Goal: Information Seeking & Learning: Learn about a topic

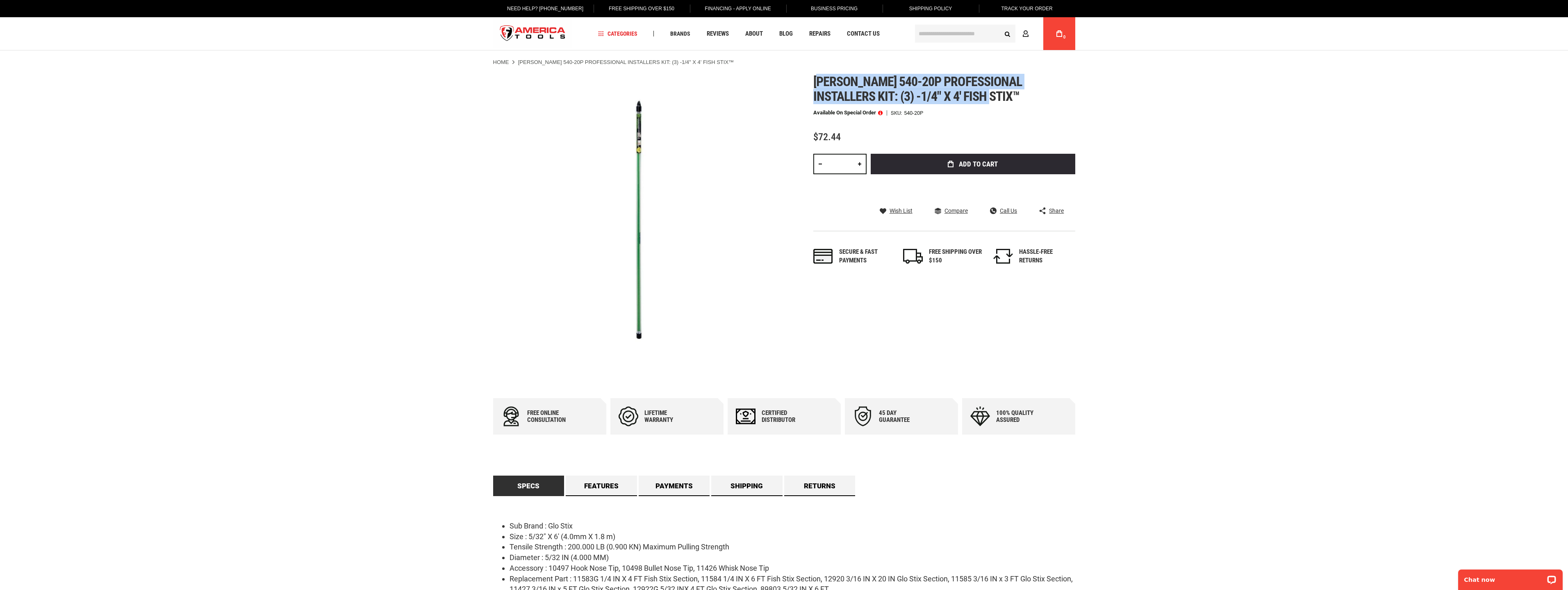
drag, startPoint x: 834, startPoint y: 80, endPoint x: 998, endPoint y: 97, distance: 164.9
click at [998, 97] on h1 "[PERSON_NAME] 540-20p professional installers kit: (3) -1/4" x 4' fish stix™" at bounding box center [944, 89] width 262 height 29
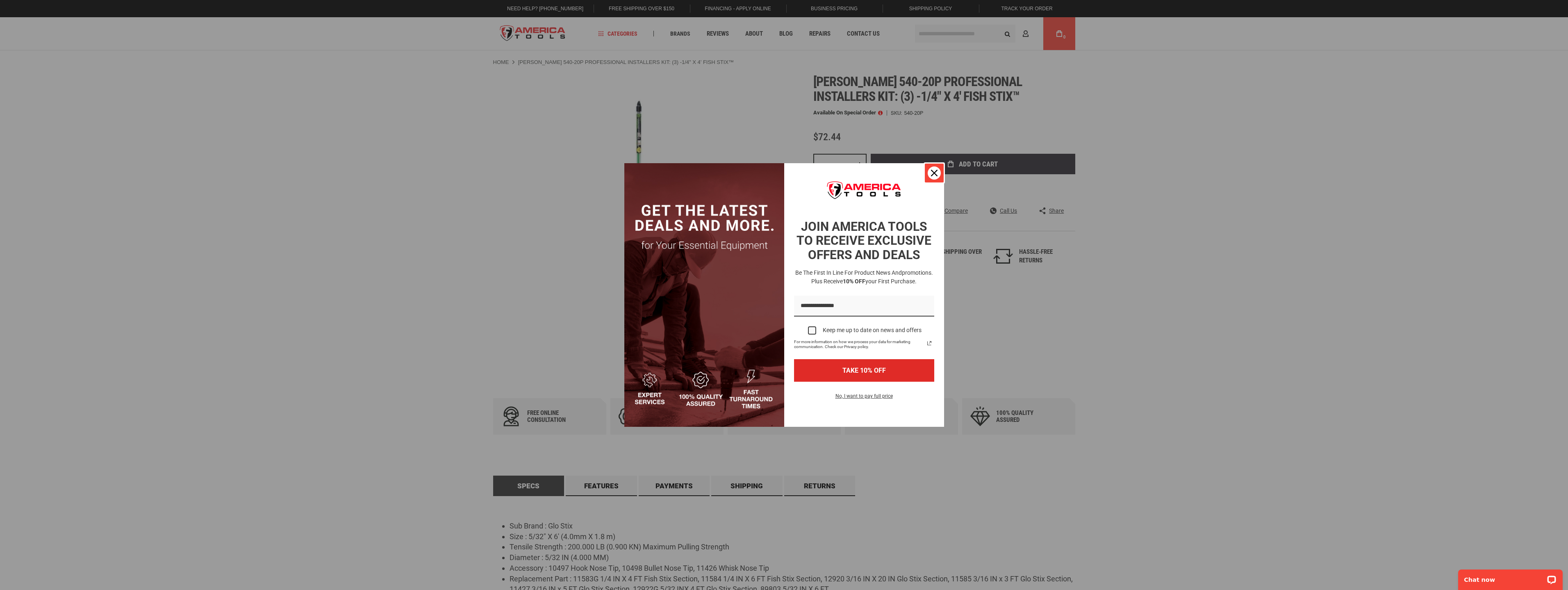
click at [939, 168] on div "Close" at bounding box center [934, 173] width 13 height 13
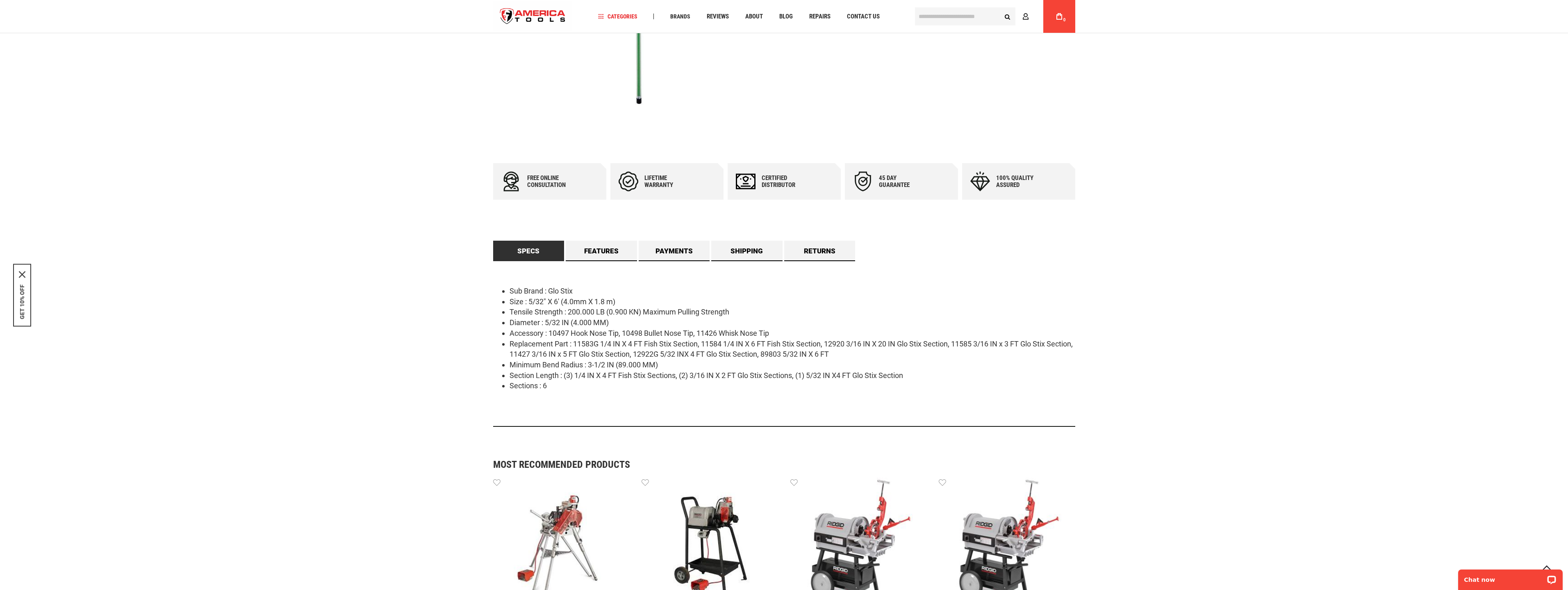
scroll to position [246, 0]
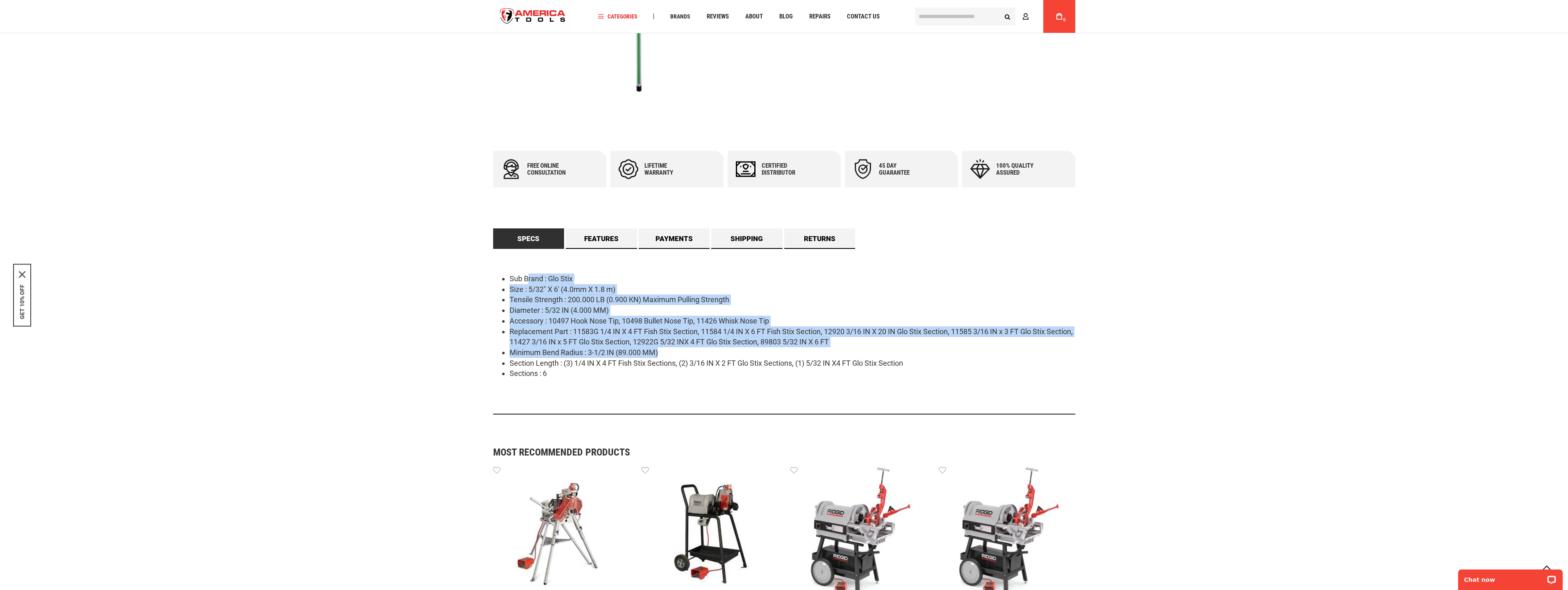
drag, startPoint x: 527, startPoint y: 279, endPoint x: 693, endPoint y: 356, distance: 183.0
click at [693, 356] on ul "Sub Brand : Glo Stix Size : 5/32" X 6' (4.0mm X 1.8 m) Tensile Strength : 200.0…" at bounding box center [784, 326] width 582 height 105
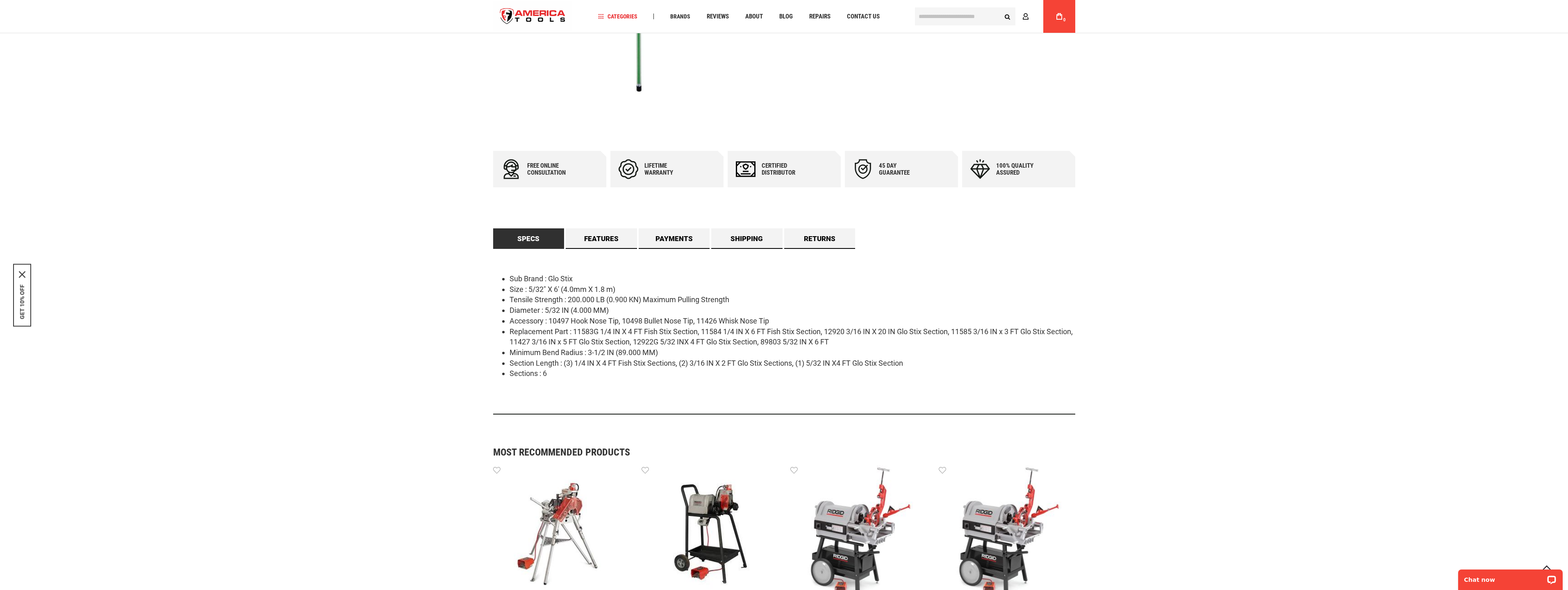
click at [689, 365] on li "Section Length : (3) 1/4 IN X 4 FT Fish Stix Sections, (2) 3/16 IN X 2 FT Glo S…" at bounding box center [792, 363] width 565 height 11
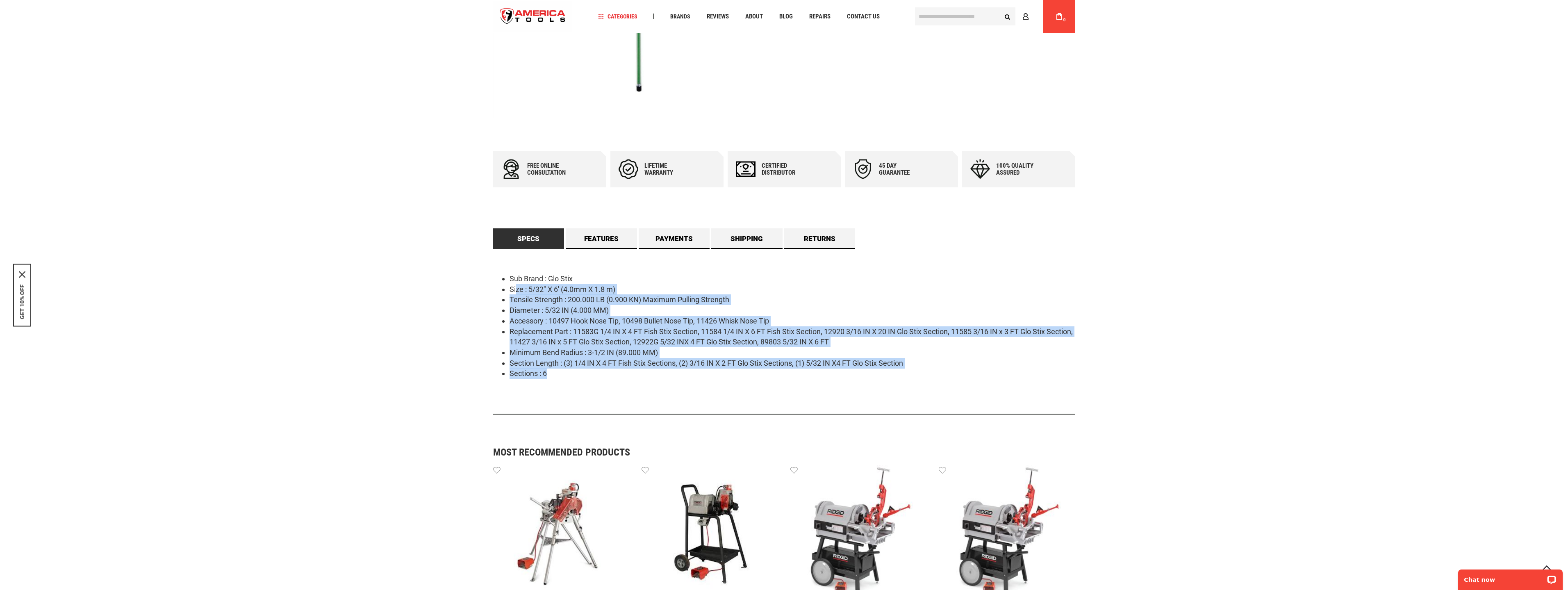
drag, startPoint x: 637, startPoint y: 368, endPoint x: 516, endPoint y: 287, distance: 145.6
click at [516, 287] on ul "Sub Brand : Glo Stix Size : 5/32" X 6' (4.0mm X 1.8 m) Tensile Strength : 200.0…" at bounding box center [784, 326] width 582 height 105
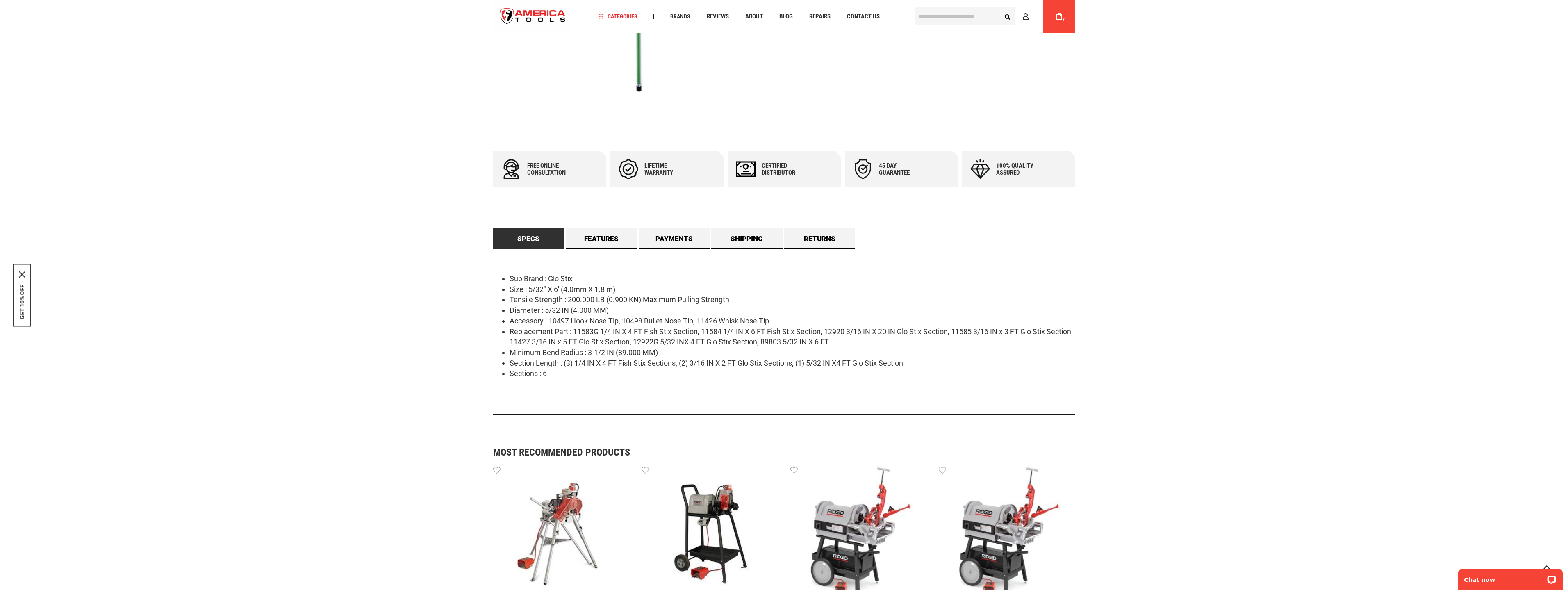
click at [514, 286] on li "Size : 5/32" X 6' (4.0mm X 1.8 m)" at bounding box center [792, 290] width 565 height 11
click at [824, 237] on link "Returns" at bounding box center [819, 239] width 71 height 21
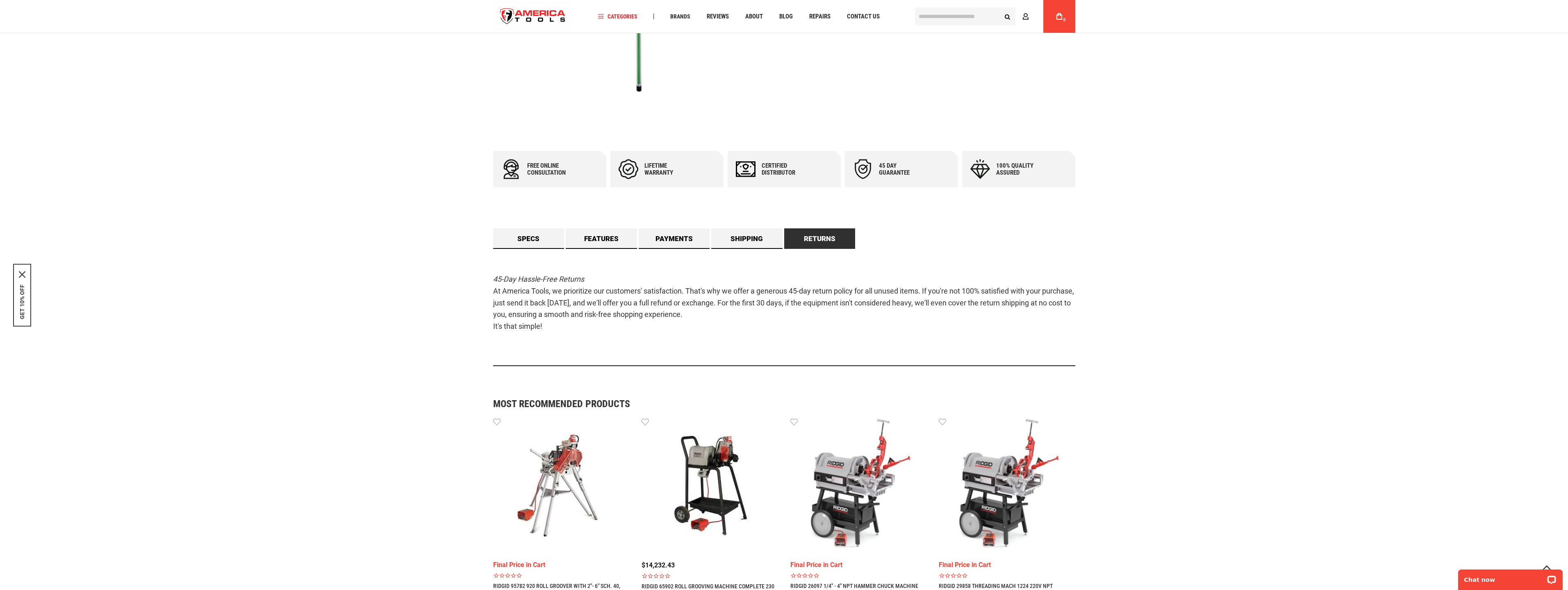
drag, startPoint x: 491, startPoint y: 275, endPoint x: 688, endPoint y: 345, distance: 209.1
click at [688, 345] on main "Skip to the end of the images gallery Skip to the beginning of the images galle…" at bounding box center [784, 293] width 598 height 950
click at [688, 345] on div "45-Day Hassle-Free Returns At America Tools, we prioritize our customers' satis…" at bounding box center [784, 307] width 582 height 118
drag, startPoint x: 712, startPoint y: 336, endPoint x: 505, endPoint y: 283, distance: 213.7
click at [510, 284] on div "45-Day Hassle-Free Returns At America Tools, we prioritize our customers' satis…" at bounding box center [784, 307] width 582 height 118
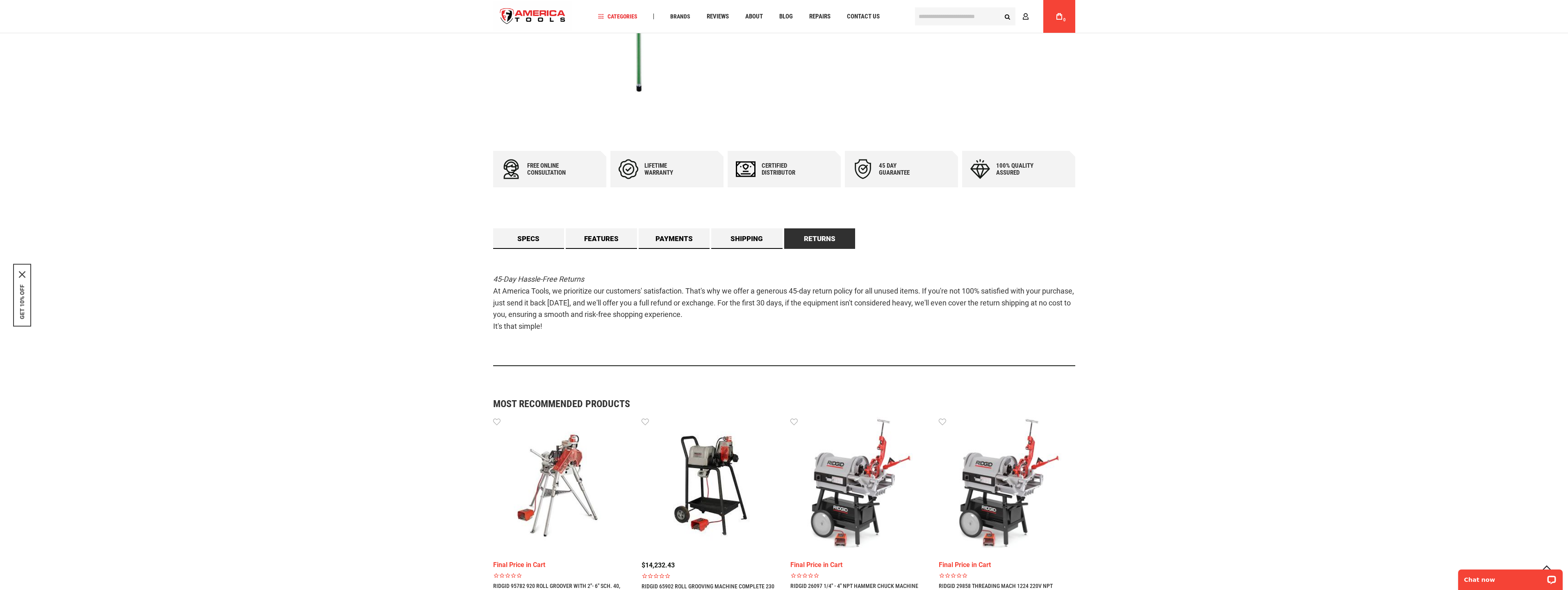
click at [500, 282] on em "45-Day Hassle-Free Returns" at bounding box center [539, 279] width 91 height 9
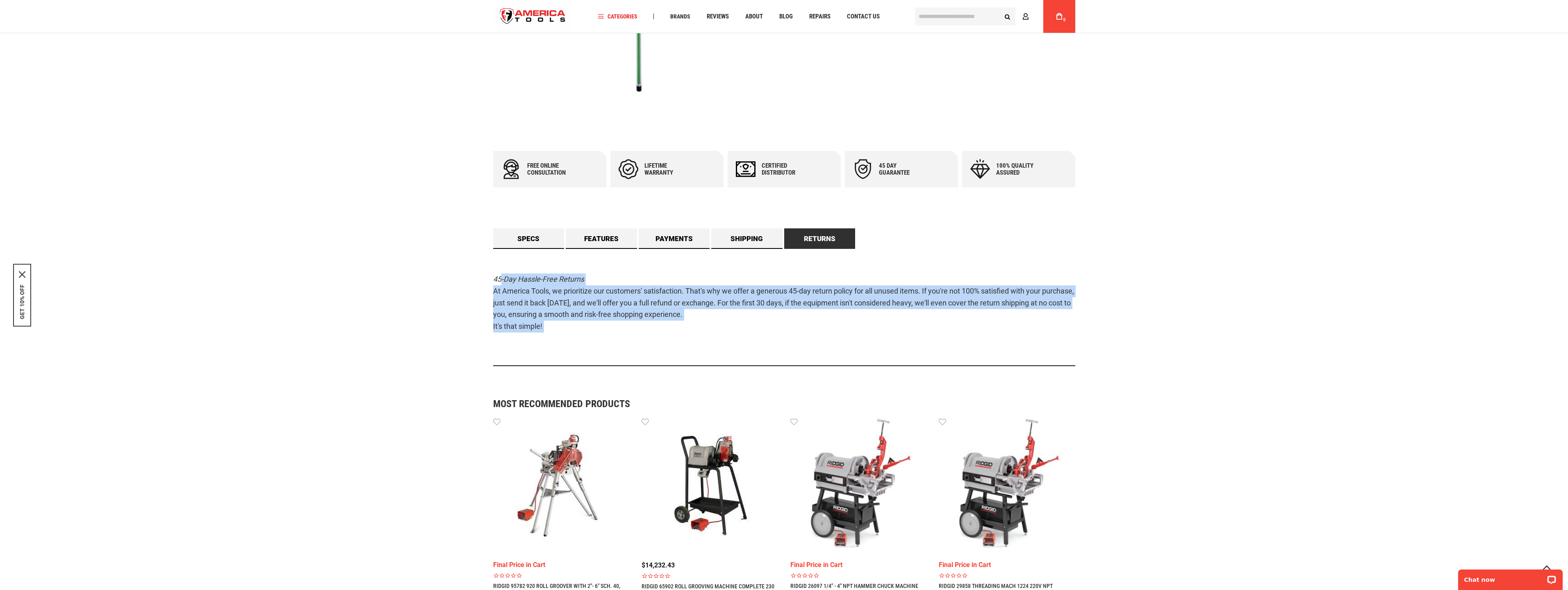
drag, startPoint x: 500, startPoint y: 282, endPoint x: 700, endPoint y: 326, distance: 204.8
click at [698, 326] on p "45-Day Hassle-Free Returns At America Tools, we prioritize our customers' satis…" at bounding box center [784, 303] width 582 height 59
click at [700, 326] on p "45-Day Hassle-Free Returns At America Tools, we prioritize our customers' satis…" at bounding box center [784, 303] width 582 height 59
drag, startPoint x: 700, startPoint y: 326, endPoint x: 529, endPoint y: 283, distance: 176.3
click at [539, 285] on p "45-Day Hassle-Free Returns At America Tools, we prioritize our customers' satis…" at bounding box center [784, 303] width 582 height 59
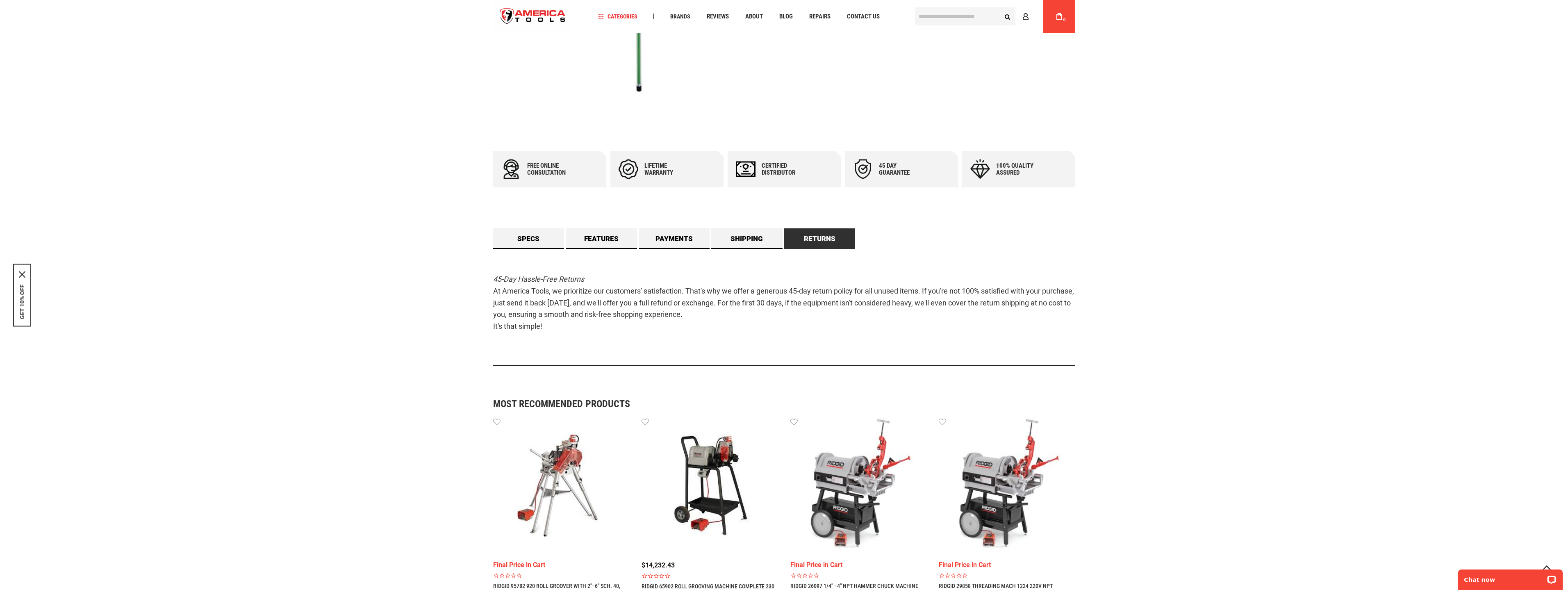
click at [527, 283] on em "45-Day Hassle-Free Returns" at bounding box center [539, 279] width 91 height 9
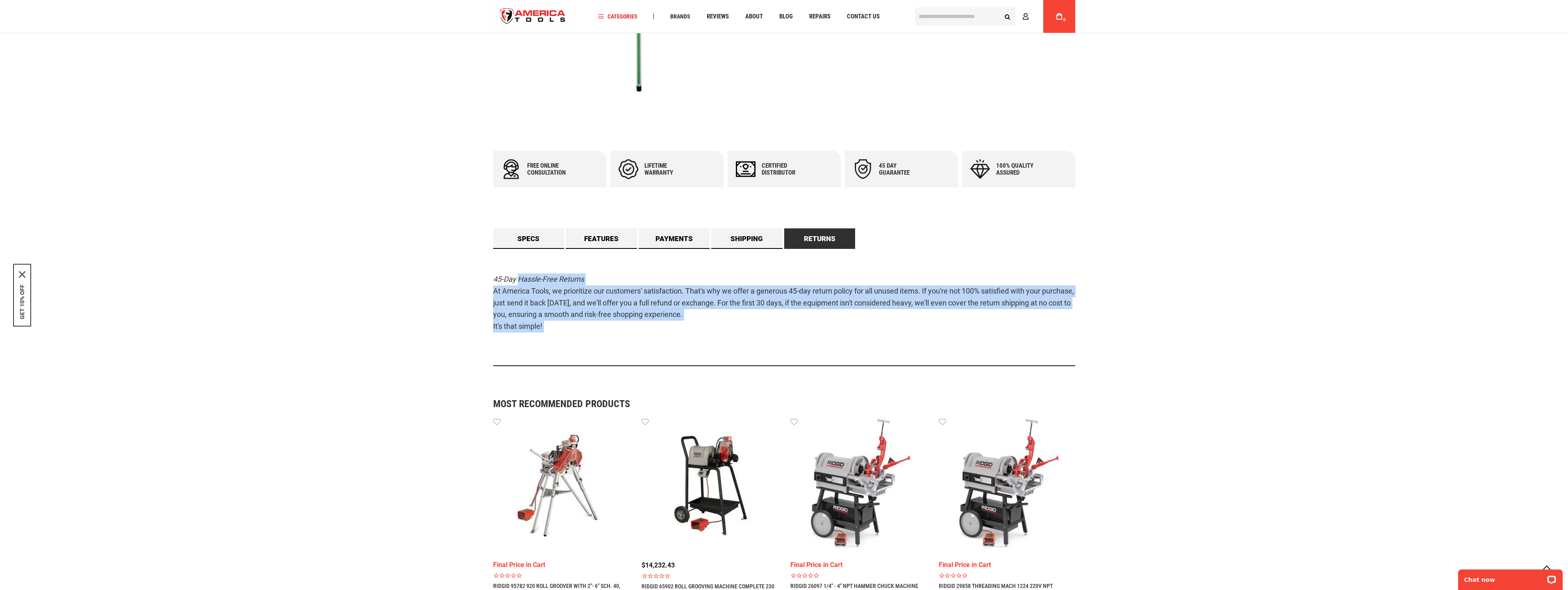
drag, startPoint x: 527, startPoint y: 283, endPoint x: 677, endPoint y: 327, distance: 156.3
click at [674, 326] on p "45-Day Hassle-Free Returns At America Tools, we prioritize our customers' satis…" at bounding box center [784, 303] width 582 height 59
click at [677, 328] on p "45-Day Hassle-Free Returns At America Tools, we prioritize our customers' satis…" at bounding box center [784, 303] width 582 height 59
drag, startPoint x: 592, startPoint y: 304, endPoint x: 522, endPoint y: 284, distance: 72.8
click at [522, 284] on p "45-Day Hassle-Free Returns At America Tools, we prioritize our customers' satis…" at bounding box center [784, 303] width 582 height 59
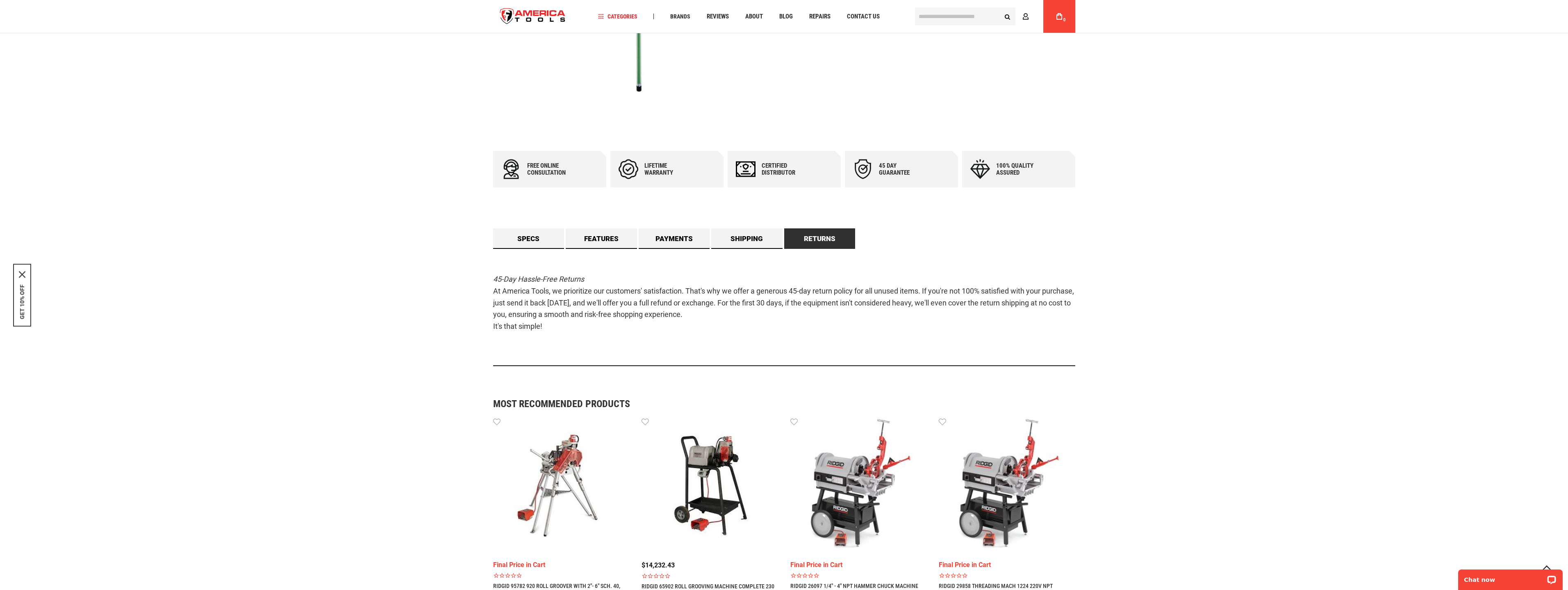
click at [514, 282] on em "45-Day Hassle-Free Returns" at bounding box center [539, 279] width 91 height 9
drag, startPoint x: 509, startPoint y: 279, endPoint x: 676, endPoint y: 329, distance: 174.3
click at [674, 329] on p "45-Day Hassle-Free Returns At America Tools, we prioritize our customers' satis…" at bounding box center [784, 303] width 582 height 59
click at [676, 329] on p "45-Day Hassle-Free Returns At America Tools, we prioritize our customers' satis…" at bounding box center [784, 303] width 582 height 59
drag, startPoint x: 588, startPoint y: 303, endPoint x: 504, endPoint y: 276, distance: 88.2
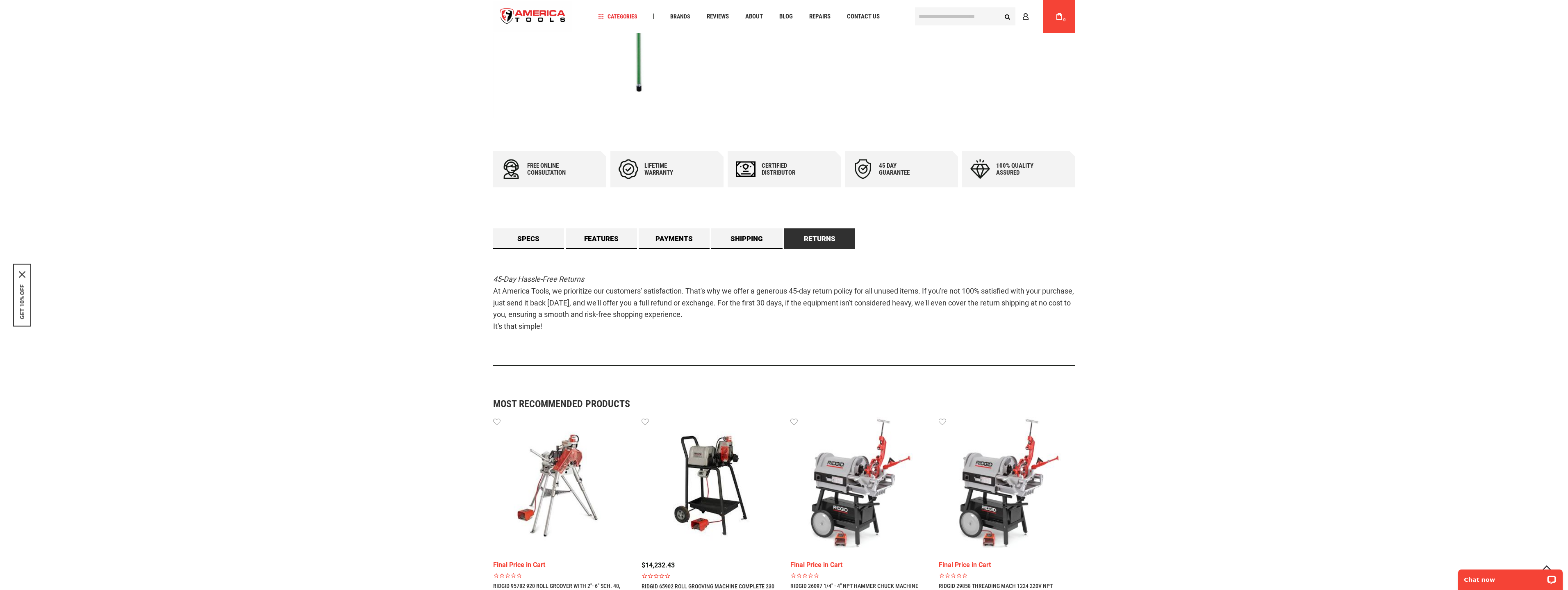
click at [505, 276] on p "45-Day Hassle-Free Returns At America Tools, we prioritize our customers' satis…" at bounding box center [784, 303] width 582 height 59
click at [504, 276] on em "45-Day Hassle-Free Returns" at bounding box center [539, 279] width 91 height 9
drag, startPoint x: 606, startPoint y: 310, endPoint x: 685, endPoint y: 332, distance: 82.0
click at [682, 331] on p "45-Day Hassle-Free Returns At America Tools, we prioritize our customers' satis…" at bounding box center [784, 303] width 582 height 59
click at [685, 332] on p "45-Day Hassle-Free Returns At America Tools, we prioritize our customers' satis…" at bounding box center [784, 303] width 582 height 59
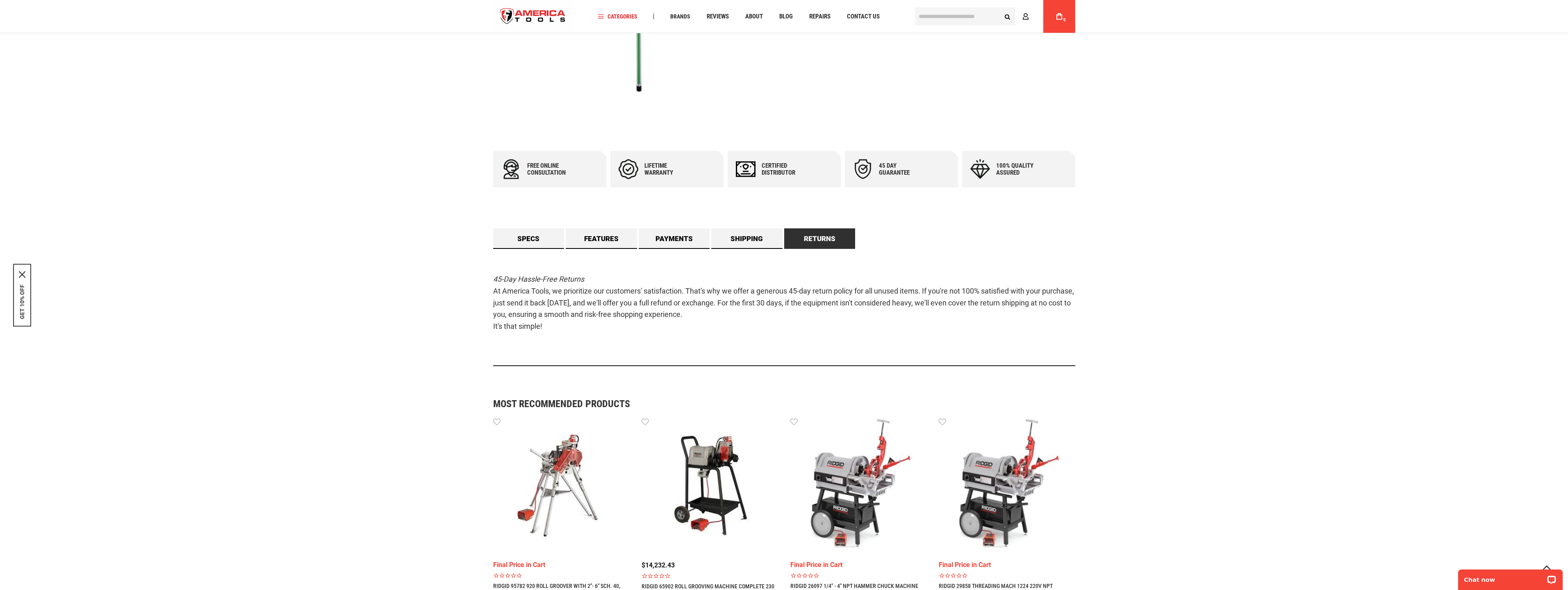
drag, startPoint x: 627, startPoint y: 317, endPoint x: 494, endPoint y: 278, distance: 138.6
click at [494, 278] on p "45-Day Hassle-Free Returns At America Tools, we prioritize our customers' satis…" at bounding box center [784, 303] width 582 height 59
click at [494, 278] on em "45-Day Hassle-Free Returns" at bounding box center [539, 279] width 91 height 9
drag, startPoint x: 564, startPoint y: 301, endPoint x: 694, endPoint y: 339, distance: 135.4
click at [693, 339] on div "45-Day Hassle-Free Returns At America Tools, we prioritize our customers' satis…" at bounding box center [784, 307] width 582 height 118
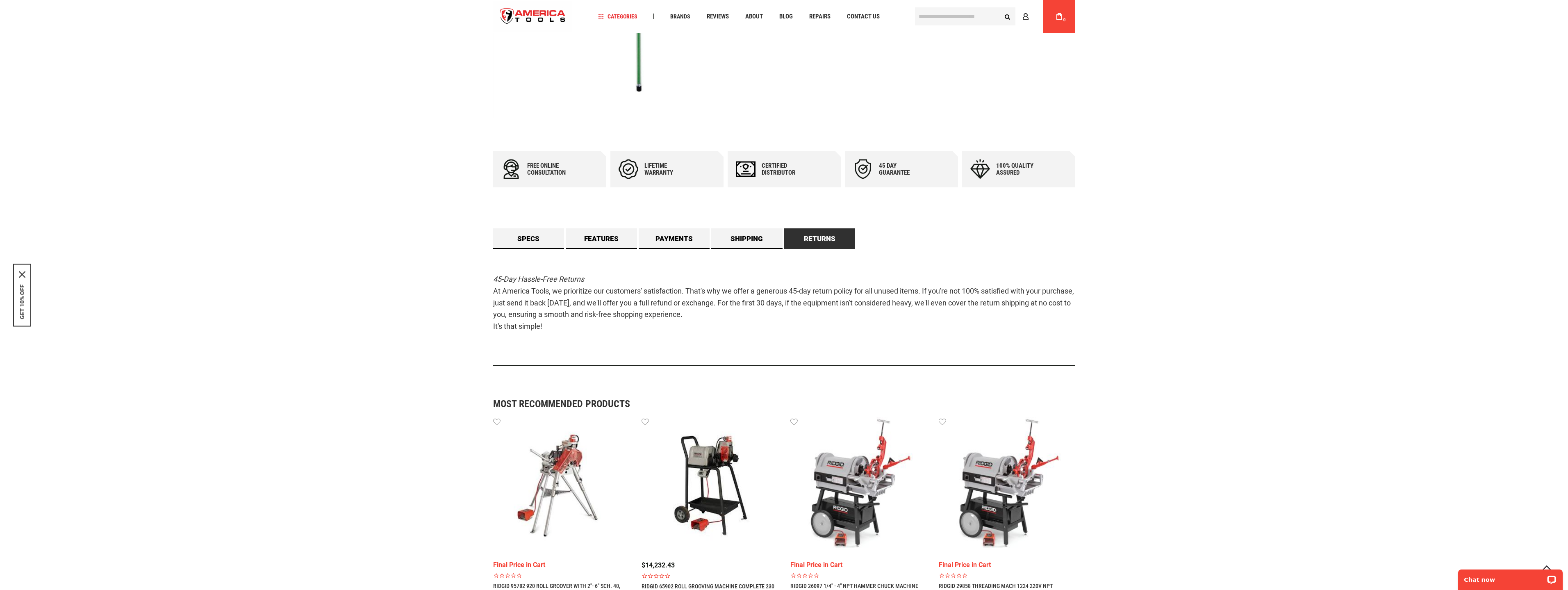
click at [697, 339] on div "45-Day Hassle-Free Returns At America Tools, we prioritize our customers' satis…" at bounding box center [784, 307] width 582 height 118
drag, startPoint x: 588, startPoint y: 313, endPoint x: 497, endPoint y: 286, distance: 94.9
click at [497, 286] on div "45-Day Hassle-Free Returns At America Tools, we prioritize our customers' satis…" at bounding box center [784, 307] width 582 height 118
click at [496, 285] on p "45-Day Hassle-Free Returns At America Tools, we prioritize our customers' satis…" at bounding box center [784, 303] width 582 height 59
drag, startPoint x: 525, startPoint y: 295, endPoint x: 627, endPoint y: 325, distance: 106.3
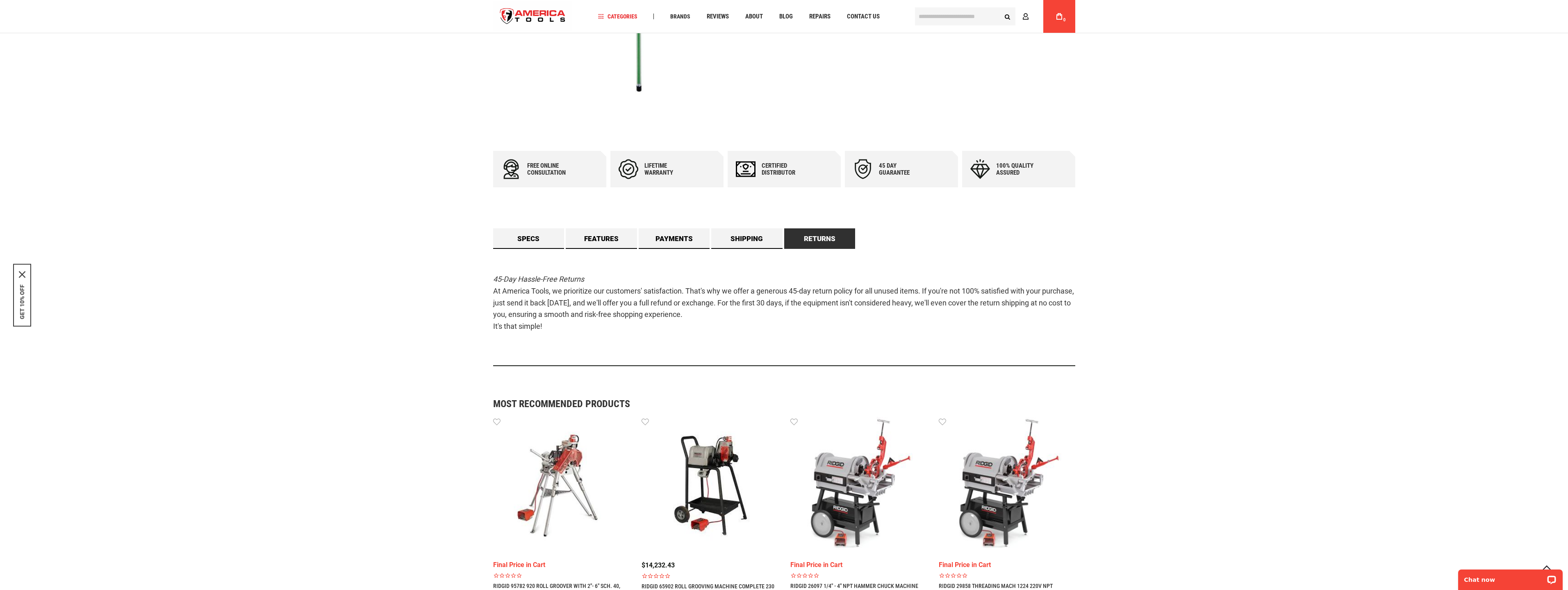
click at [626, 325] on p "45-Day Hassle-Free Returns At America Tools, we prioritize our customers' satis…" at bounding box center [784, 303] width 582 height 59
click at [627, 325] on p "45-Day Hassle-Free Returns At America Tools, we prioritize our customers' satis…" at bounding box center [784, 303] width 582 height 59
drag, startPoint x: 583, startPoint y: 310, endPoint x: 490, endPoint y: 282, distance: 97.1
click at [490, 282] on main "Skip to the end of the images gallery Skip to the beginning of the images galle…" at bounding box center [784, 293] width 598 height 950
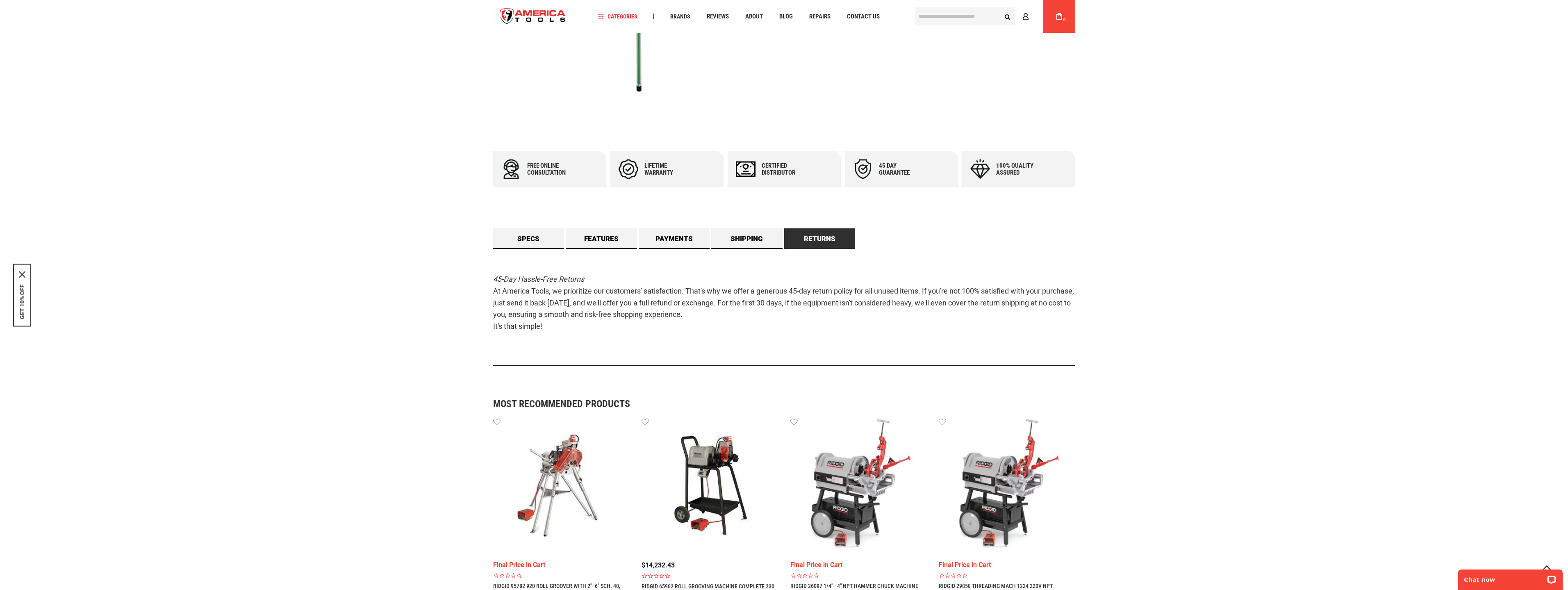
drag, startPoint x: 497, startPoint y: 285, endPoint x: 629, endPoint y: 327, distance: 138.5
click at [629, 327] on p "45-Day Hassle-Free Returns At America Tools, we prioritize our customers' satis…" at bounding box center [784, 303] width 582 height 59
click at [629, 327] on p "45-Day Hassle-Free Returns At America Tools, we prioritize our customers' satis…" at bounding box center [784, 303] width 582 height 59
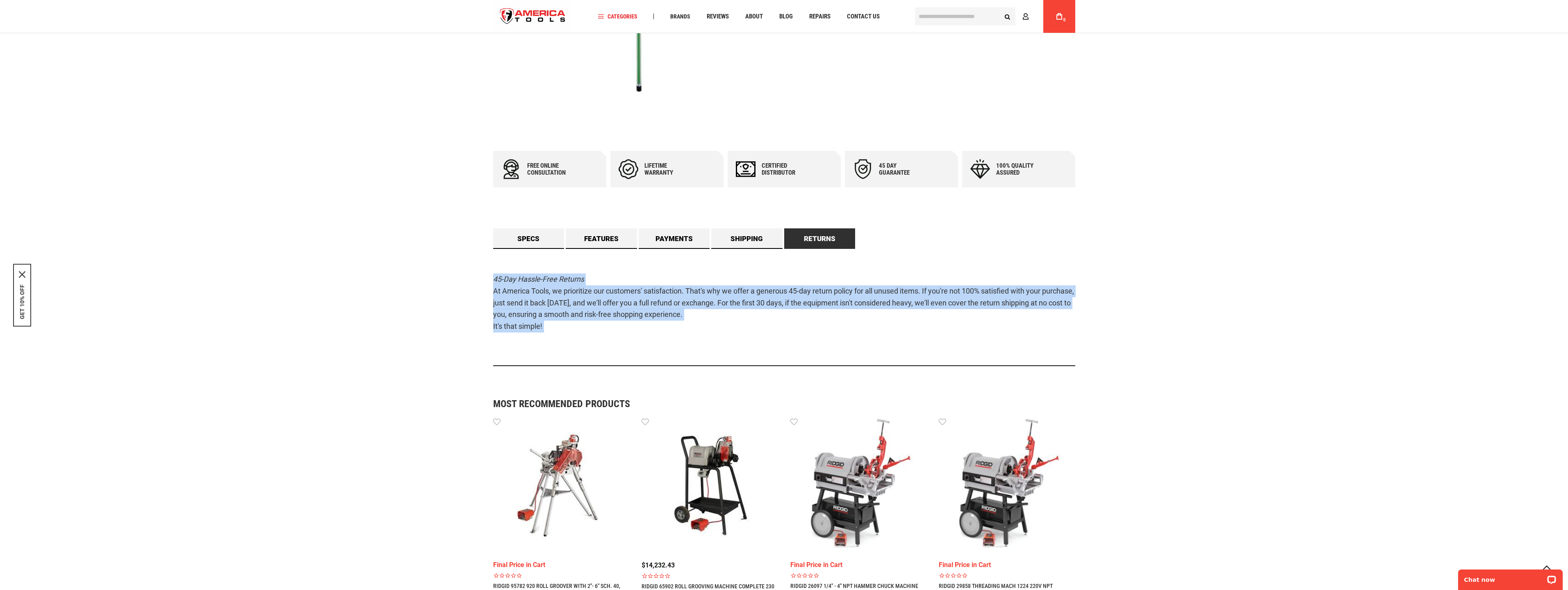
drag, startPoint x: 539, startPoint y: 297, endPoint x: 483, endPoint y: 281, distance: 58.2
click at [483, 281] on div "Language English Español Need Help? [PHONE_NUMBER] Free Shipping Over $150 Fina…" at bounding box center [784, 393] width 1568 height 1279
drag, startPoint x: 569, startPoint y: 311, endPoint x: 640, endPoint y: 329, distance: 73.2
click at [635, 328] on p "45-Day Hassle-Free Returns At America Tools, we prioritize our customers' satis…" at bounding box center [784, 303] width 582 height 59
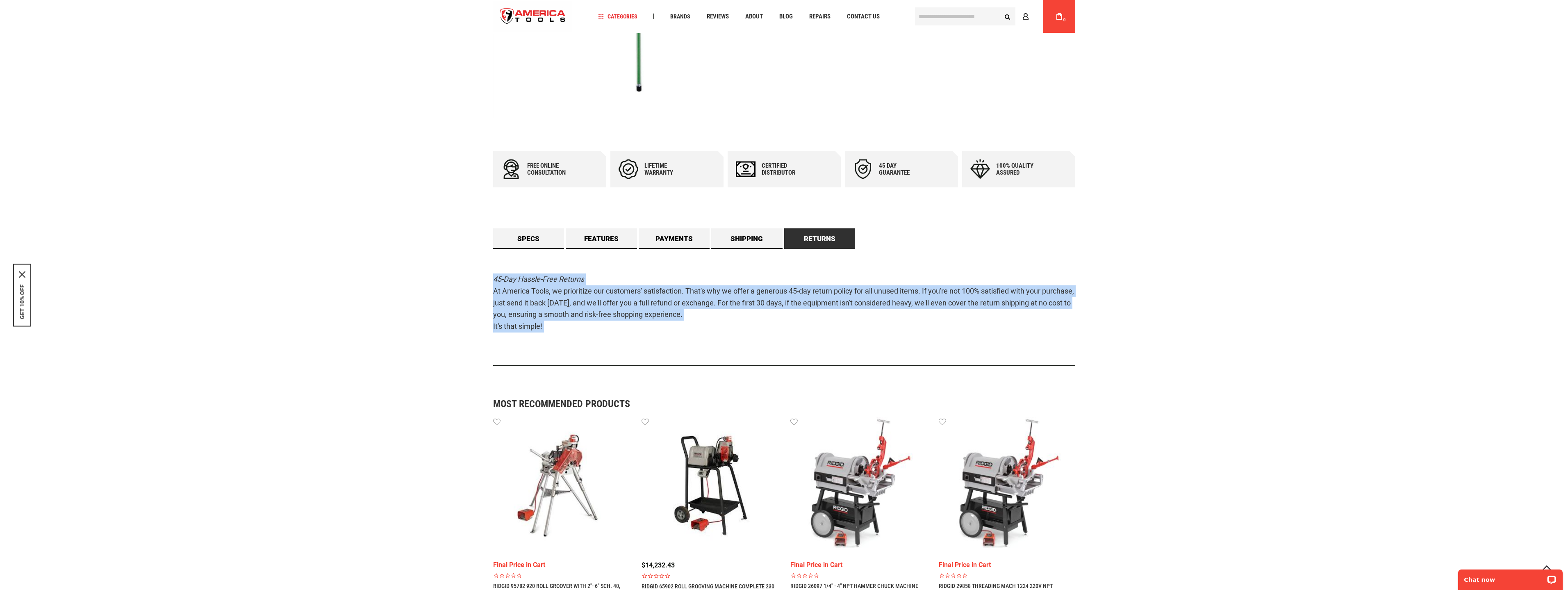
drag, startPoint x: 640, startPoint y: 329, endPoint x: 616, endPoint y: 321, distance: 25.3
click at [639, 328] on p "45-Day Hassle-Free Returns At America Tools, we prioritize our customers' satis…" at bounding box center [784, 303] width 582 height 59
click at [529, 292] on p "45-Day Hassle-Free Returns At America Tools, we prioritize our customers' satis…" at bounding box center [784, 303] width 582 height 59
drag, startPoint x: 474, startPoint y: 278, endPoint x: 638, endPoint y: 326, distance: 170.9
click at [636, 326] on div "Language English Español Need Help? [PHONE_NUMBER] Free Shipping Over $150 Fina…" at bounding box center [784, 393] width 1568 height 1279
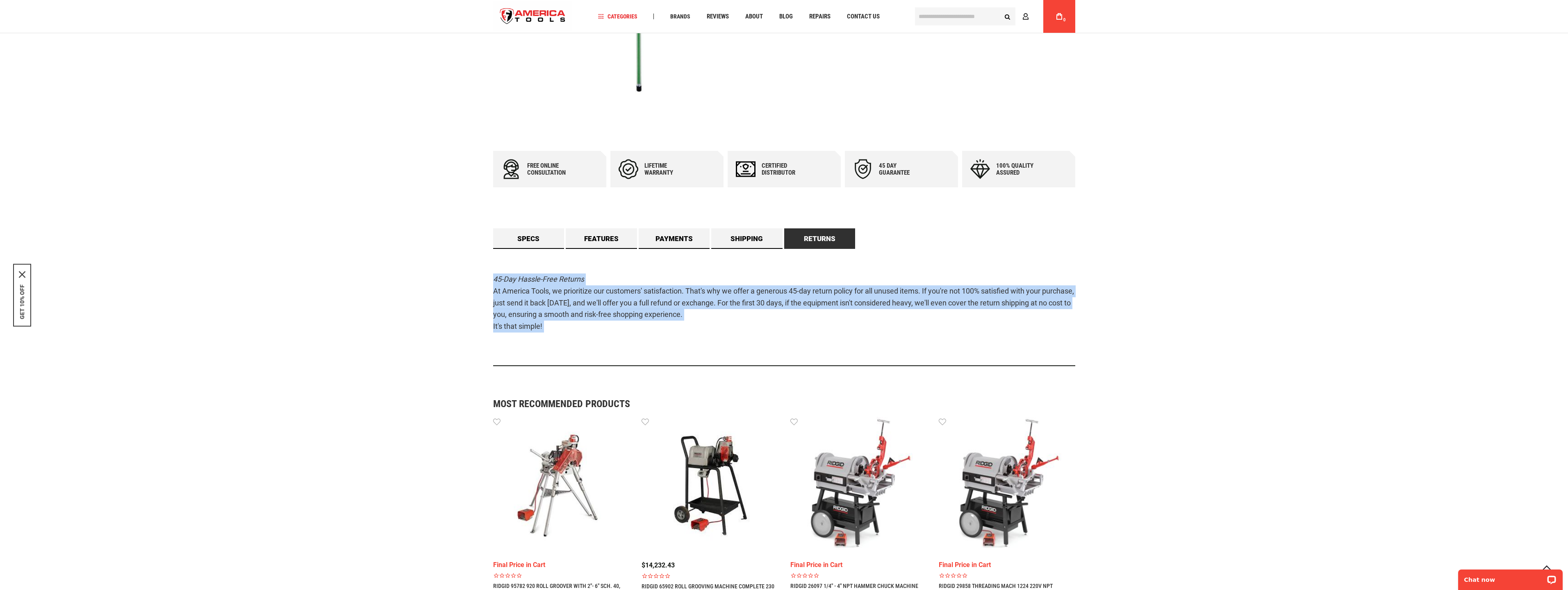
click at [642, 326] on p "45-Day Hassle-Free Returns At America Tools, we prioritize our customers' satis…" at bounding box center [784, 303] width 582 height 59
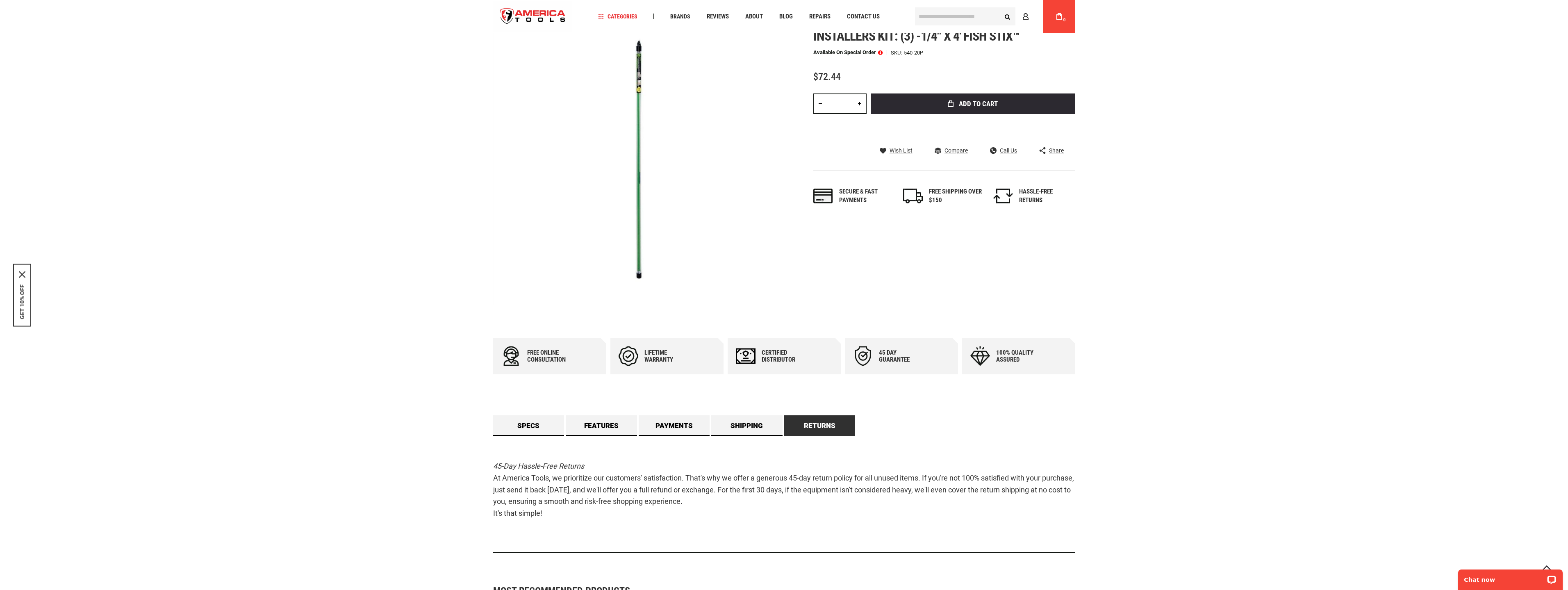
scroll to position [0, 0]
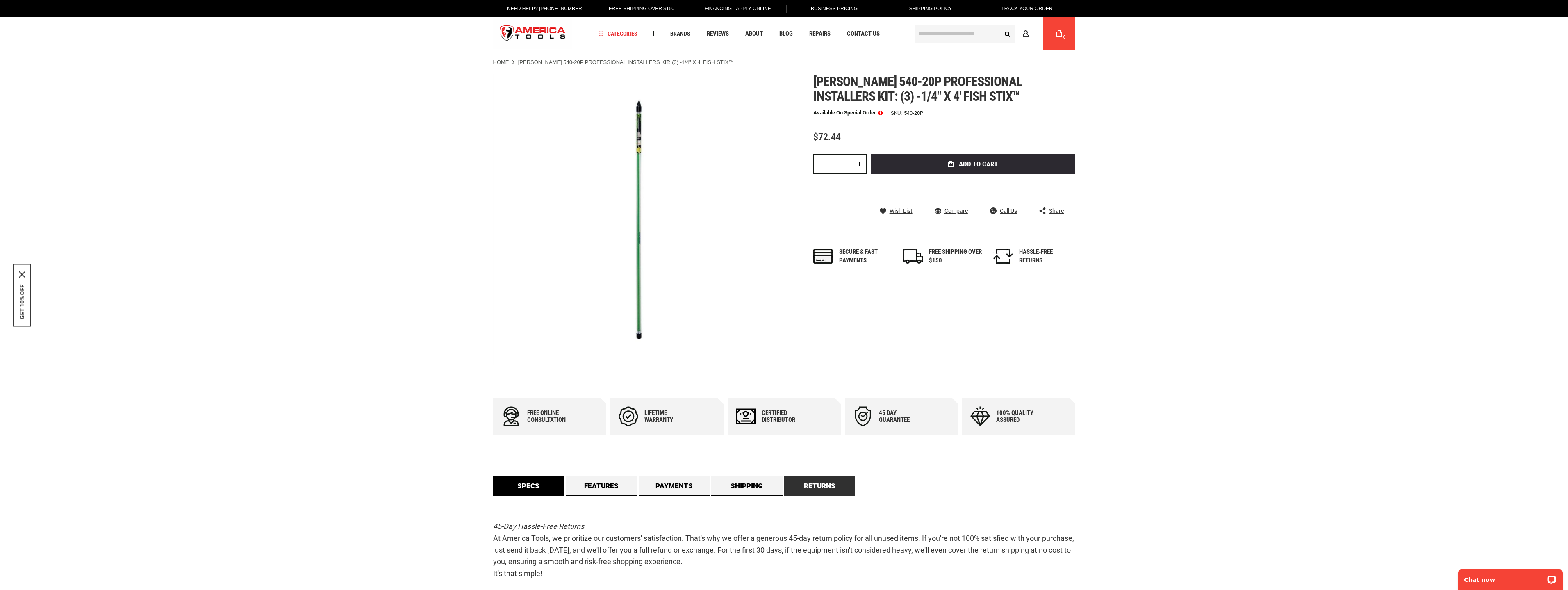
click at [547, 480] on link "Specs" at bounding box center [528, 486] width 71 height 21
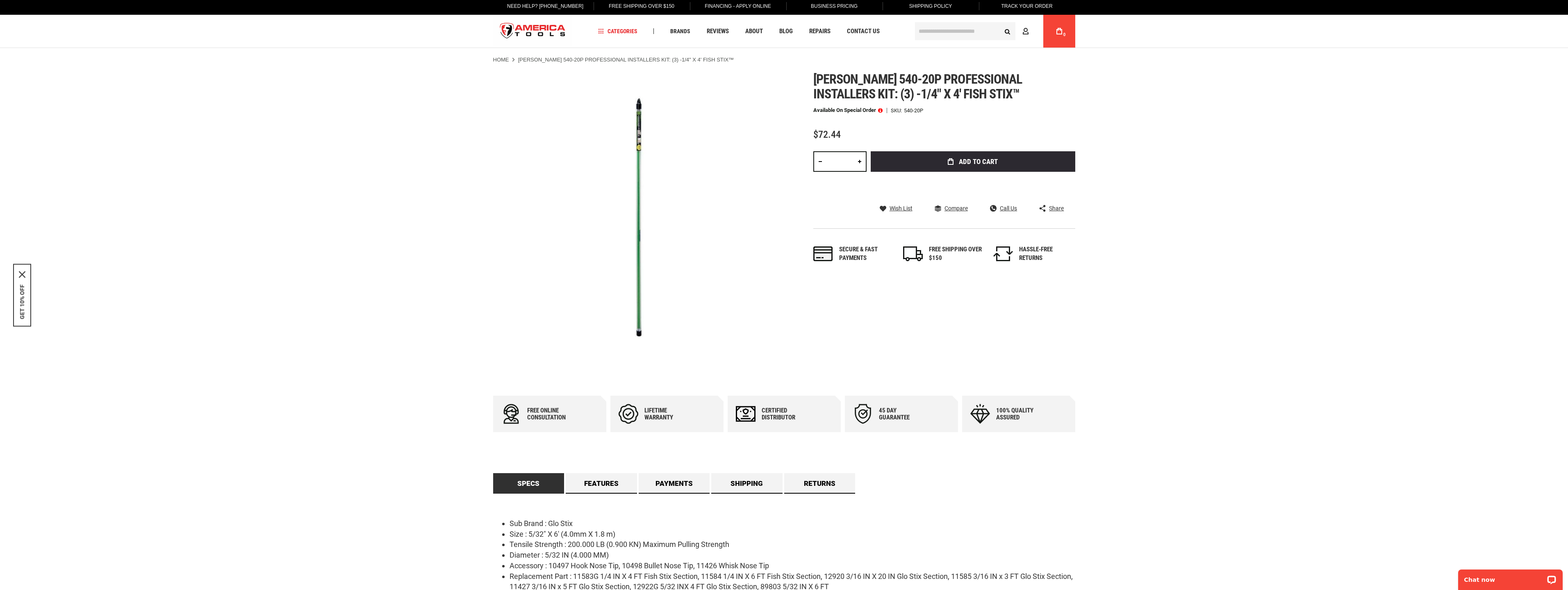
scroll to position [246, 0]
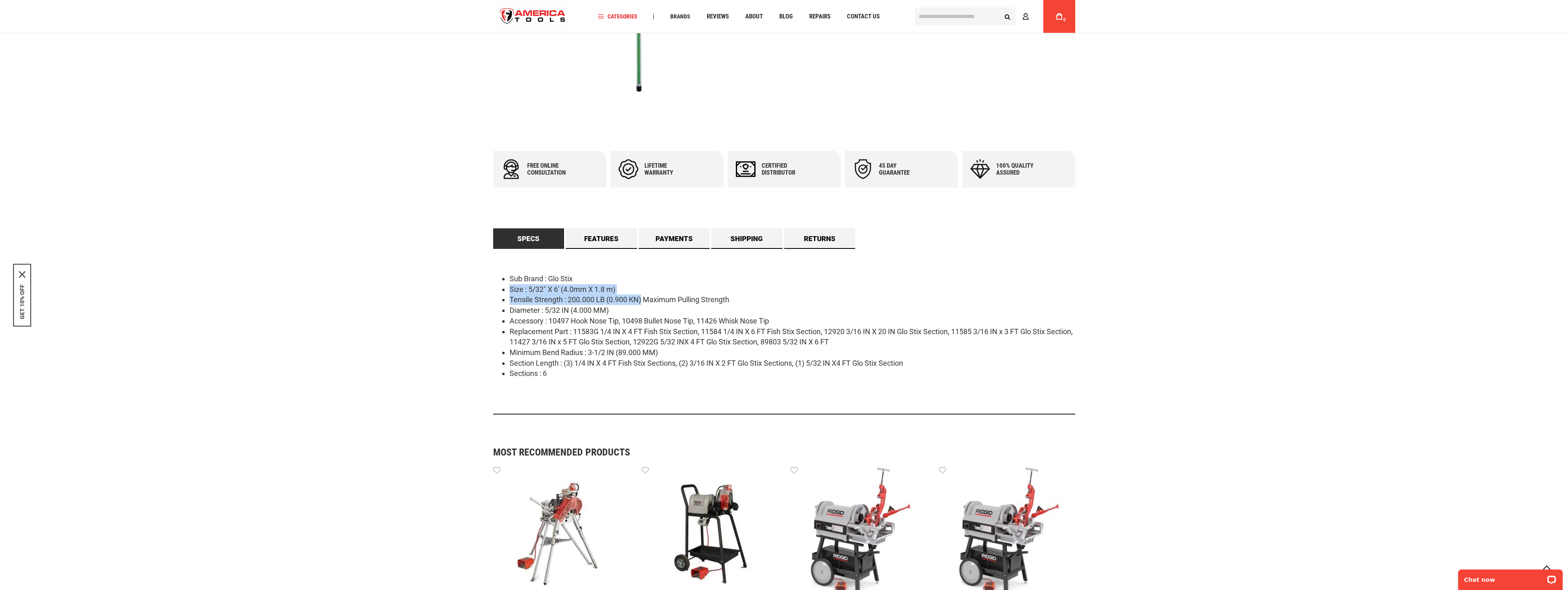
drag, startPoint x: 509, startPoint y: 290, endPoint x: 640, endPoint y: 304, distance: 131.7
click at [643, 302] on ul "Sub Brand : Glo Stix Size : 5/32" X 6' (4.0mm X 1.8 m) Tensile Strength : 200.0…" at bounding box center [784, 326] width 582 height 105
click at [581, 320] on li "Accessory : 10497 Hook Nose Tip, 10498 Bullet Nose Tip, 11426 Whisk Nose Tip" at bounding box center [792, 321] width 565 height 11
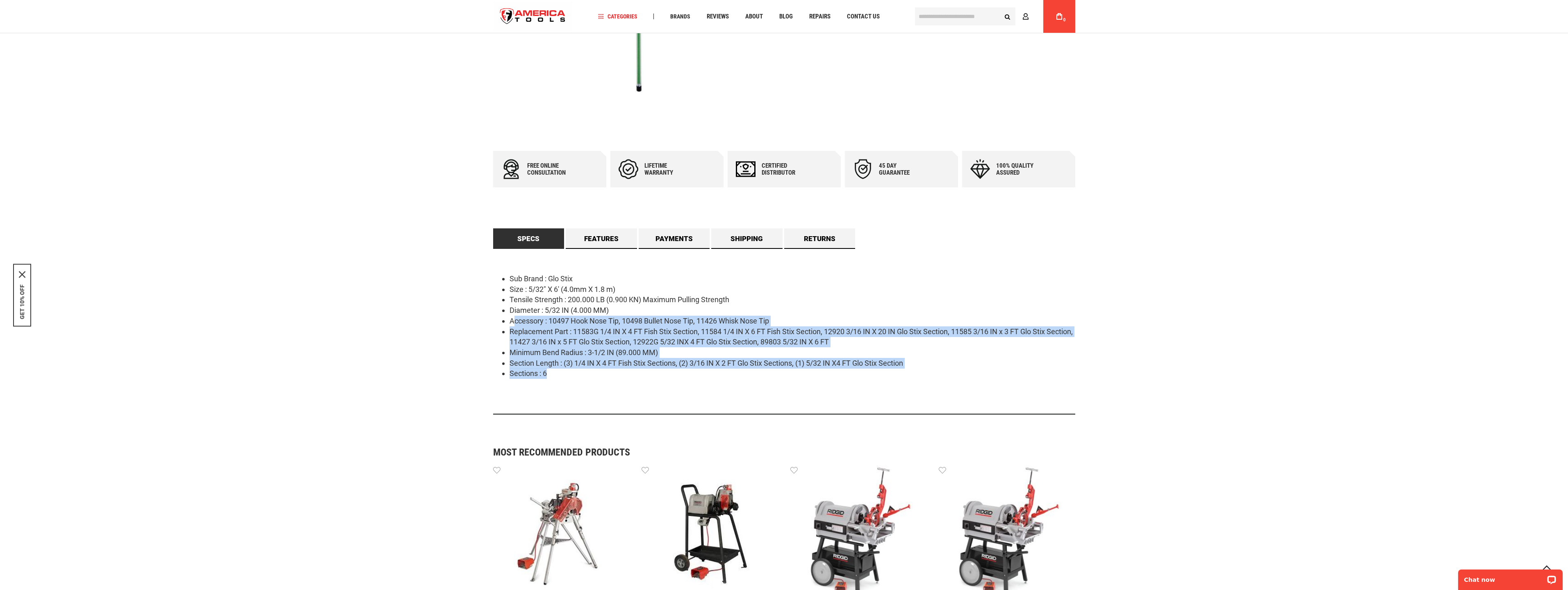
drag, startPoint x: 516, startPoint y: 321, endPoint x: 918, endPoint y: 370, distance: 405.0
click at [918, 370] on ul "Sub Brand : Glo Stix Size : 5/32" X 6' (4.0mm X 1.8 m) Tensile Strength : 200.0…" at bounding box center [784, 326] width 582 height 105
click at [918, 370] on li "Sections : 6" at bounding box center [792, 374] width 565 height 11
drag, startPoint x: 935, startPoint y: 369, endPoint x: 530, endPoint y: 314, distance: 408.7
click at [536, 315] on ul "Sub Brand : Glo Stix Size : 5/32" X 6' (4.0mm X 1.8 m) Tensile Strength : 200.0…" at bounding box center [784, 326] width 582 height 105
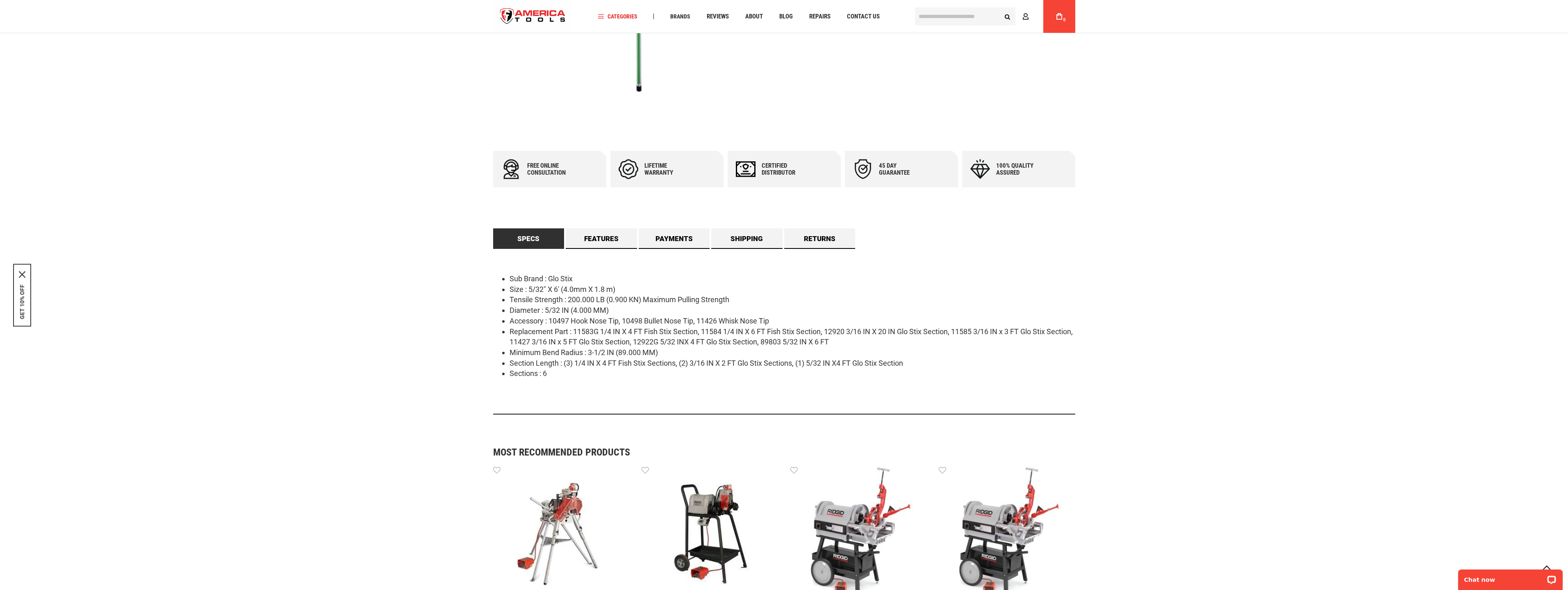
click at [530, 314] on li "Diameter : 5/32 IN (4.000 MM)" at bounding box center [792, 311] width 565 height 11
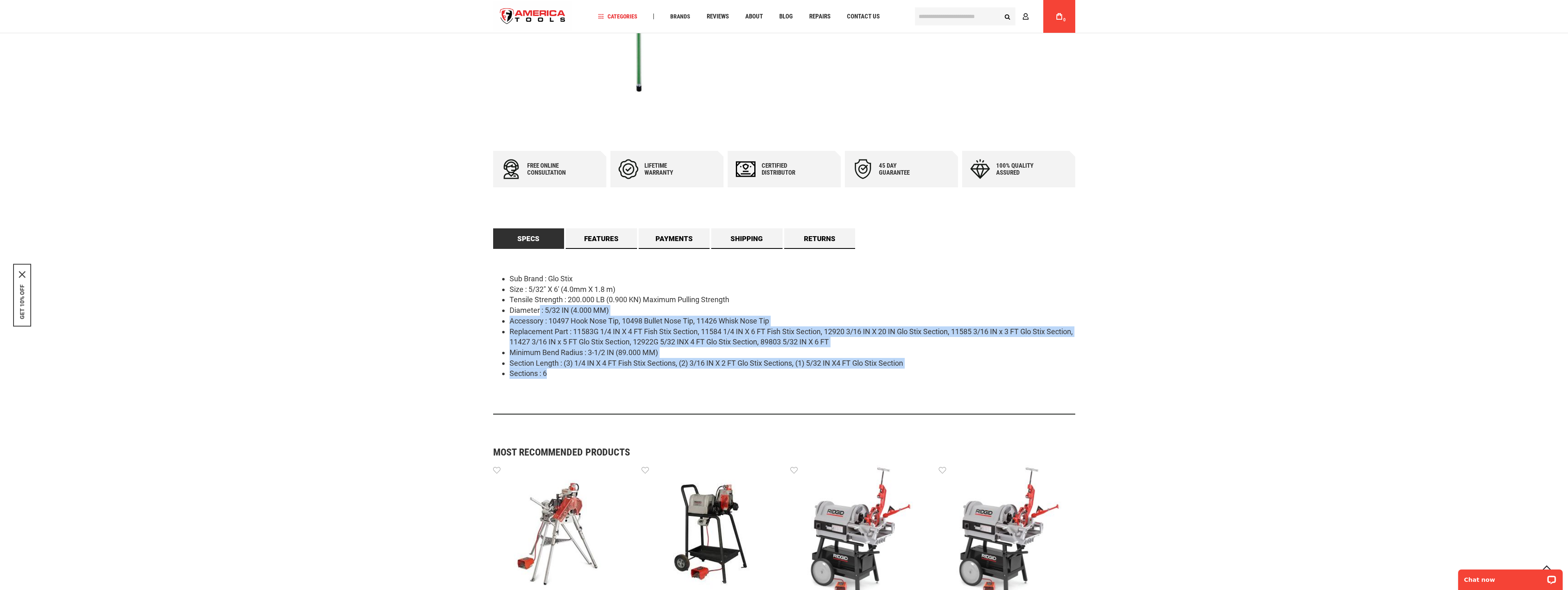
drag, startPoint x: 539, startPoint y: 307, endPoint x: 892, endPoint y: 373, distance: 359.1
click at [892, 373] on ul "Sub Brand : Glo Stix Size : 5/32" X 6' (4.0mm X 1.8 m) Tensile Strength : 200.0…" at bounding box center [784, 326] width 582 height 105
click at [892, 373] on li "Sections : 6" at bounding box center [792, 374] width 565 height 11
drag, startPoint x: 916, startPoint y: 370, endPoint x: 557, endPoint y: 316, distance: 363.0
click at [559, 317] on ul "Sub Brand : Glo Stix Size : 5/32" X 6' (4.0mm X 1.8 m) Tensile Strength : 200.0…" at bounding box center [784, 326] width 582 height 105
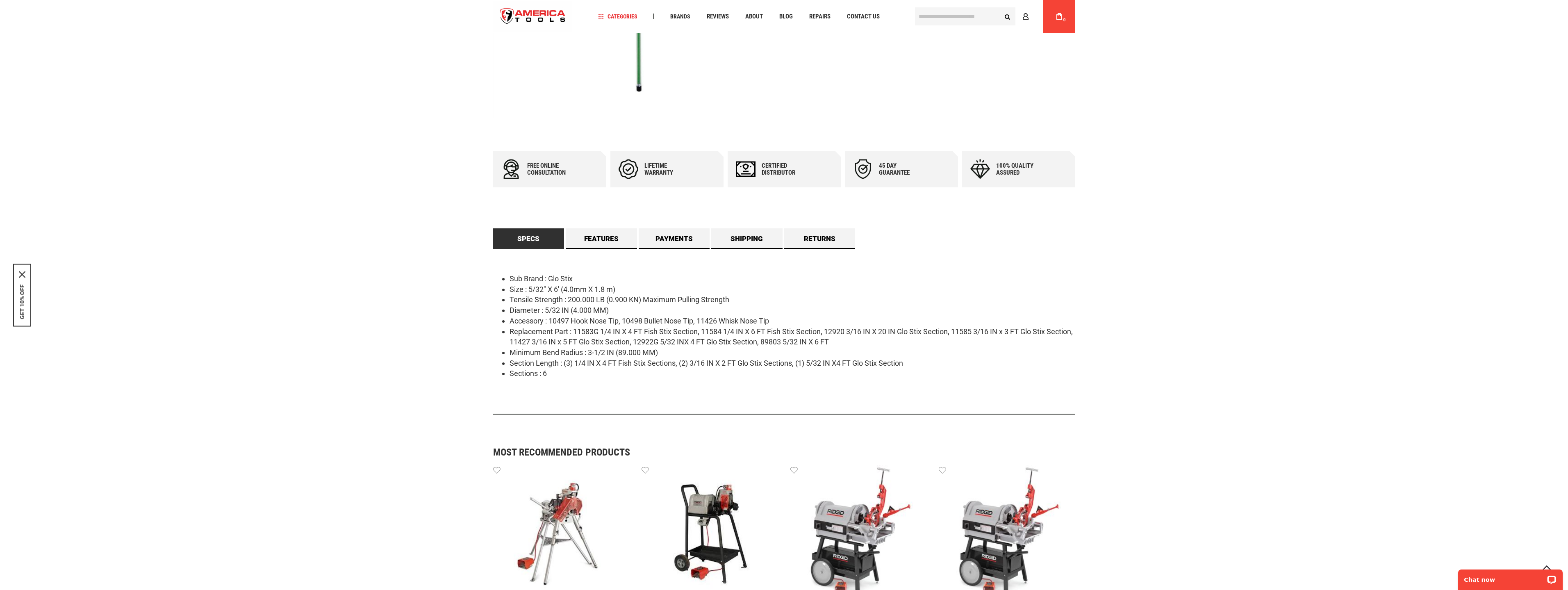
click at [553, 316] on li "Accessory : 10497 Hook Nose Tip, 10498 Bullet Nose Tip, 11426 Whisk Nose Tip" at bounding box center [792, 321] width 565 height 11
drag, startPoint x: 554, startPoint y: 363, endPoint x: 978, endPoint y: 361, distance: 424.0
click at [978, 361] on li "Section Length : (3) 1/4 IN X 4 FT Fish Stix Sections, (2) 3/16 IN X 2 FT Glo S…" at bounding box center [792, 363] width 565 height 11
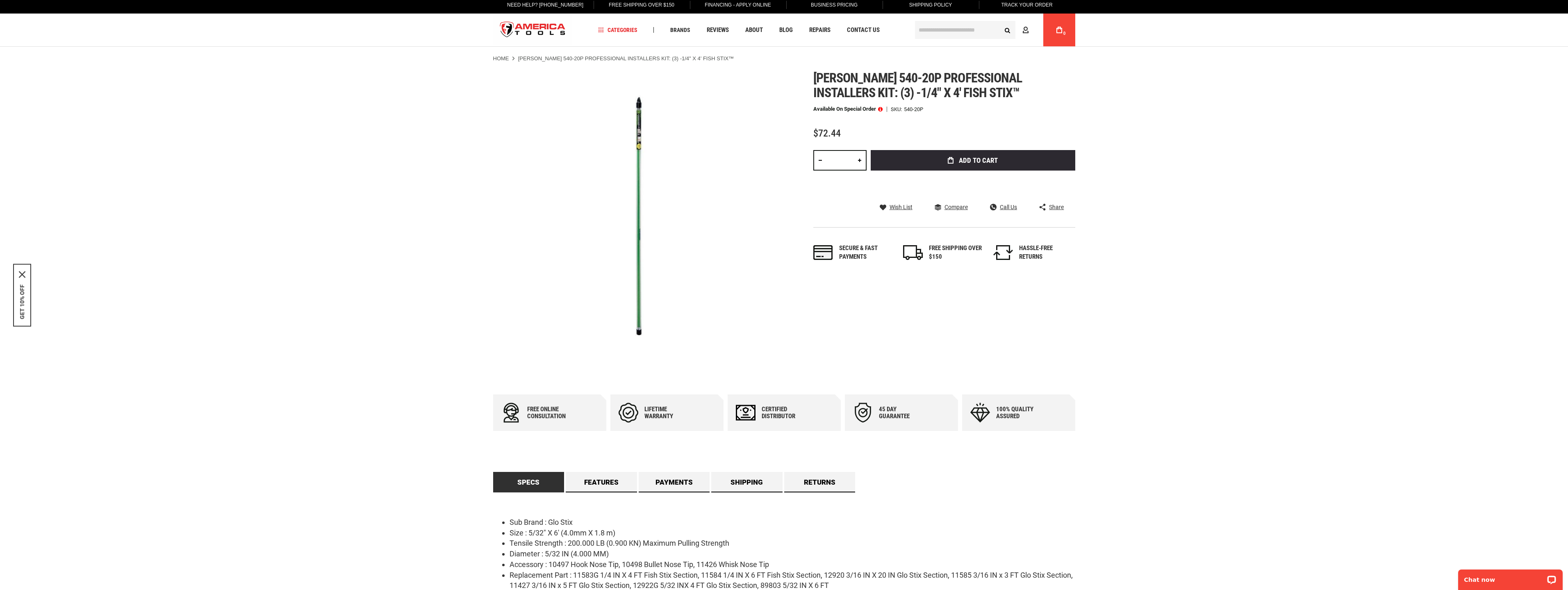
scroll to position [0, 0]
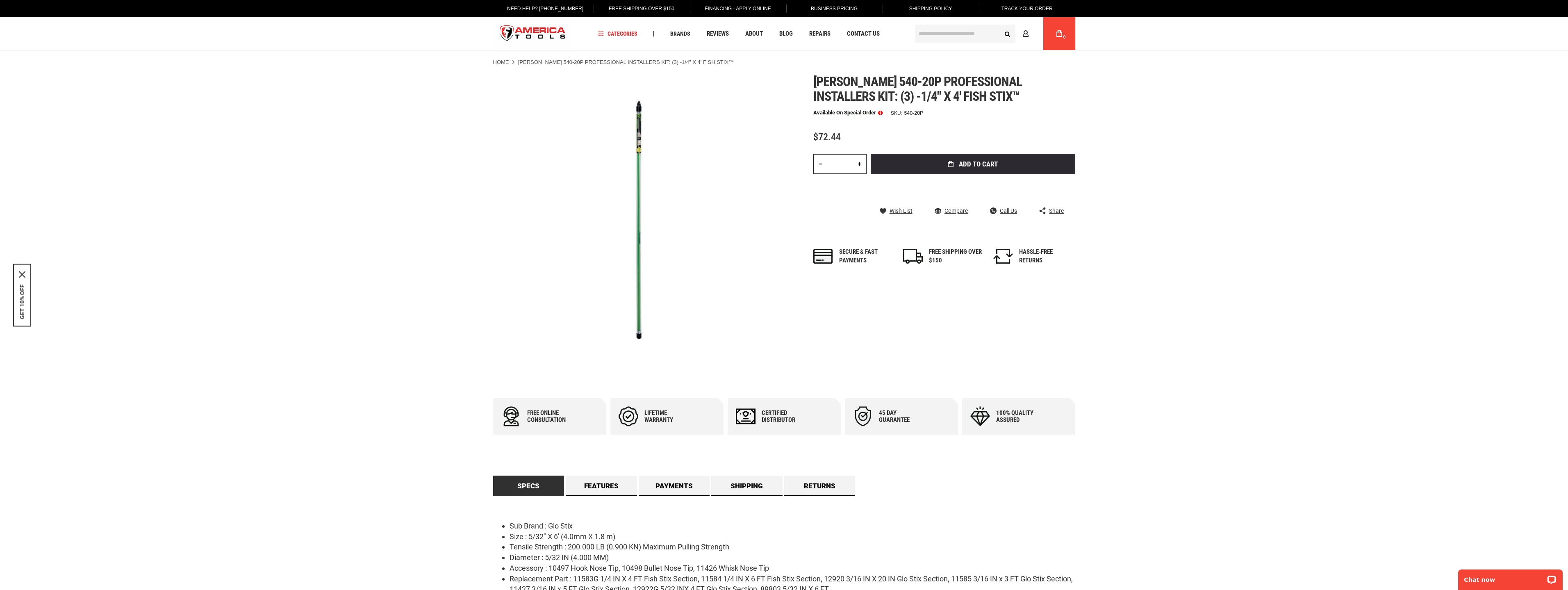
click at [684, 413] on div "Lifetime warranty" at bounding box center [669, 416] width 49 height 14
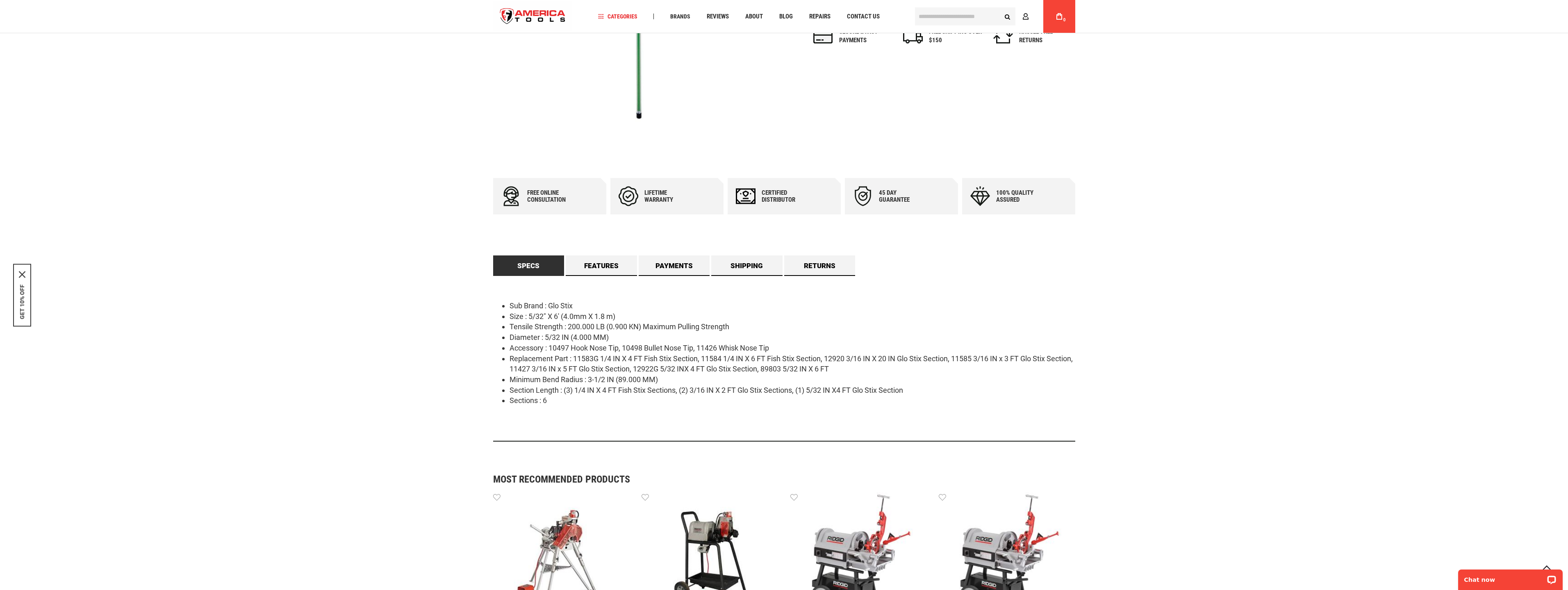
scroll to position [246, 0]
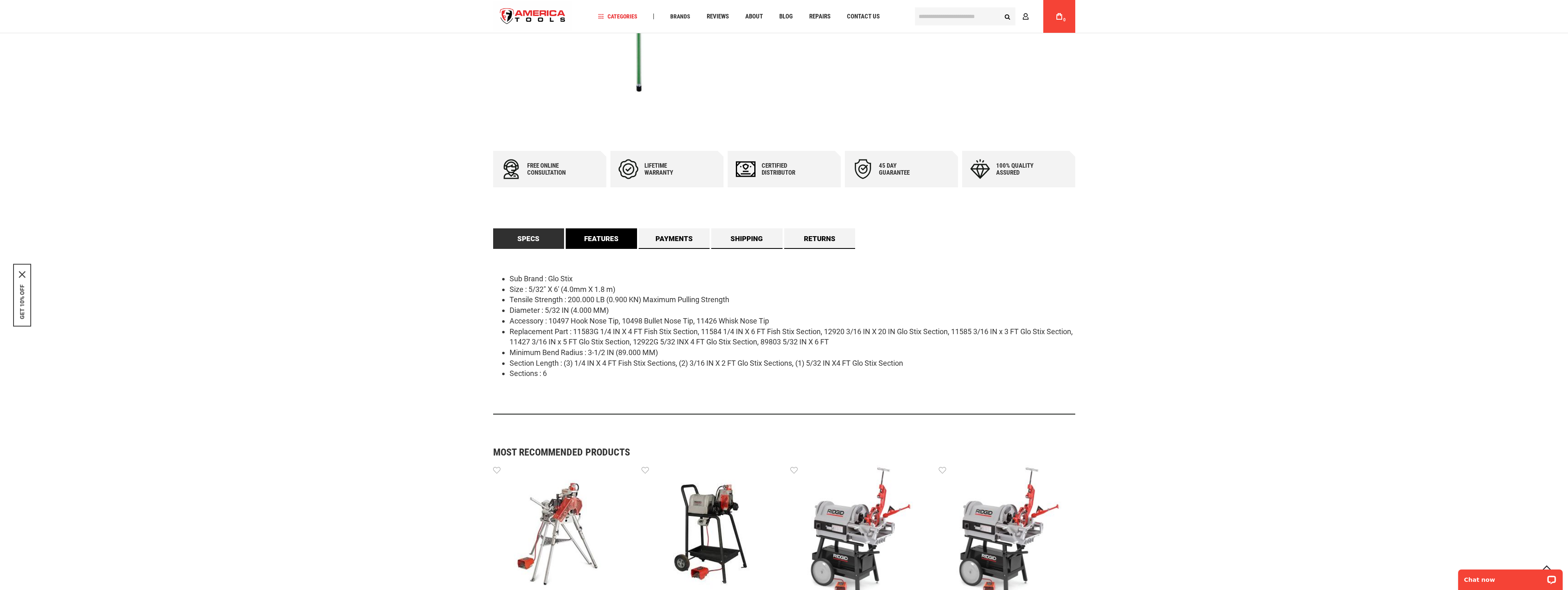
click at [616, 242] on link "Features" at bounding box center [601, 239] width 71 height 21
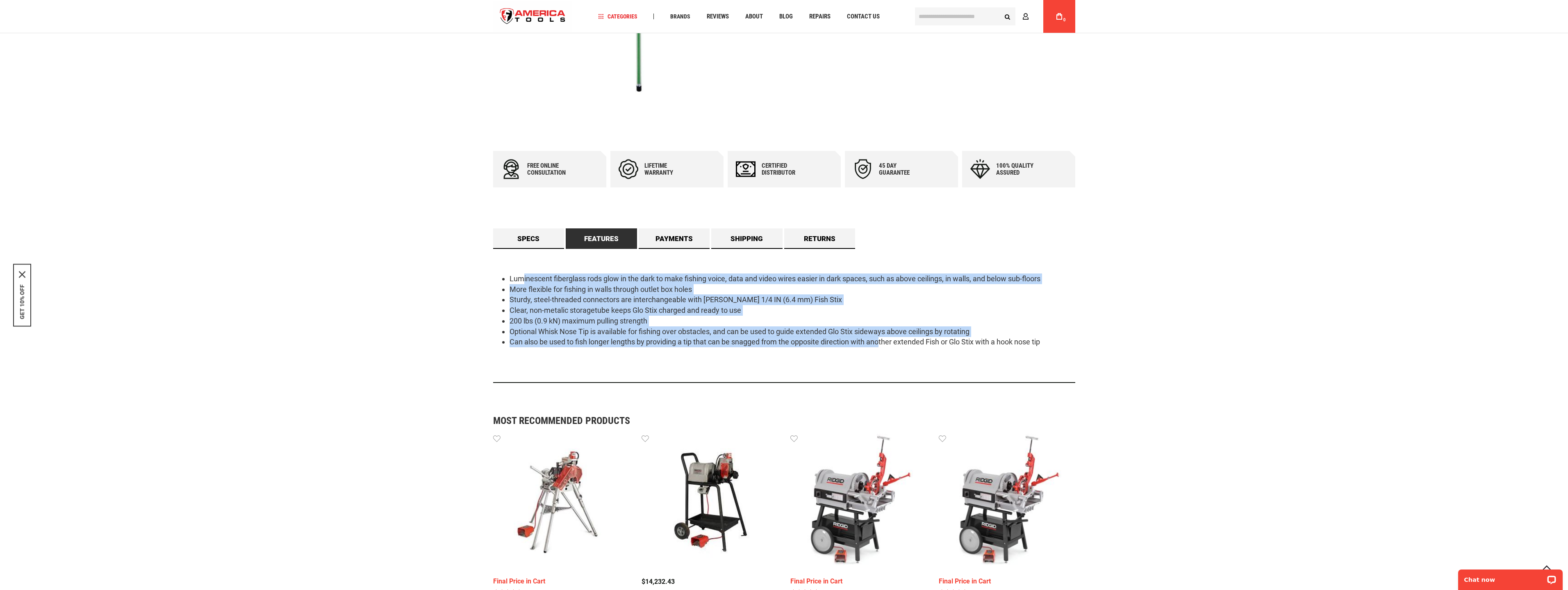
drag, startPoint x: 524, startPoint y: 276, endPoint x: 886, endPoint y: 340, distance: 367.6
click at [885, 340] on ul "Luminescent fiberglass rods glow in the dark to make fishing voice, data and vi…" at bounding box center [784, 310] width 582 height 74
click at [886, 340] on li "Can also be used to fish longer lengths by providing a tip that can be snagged …" at bounding box center [792, 342] width 565 height 11
drag, startPoint x: 966, startPoint y: 347, endPoint x: 555, endPoint y: 282, distance: 416.1
click at [555, 282] on ul "Luminescent fiberglass rods glow in the dark to make fishing voice, data and vi…" at bounding box center [784, 310] width 582 height 74
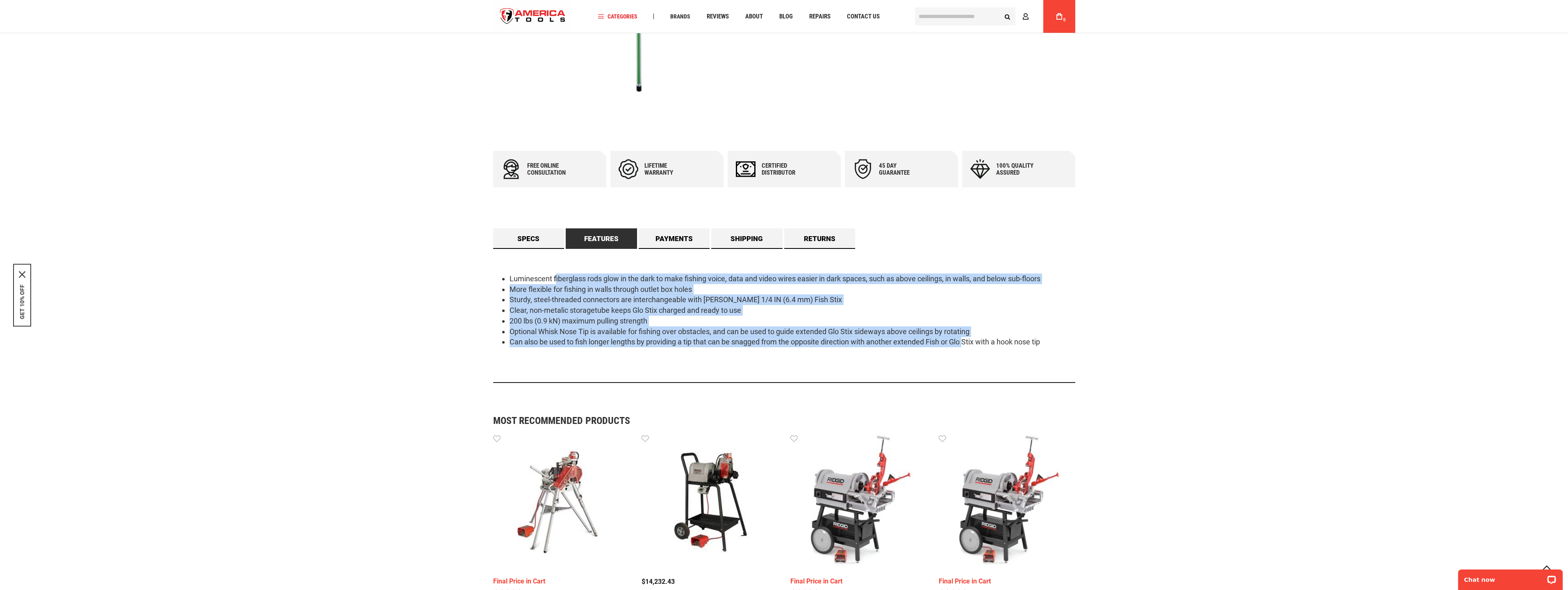
click at [555, 282] on li "Luminescent fiberglass rods glow in the dark to make fishing voice, data and vi…" at bounding box center [792, 279] width 565 height 11
drag, startPoint x: 555, startPoint y: 282, endPoint x: 920, endPoint y: 340, distance: 369.6
click at [914, 340] on ul "Luminescent fiberglass rods glow in the dark to make fishing voice, data and vi…" at bounding box center [784, 310] width 582 height 74
click at [925, 341] on li "Can also be used to fish longer lengths by providing a tip that can be snagged …" at bounding box center [792, 342] width 565 height 11
drag, startPoint x: 978, startPoint y: 346, endPoint x: 575, endPoint y: 278, distance: 408.7
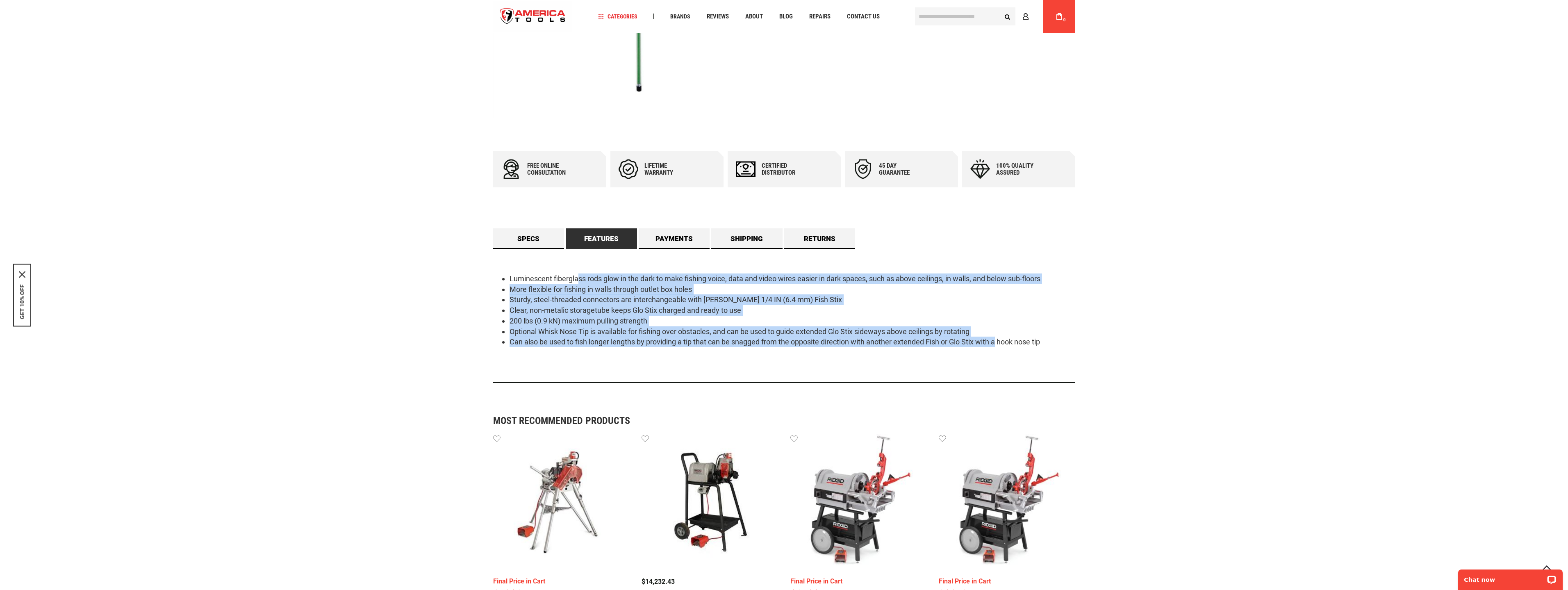
click at [576, 278] on ul "Luminescent fiberglass rods glow in the dark to make fishing voice, data and vi…" at bounding box center [784, 310] width 582 height 74
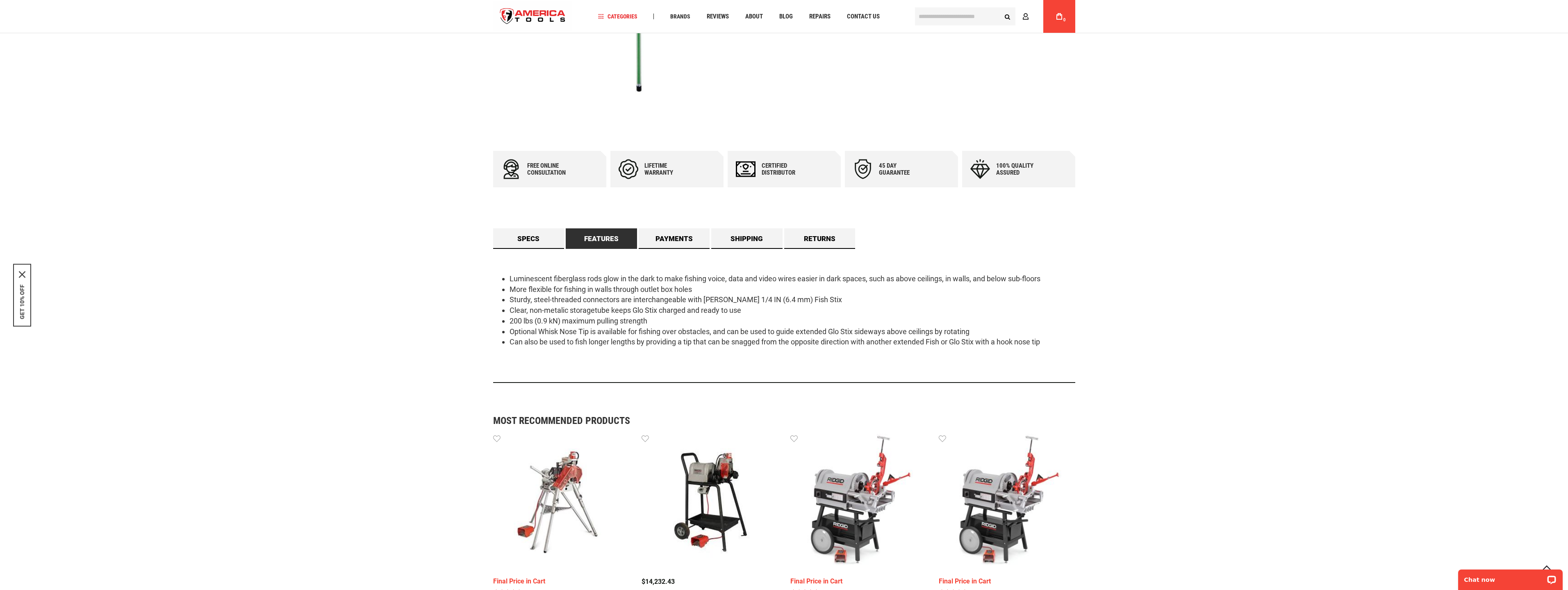
click at [575, 278] on li "Luminescent fiberglass rods glow in the dark to make fishing voice, data and vi…" at bounding box center [792, 279] width 565 height 11
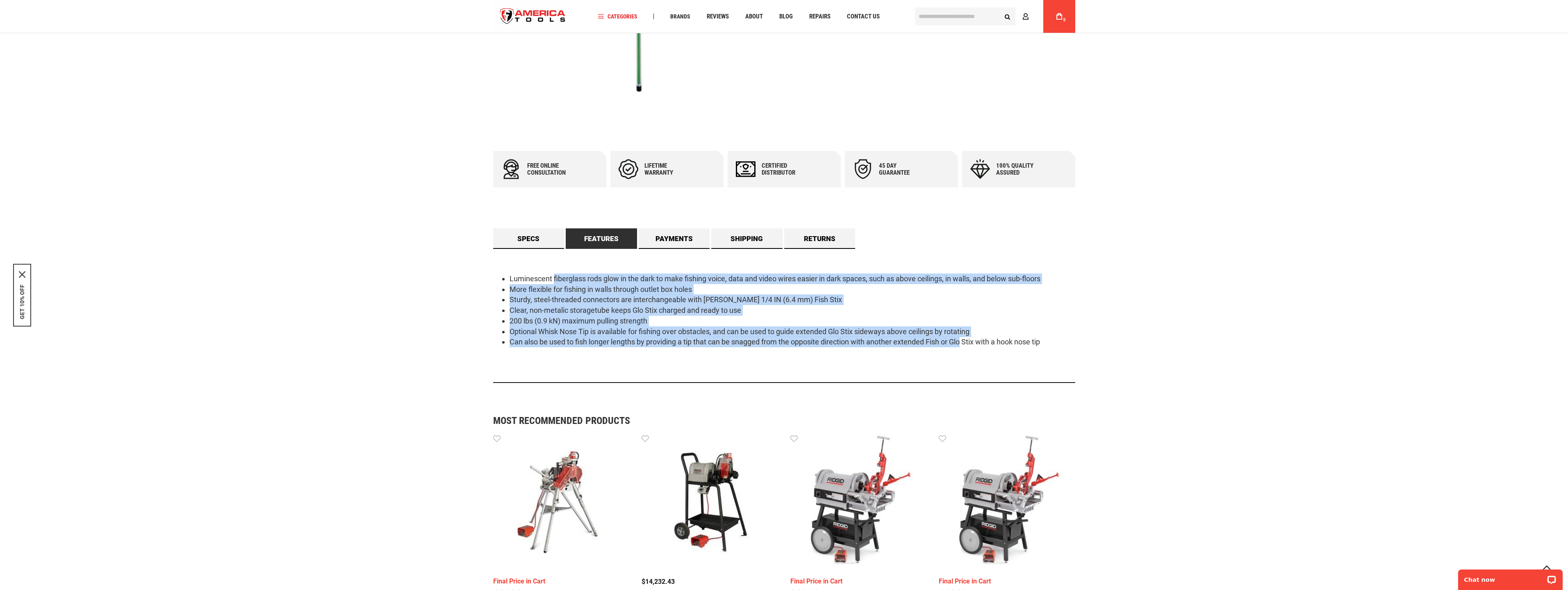
drag, startPoint x: 664, startPoint y: 298, endPoint x: 975, endPoint y: 347, distance: 314.8
click at [962, 346] on ul "Luminescent fiberglass rods glow in the dark to make fishing voice, data and vi…" at bounding box center [784, 310] width 582 height 74
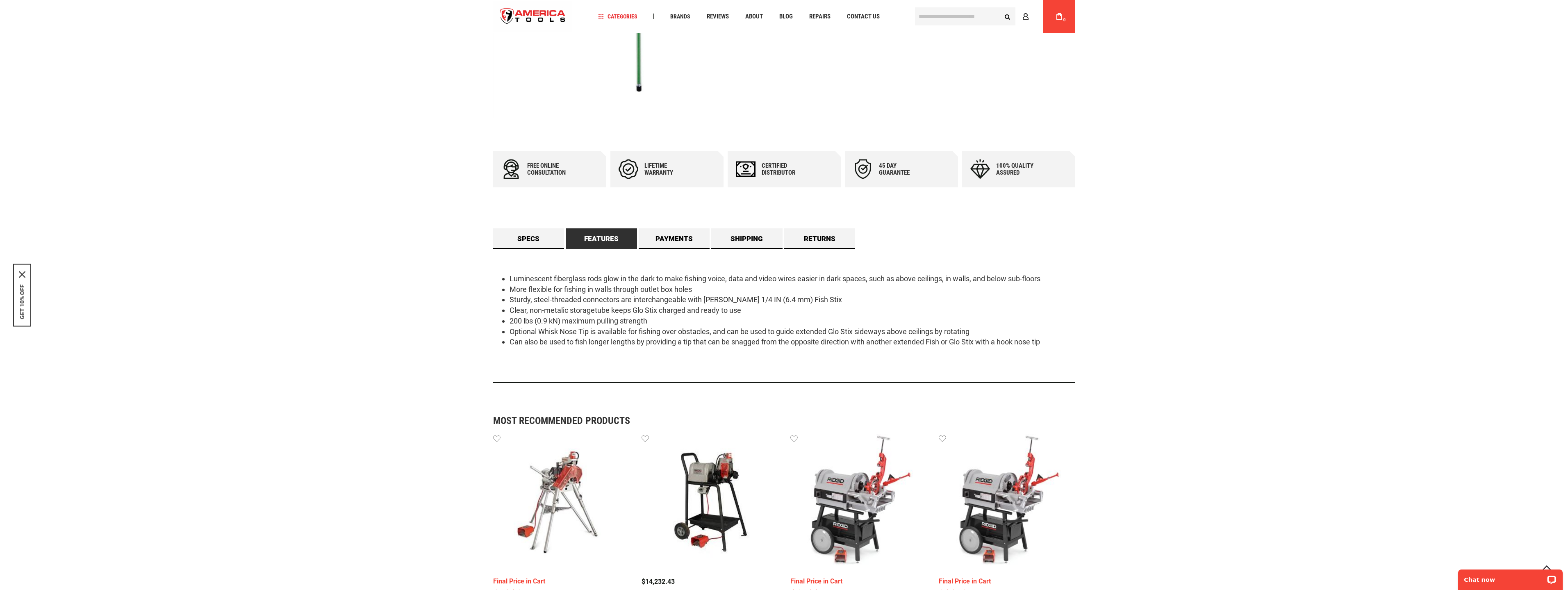
click at [978, 348] on div "Luminescent fiberglass rods glow in the dark to make fishing voice, data and vi…" at bounding box center [784, 316] width 582 height 134
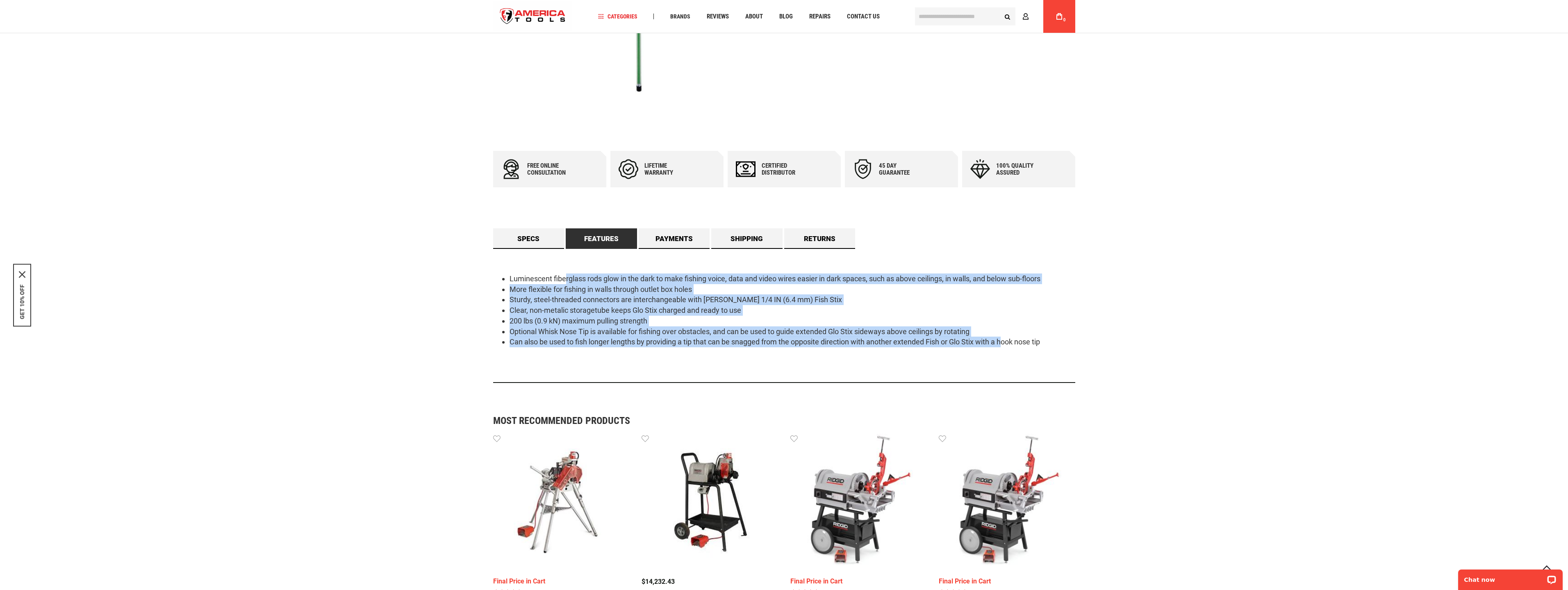
drag
click at [563, 277] on div "Luminescent fiberglass rods glow in the dark to make fishing voice, data and vi…" at bounding box center [784, 316] width 582 height 134
click at [563, 277] on li "Luminescent fiberglass rods glow in the dark to make fishing voice, data and vi…" at bounding box center [792, 279] width 565 height 11
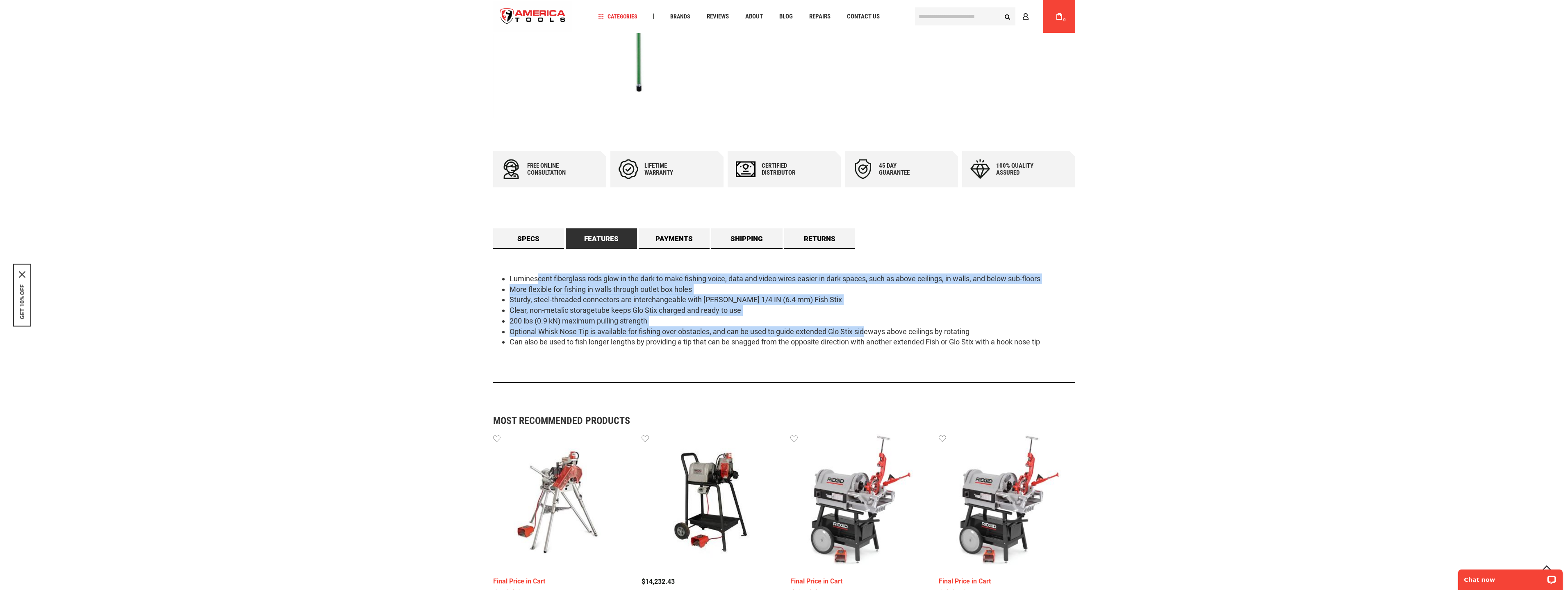
click at [880, 337] on ul "Luminescent fiberglass rods glow in the dark to make fishing voice, data and vi…" at bounding box center [784, 310] width 582 height 74
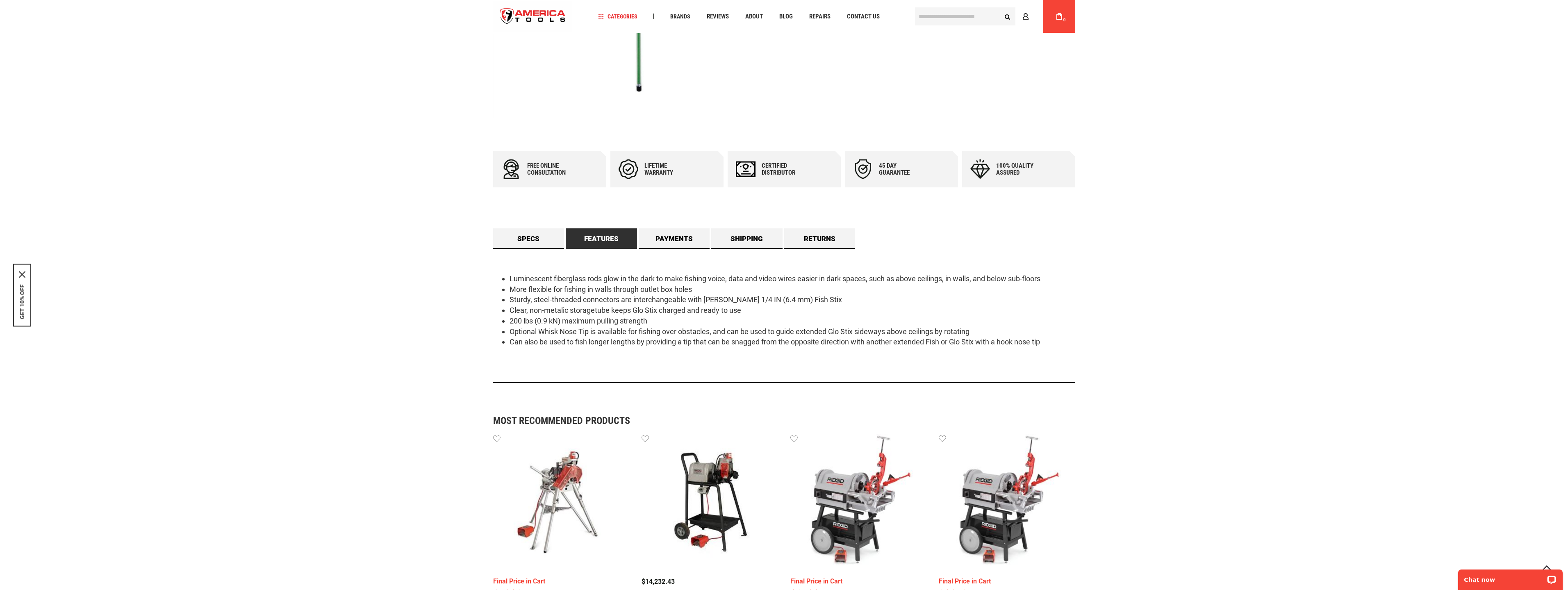
click at [895, 339] on li "Can also be used to fish longer lengths by providing a tip that can be snagged …" at bounding box center [792, 342] width 565 height 11
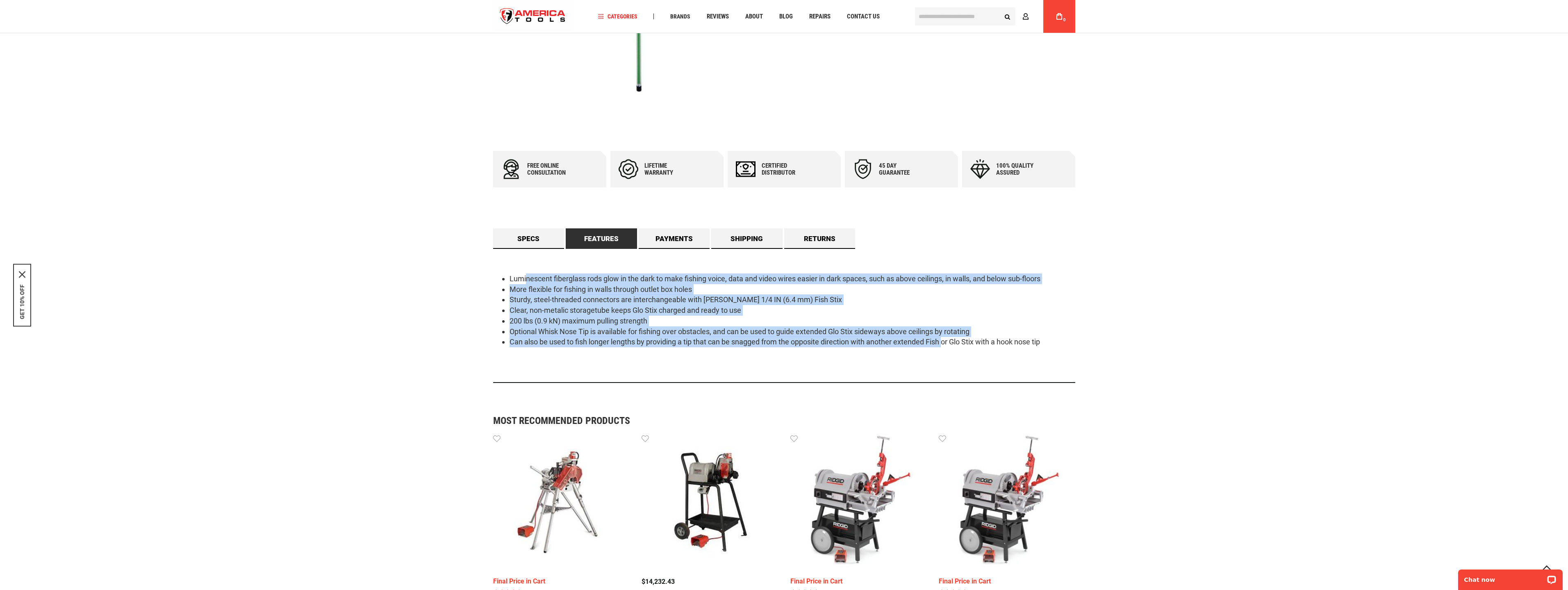
click at [527, 267] on div "Luminescent fiberglass rods glow in the dark to make fishing voice, data and vi…" at bounding box center [784, 316] width 582 height 134
click at [525, 267] on div "Luminescent fiberglass rods glow in the dark to make fishing voice, data and vi…" at bounding box center [784, 316] width 582 height 134
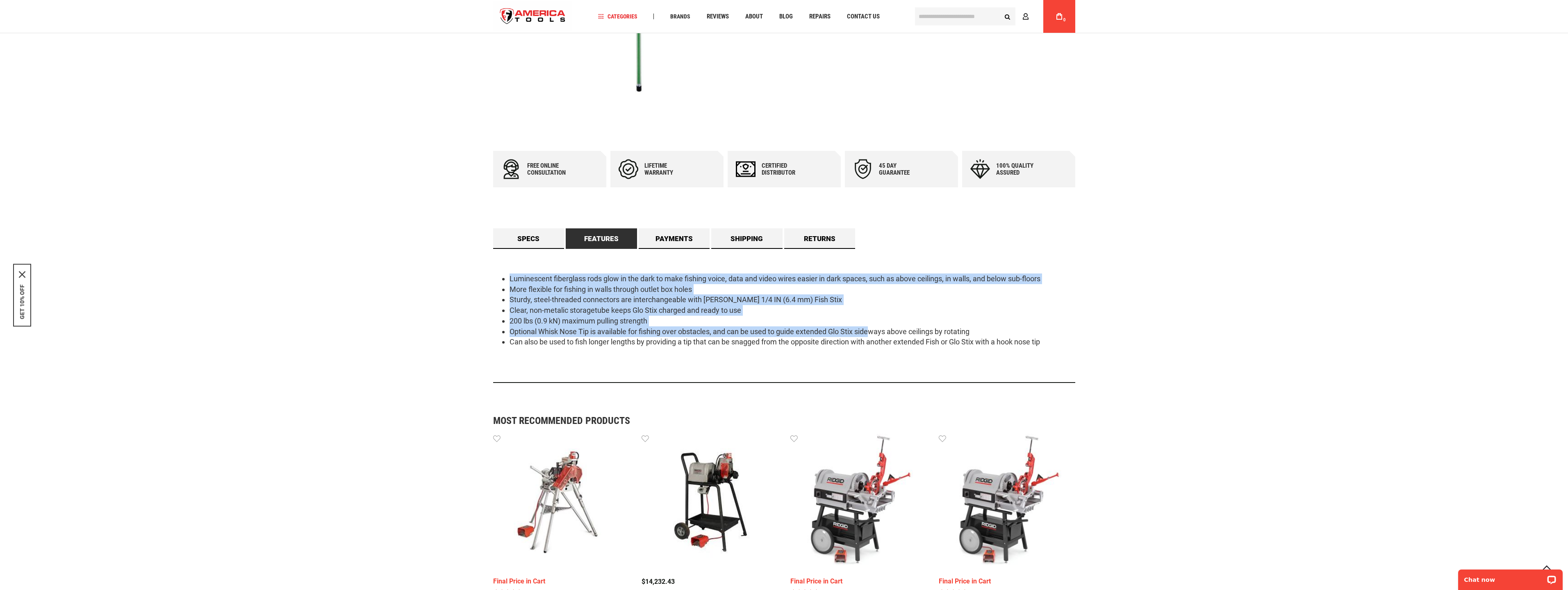
click at [875, 332] on div "Luminescent fiberglass rods glow in the dark to make fishing voice, data and vi…" at bounding box center [784, 316] width 582 height 134
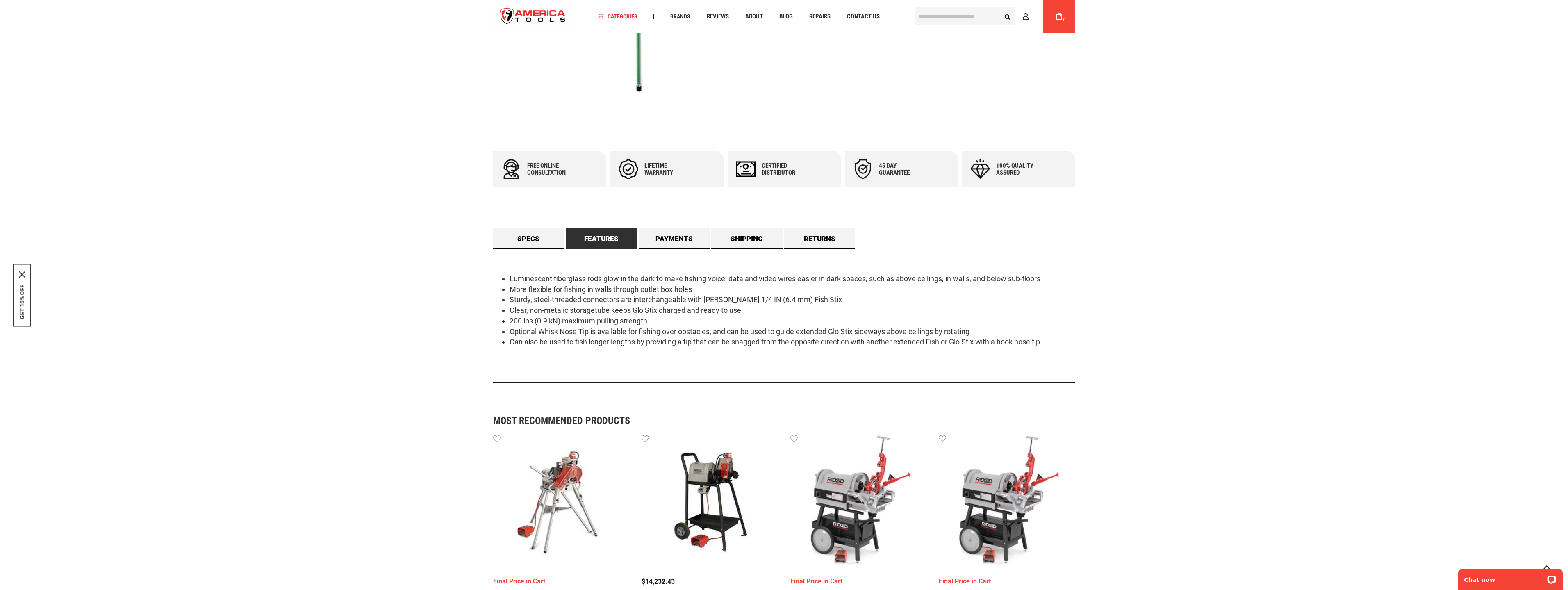
click at [896, 334] on li "Optional Whisk Nose Tip is available for fishing over obstacles, and can be use…" at bounding box center [792, 332] width 565 height 11
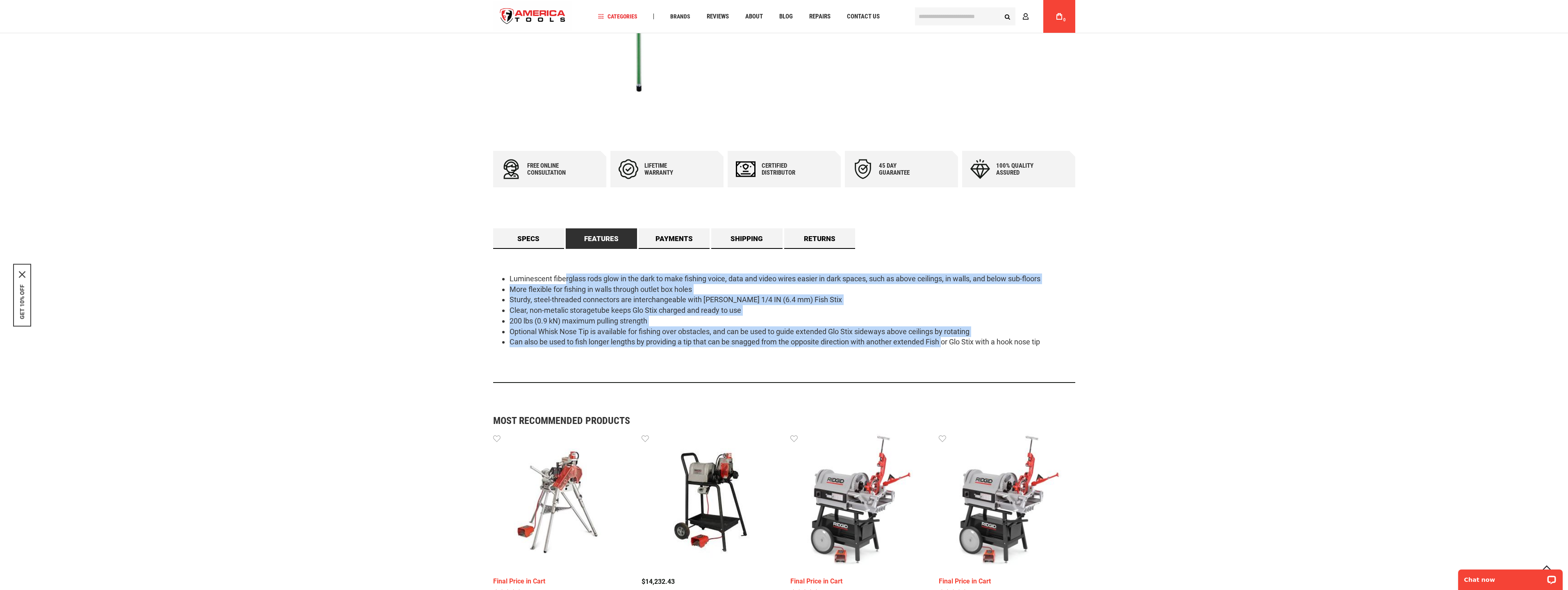
click at [562, 281] on ul "Luminescent fiberglass rods glow in the dark to make fishing voice, data and vi…" at bounding box center [784, 310] width 582 height 74
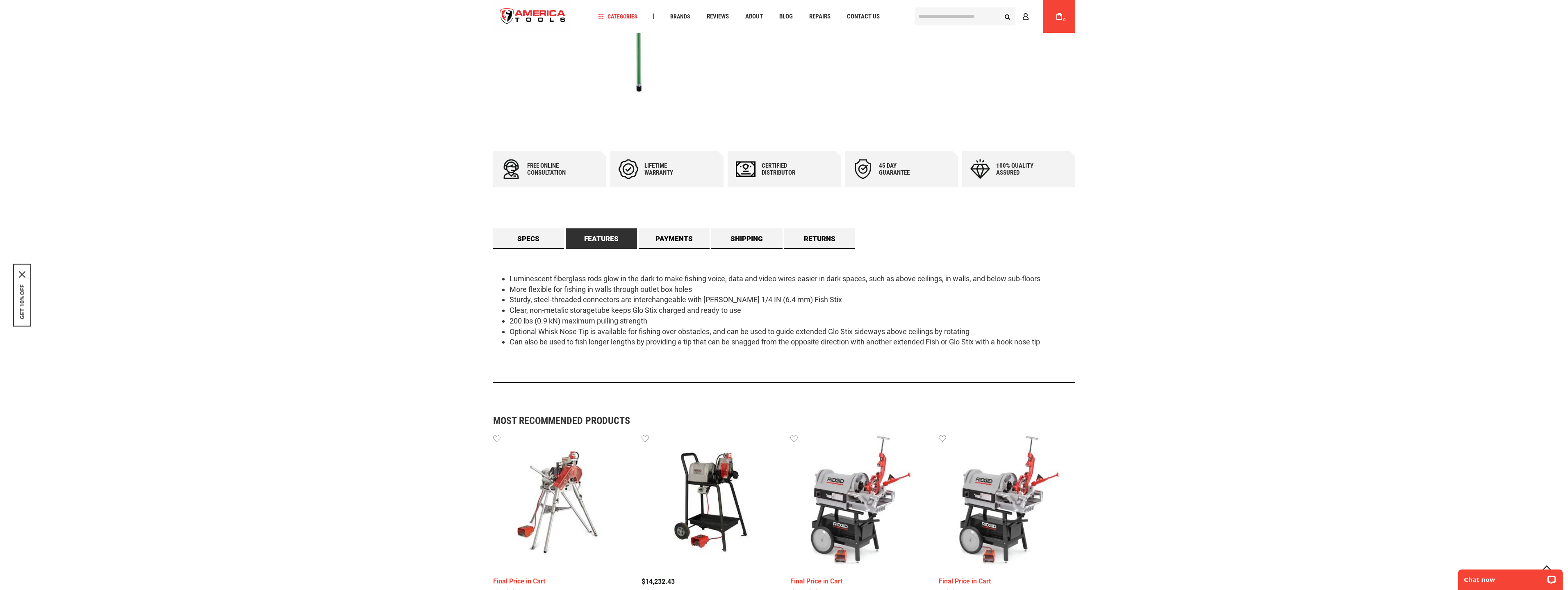
click at [559, 279] on li "Luminescent fiberglass rods glow in the dark to make fishing voice, data and vi…" at bounding box center [792, 279] width 565 height 11
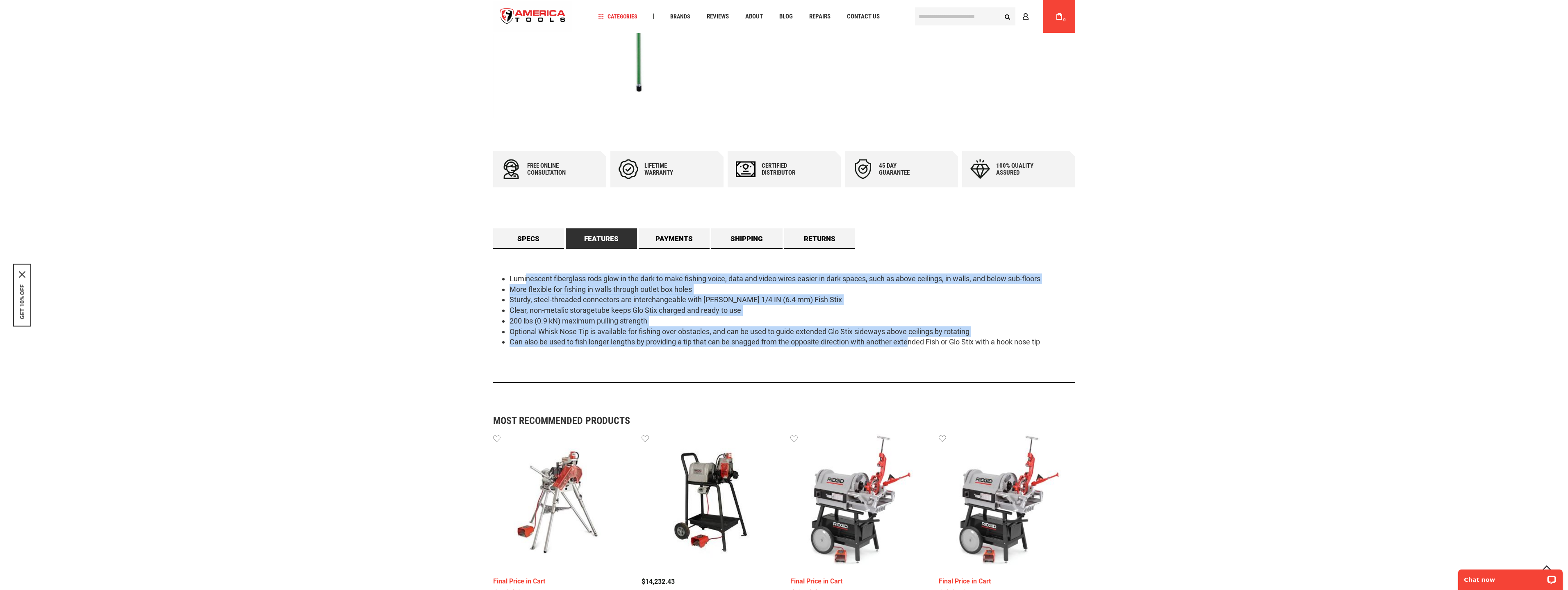
click at [920, 339] on ul "Luminescent fiberglass rods glow in the dark to make fishing voice, data and vi…" at bounding box center [784, 310] width 582 height 74
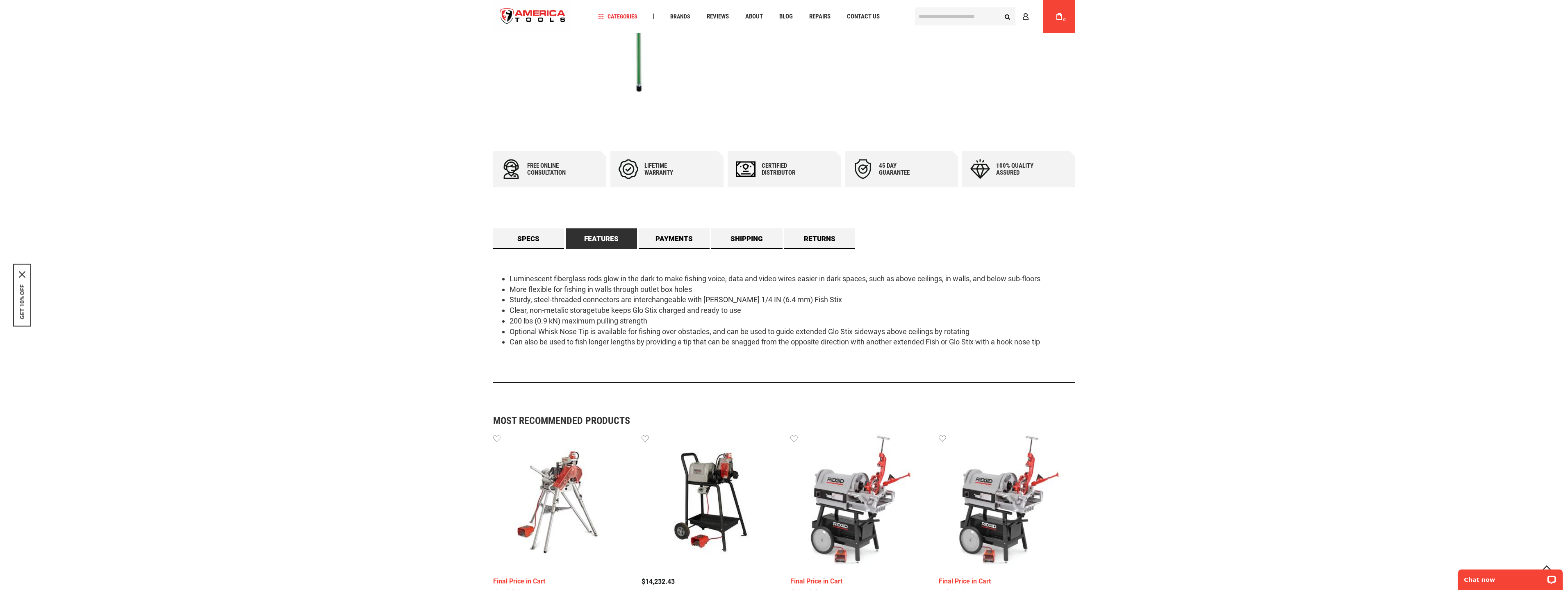
click at [939, 340] on li "Can also be used to fish longer lengths by providing a tip that can be snagged …" at bounding box center [792, 342] width 565 height 11
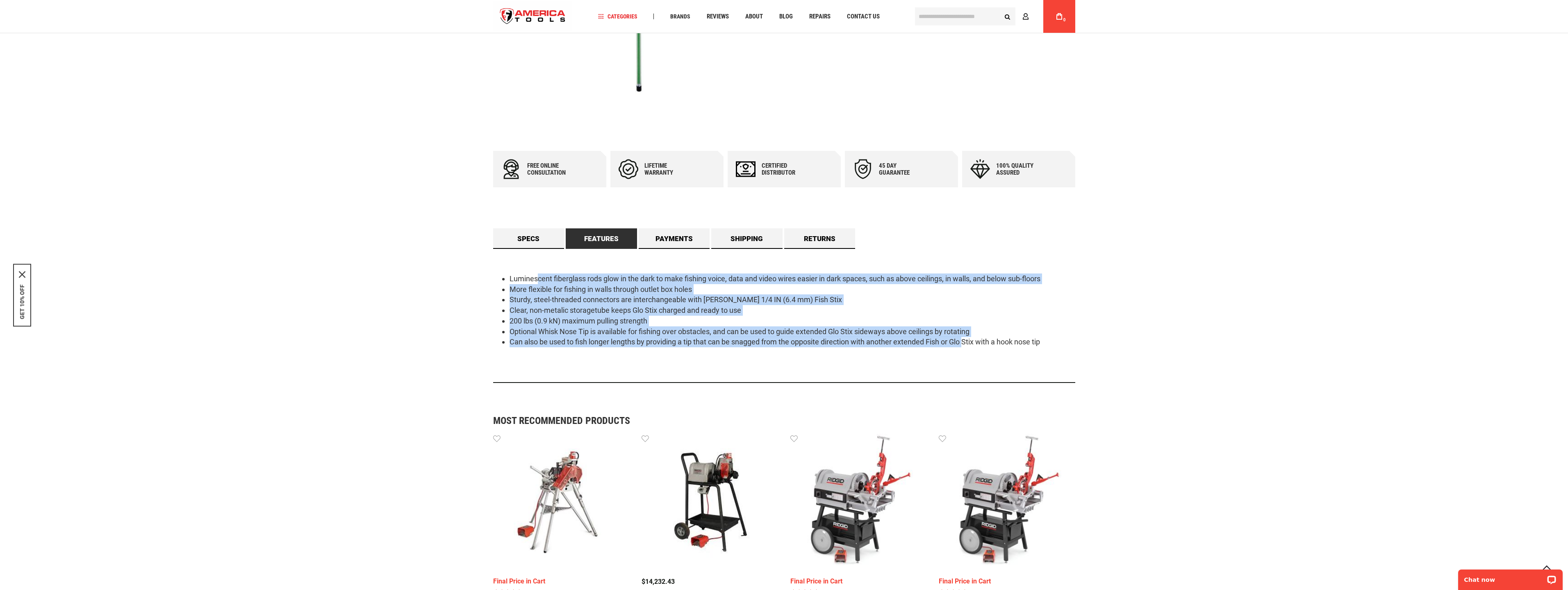
click at [536, 279] on ul "Luminescent fiberglass rods glow in the dark to make fishing voice, data and vi…" at bounding box center [784, 310] width 582 height 74
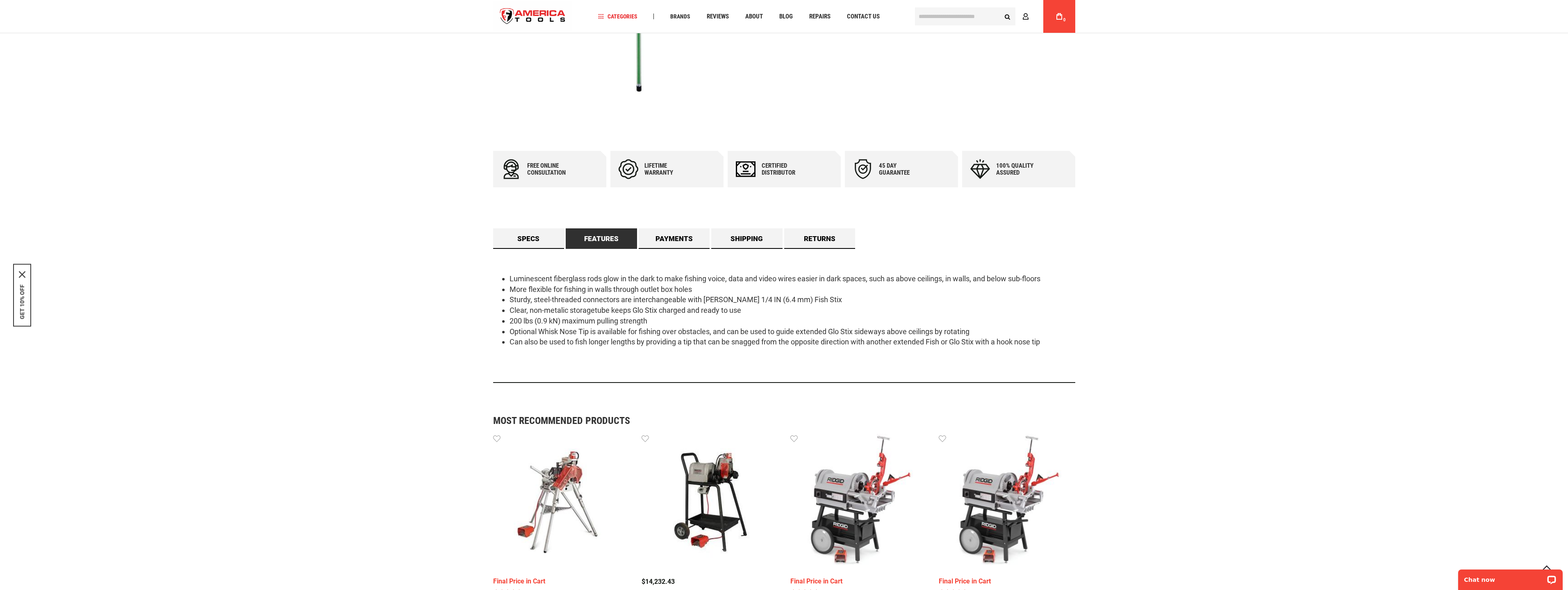
click at [514, 278] on li "Luminescent fiberglass rods glow in the dark to make fishing voice, data and vi…" at bounding box center [792, 279] width 565 height 11
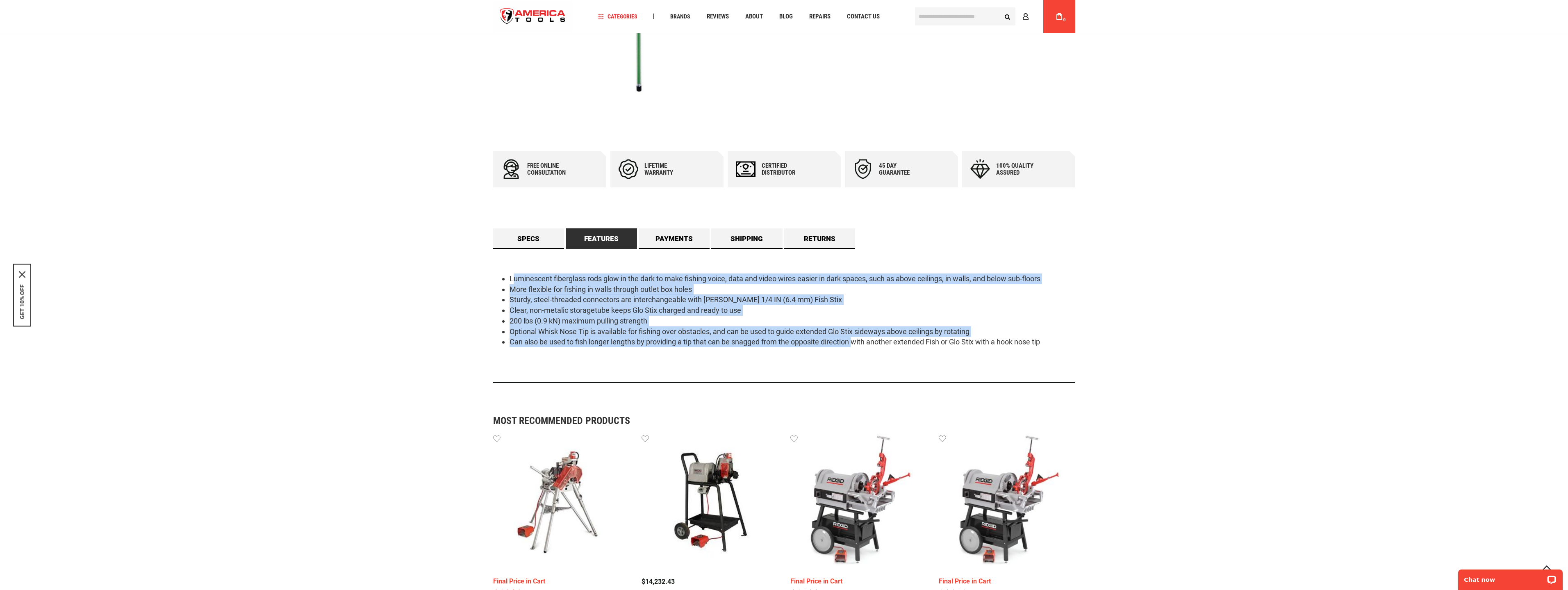
drag, startPoint x: 513, startPoint y: 278, endPoint x: 870, endPoint y: 348, distance: 363.8
click at [860, 348] on div "Luminescent fiberglass rods glow in the dark to make fishing voice, data and vi…" at bounding box center [784, 316] width 582 height 134
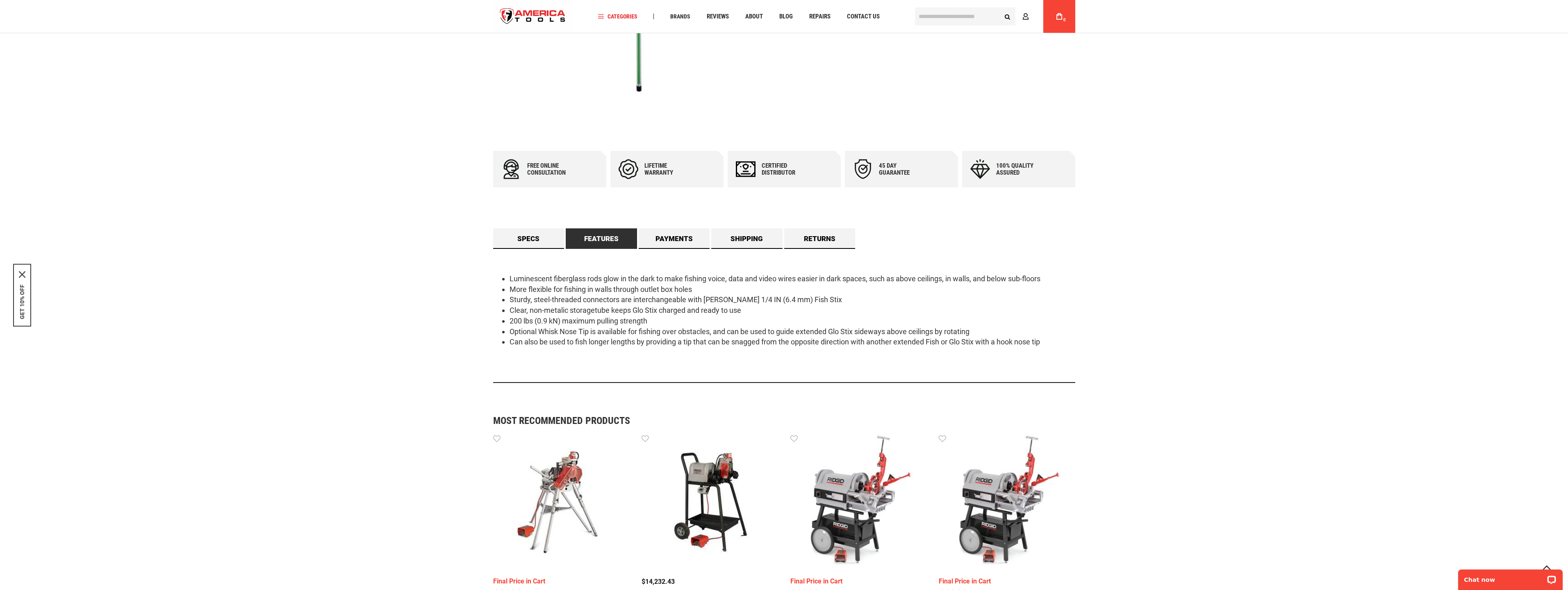
click at [870, 348] on div "Luminescent fiberglass rods glow in the dark to make fishing voice, data and vi…" at bounding box center [784, 316] width 582 height 134
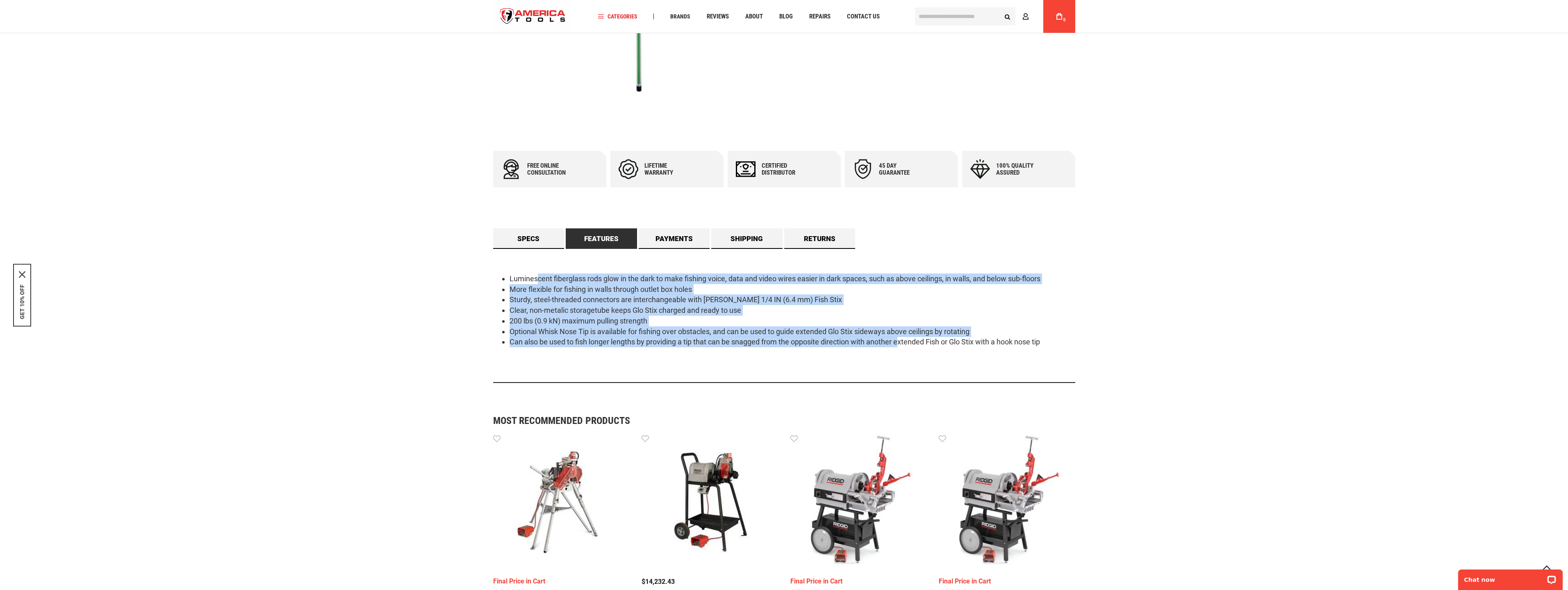
click at [536, 283] on div "Luminescent fiberglass rods glow in the dark to make fishing voice, data and vi…" at bounding box center [784, 316] width 582 height 134
click at [536, 283] on li "Luminescent fiberglass rods glow in the dark to make fishing voice, data and vi…" at bounding box center [792, 279] width 565 height 11
drag, startPoint x: 514, startPoint y: 280, endPoint x: 866, endPoint y: 343, distance: 357.6
click at [857, 342] on ul "Luminescent fiberglass rods glow in the dark to make fishing voice, data and vi…" at bounding box center [784, 310] width 582 height 74
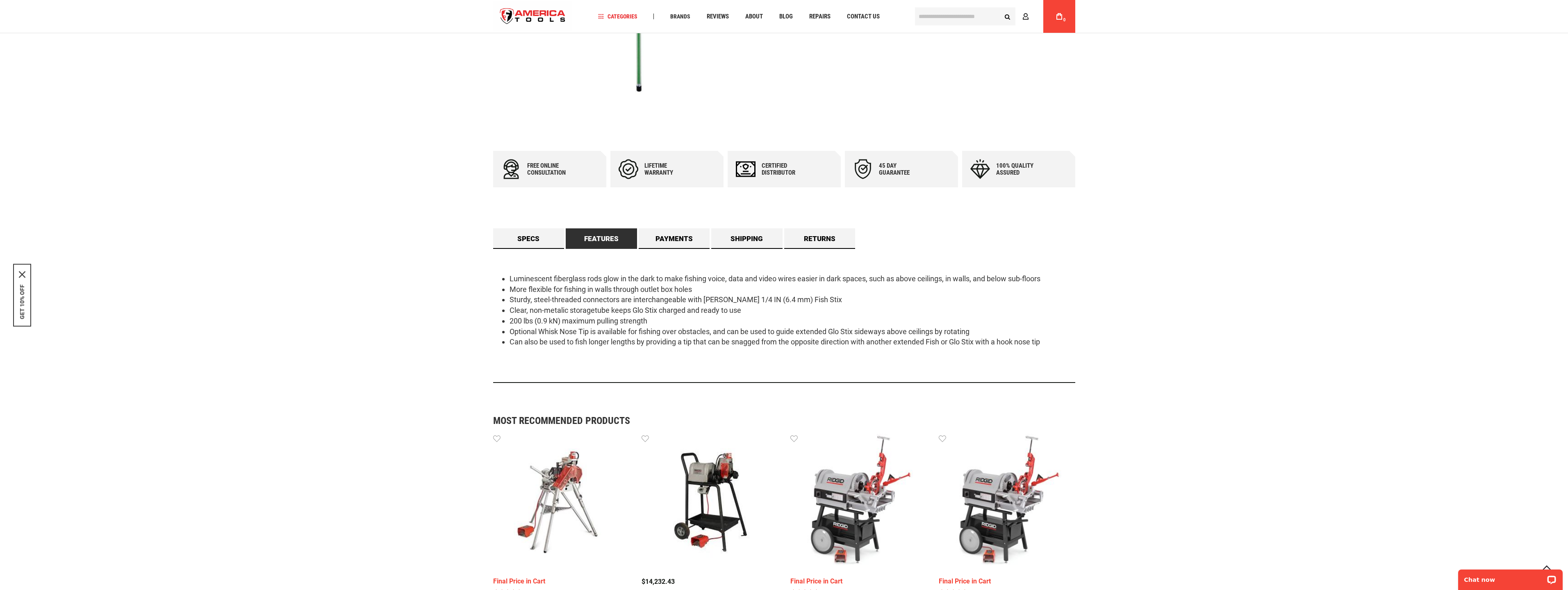
click at [866, 343] on li "Can also be used to fish longer lengths by providing a tip that can be snagged …" at bounding box center [792, 342] width 565 height 11
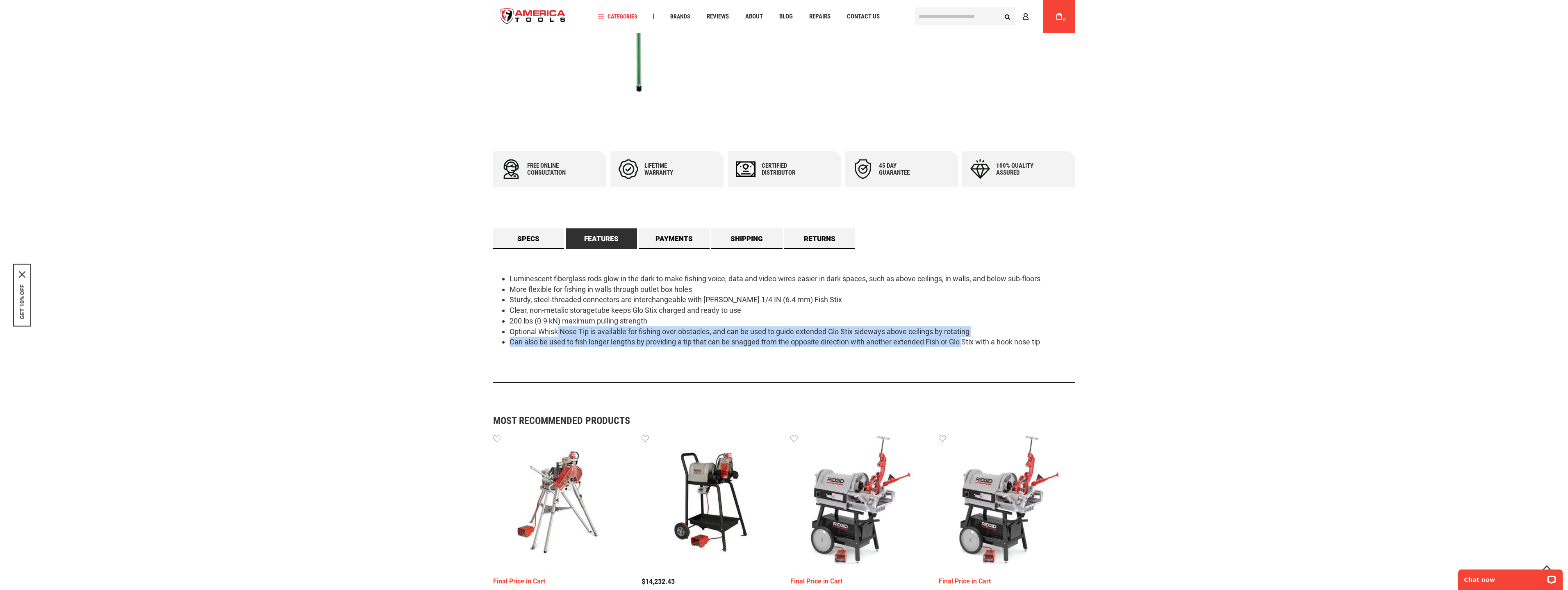
drag, startPoint x: 559, startPoint y: 332, endPoint x: 982, endPoint y: 345, distance: 423.2
click at [967, 345] on ul "Luminescent fiberglass rods glow in the dark to make fishing voice, data and vi…" at bounding box center [784, 310] width 582 height 74
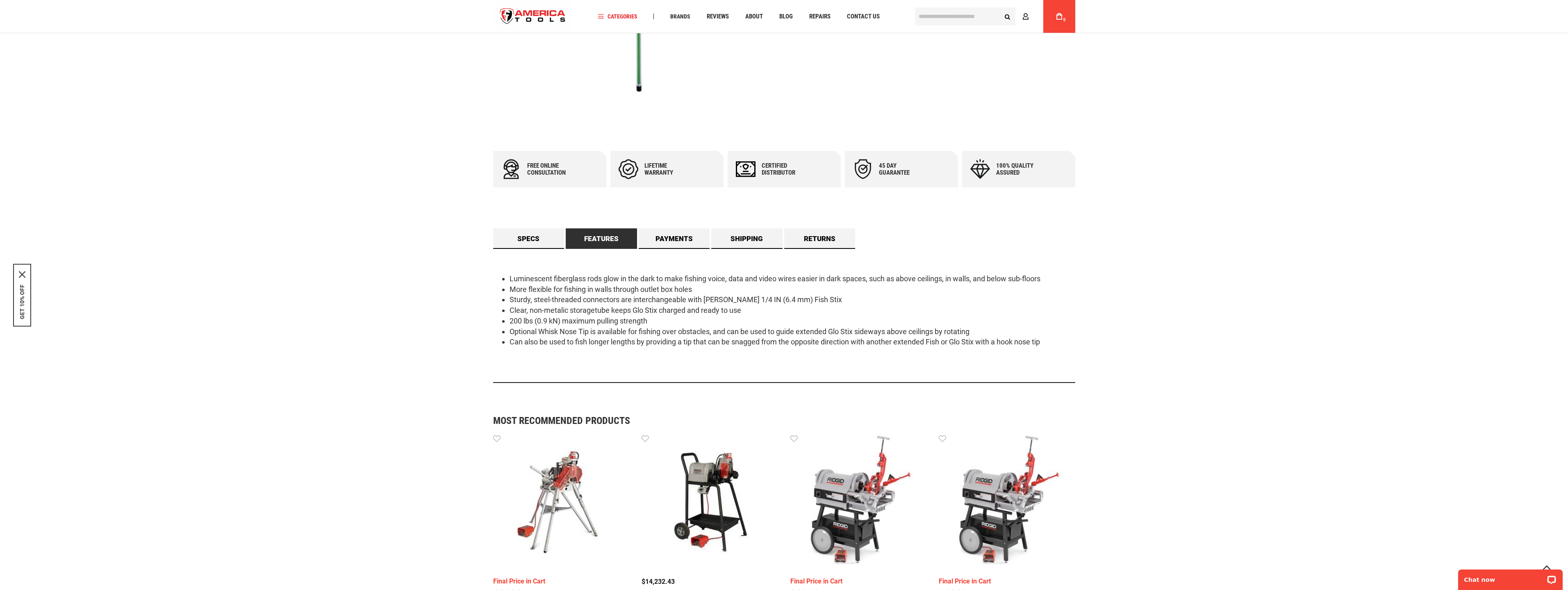
click at [982, 345] on li "Can also be used to fish longer lengths by providing a tip that can be snagged …" at bounding box center [792, 342] width 565 height 11
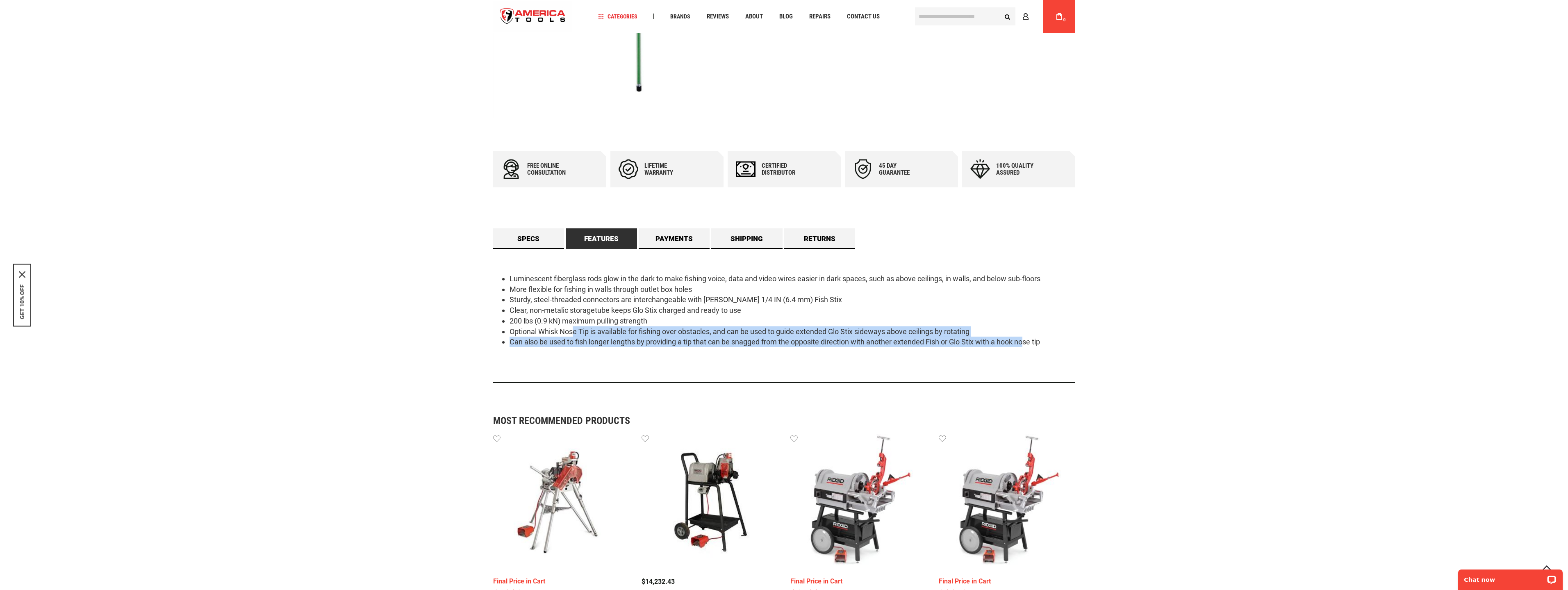
drag, startPoint x: 1012, startPoint y: 349, endPoint x: 574, endPoint y: 331, distance: 438.4
click at [575, 331] on div "Luminescent fiberglass rods glow in the dark to make fishing voice, data and vi…" at bounding box center [784, 316] width 582 height 134
click at [574, 331] on li "Optional Whisk Nose Tip is available for fishing over obstacles, and can be use…" at bounding box center [792, 332] width 565 height 11
drag, startPoint x: 604, startPoint y: 331, endPoint x: 942, endPoint y: 360, distance: 339.2
click at [942, 360] on div "Luminescent fiberglass rods glow in the dark to make fishing voice, data and vi…" at bounding box center [784, 316] width 582 height 134
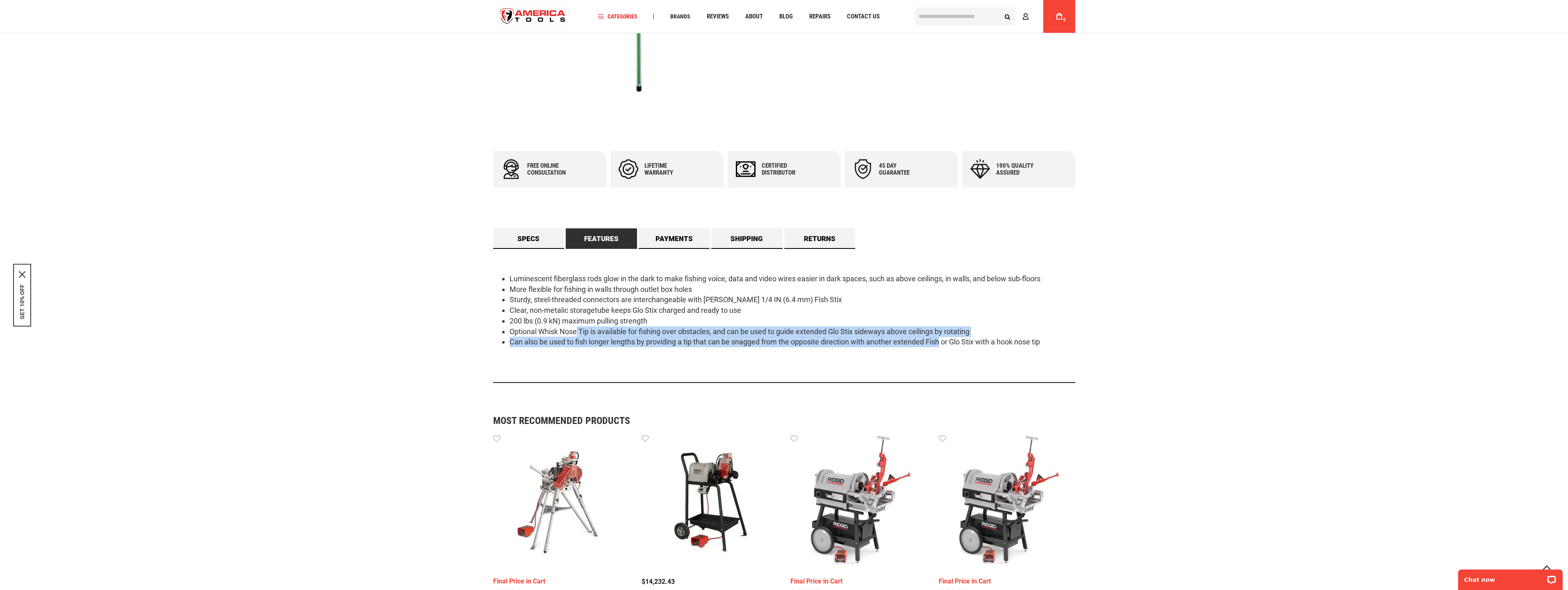
click at [942, 360] on div "Luminescent fiberglass rods glow in the dark to make fishing voice, data and vi…" at bounding box center [784, 316] width 582 height 134
drag, startPoint x: 1050, startPoint y: 359, endPoint x: 650, endPoint y: 329, distance: 401.1
click at [650, 329] on div "Luminescent fiberglass rods glow in the dark to make fishing voice, data and vi…" at bounding box center [784, 316] width 582 height 134
click at [649, 329] on li "Optional Whisk Nose Tip is available for fishing over obstacles, and can be use…" at bounding box center [792, 332] width 565 height 11
drag, startPoint x: 674, startPoint y: 328, endPoint x: 1045, endPoint y: 358, distance: 372.2
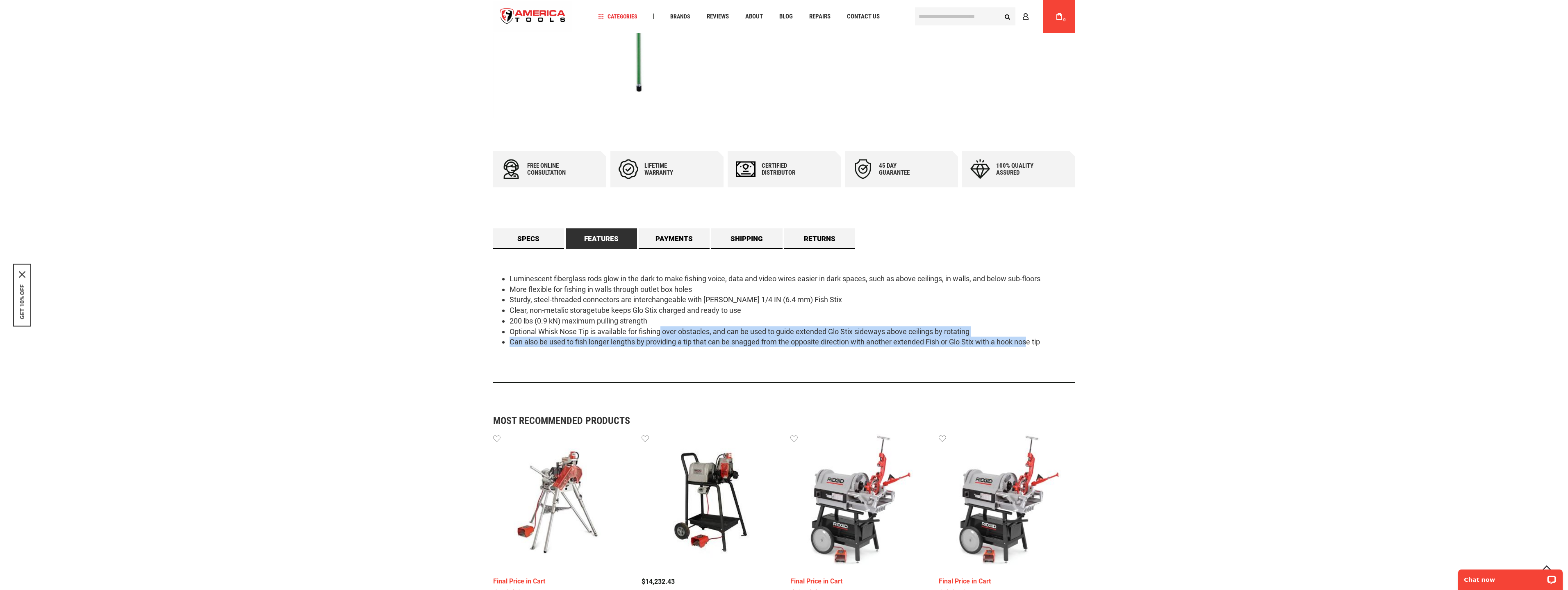
click at [1040, 358] on div "Luminescent fiberglass rods glow in the dark to make fishing voice, data and vi…" at bounding box center [784, 316] width 582 height 134
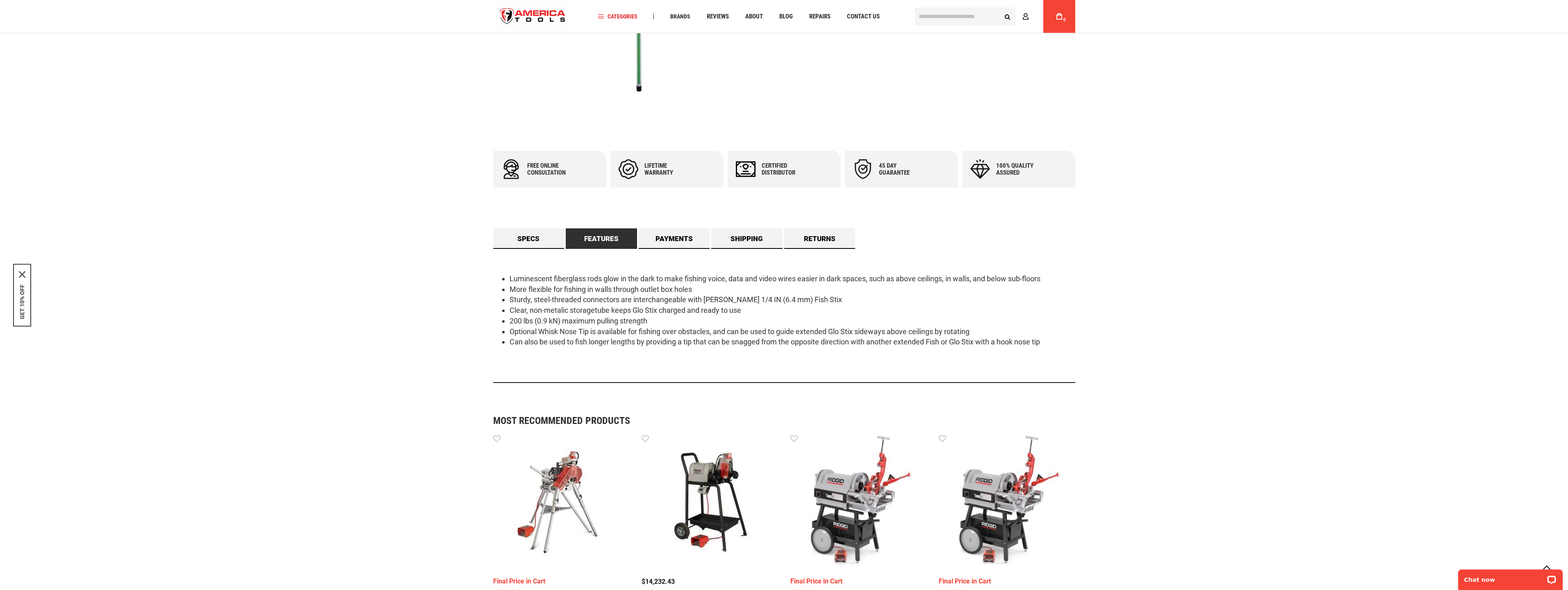
click at [1048, 359] on div "Luminescent fiberglass rods glow in the dark to make fishing voice, data and vi…" at bounding box center [784, 316] width 582 height 134
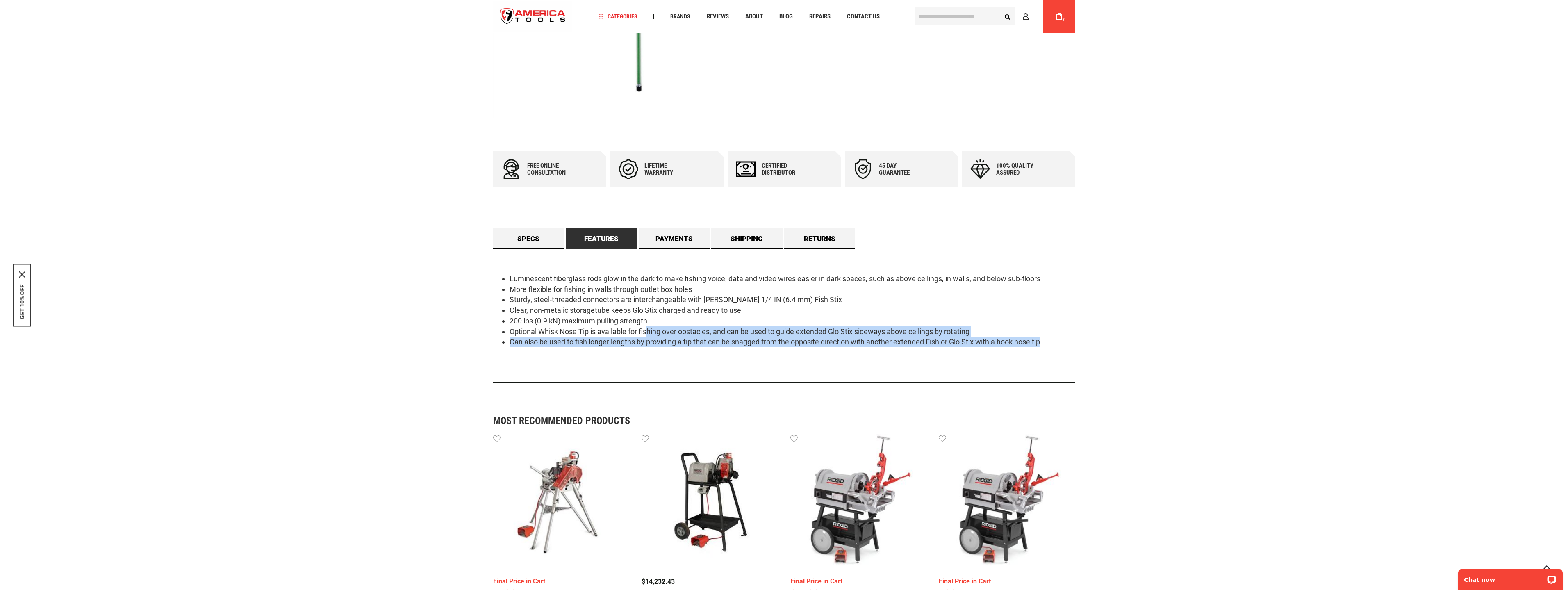
drag, startPoint x: 1066, startPoint y: 353, endPoint x: 648, endPoint y: 331, distance: 418.6
click at [648, 331] on div "Luminescent fiberglass rods glow in the dark to make fishing voice, data and vi…" at bounding box center [784, 316] width 582 height 134
click at [648, 331] on li "Optional Whisk Nose Tip is available for fishing over obstacles, and can be use…" at bounding box center [792, 332] width 565 height 11
drag, startPoint x: 648, startPoint y: 331, endPoint x: 1031, endPoint y: 360, distance: 384.1
click at [1031, 360] on div "Luminescent fiberglass rods glow in the dark to make fishing voice, data and vi…" at bounding box center [784, 316] width 582 height 134
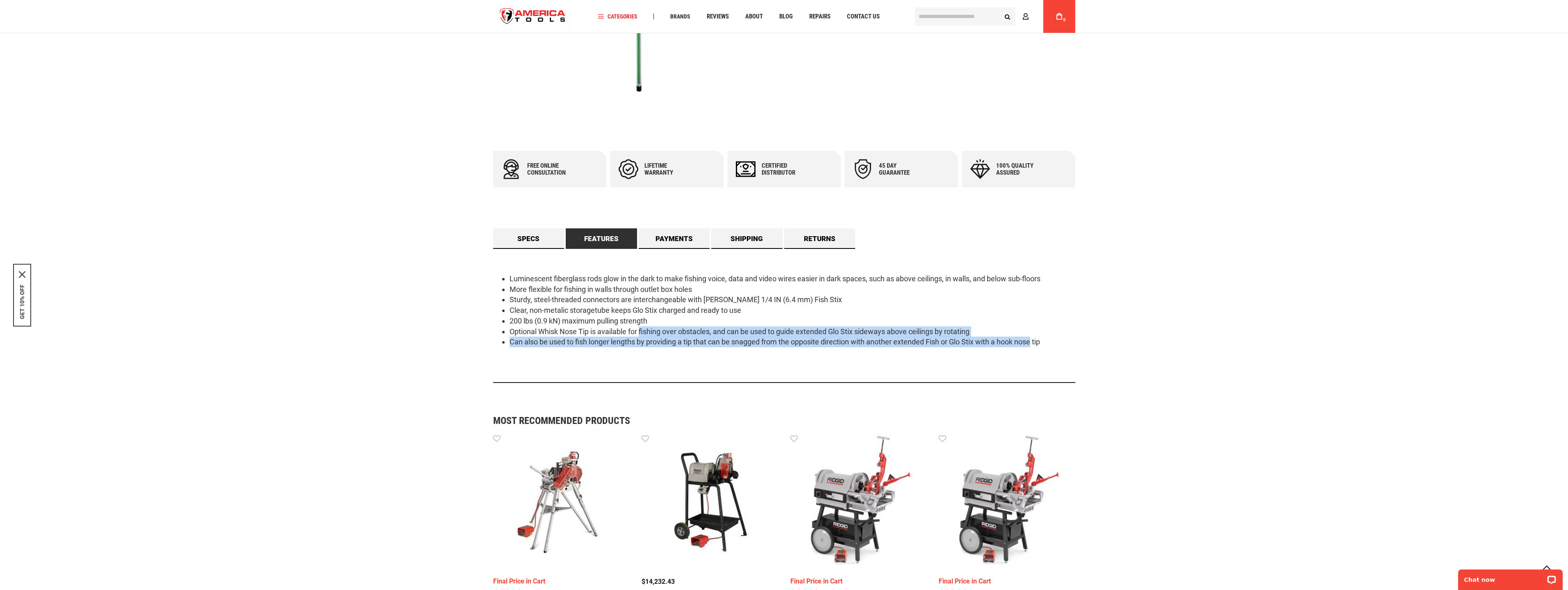
click at [1035, 360] on div "Luminescent fiberglass rods glow in the dark to make fishing voice, data and vi…" at bounding box center [784, 316] width 582 height 134
drag, startPoint x: 1071, startPoint y: 356, endPoint x: 534, endPoint y: 315, distance: 538.6
click at [534, 315] on div "Luminescent fiberglass rods glow in the dark to make fishing voice, data and vi…" at bounding box center [784, 316] width 582 height 134
click at [534, 315] on li "Clear, non-metalic storagetube keeps Glo Stix charged and ready to use" at bounding box center [792, 311] width 565 height 11
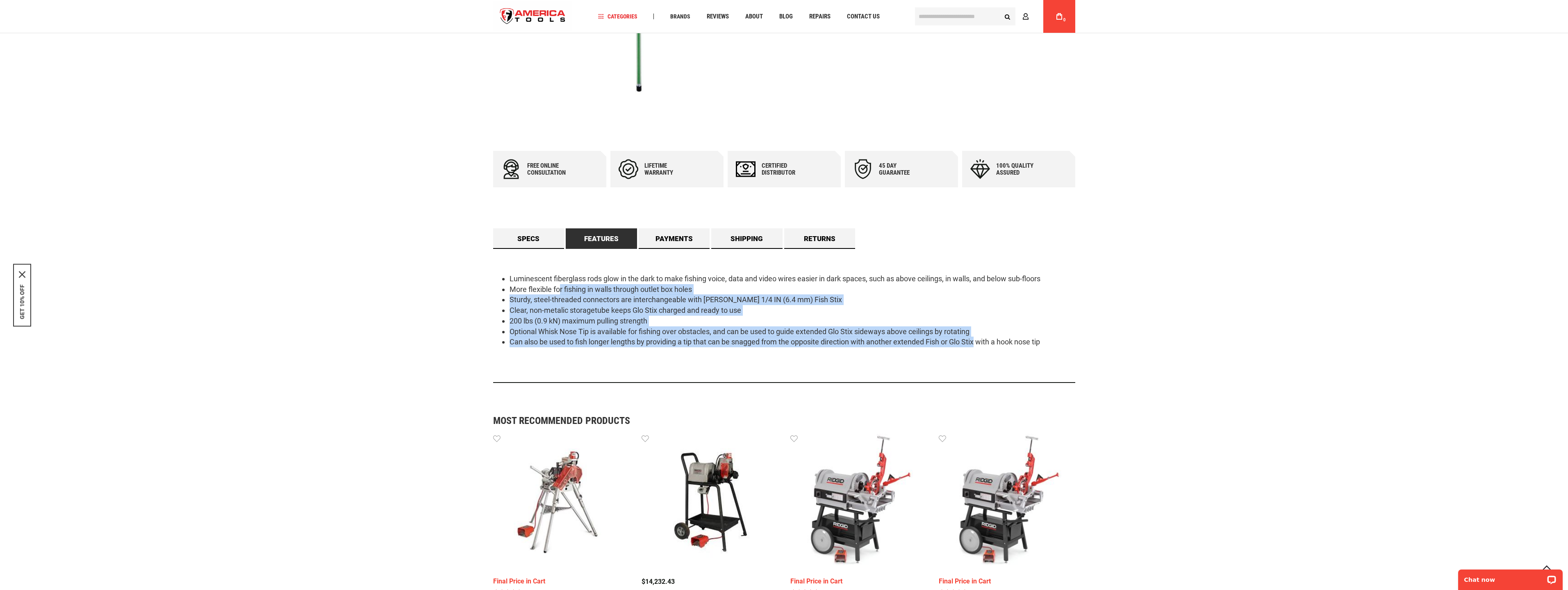
drag, startPoint x: 559, startPoint y: 292, endPoint x: 987, endPoint y: 367, distance: 434.5
click at [981, 367] on div "Luminescent fiberglass rods glow in the dark to make fishing voice, data and vi…" at bounding box center [784, 316] width 582 height 134
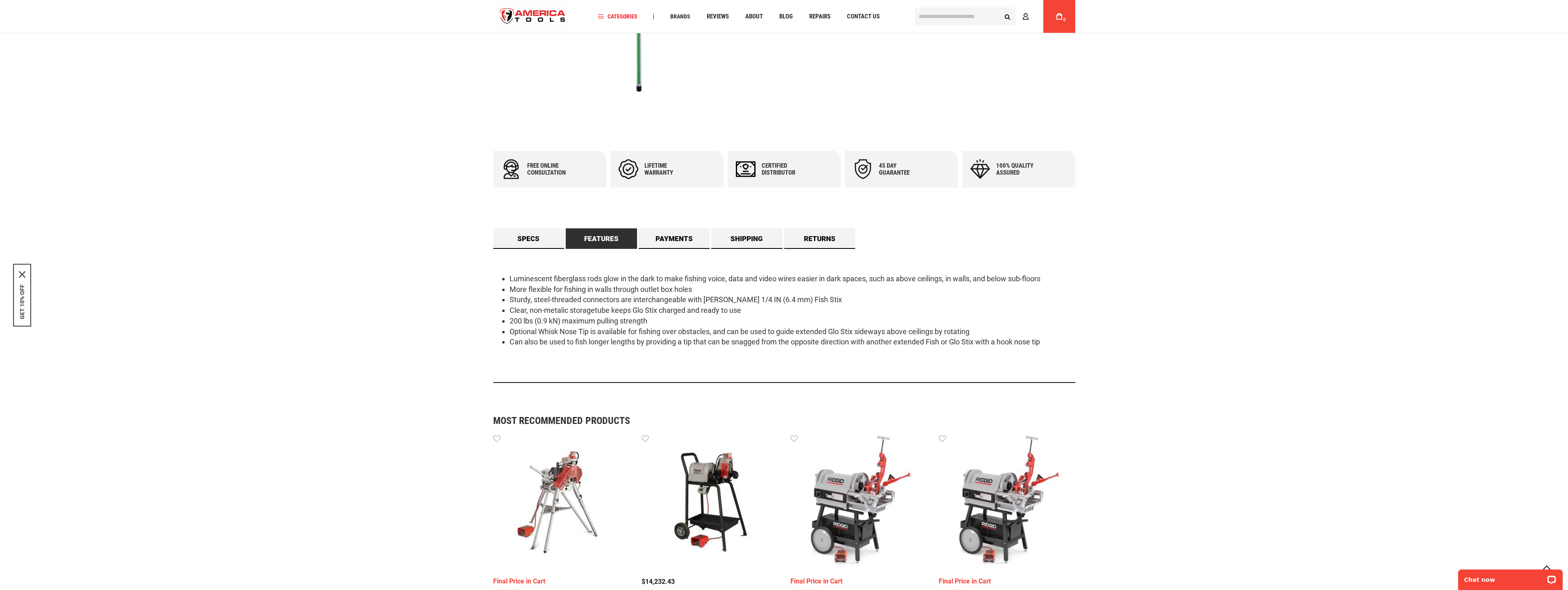
click at [987, 367] on div "Luminescent fiberglass rods glow in the dark to make fishing voice, data and vi…" at bounding box center [784, 316] width 582 height 134
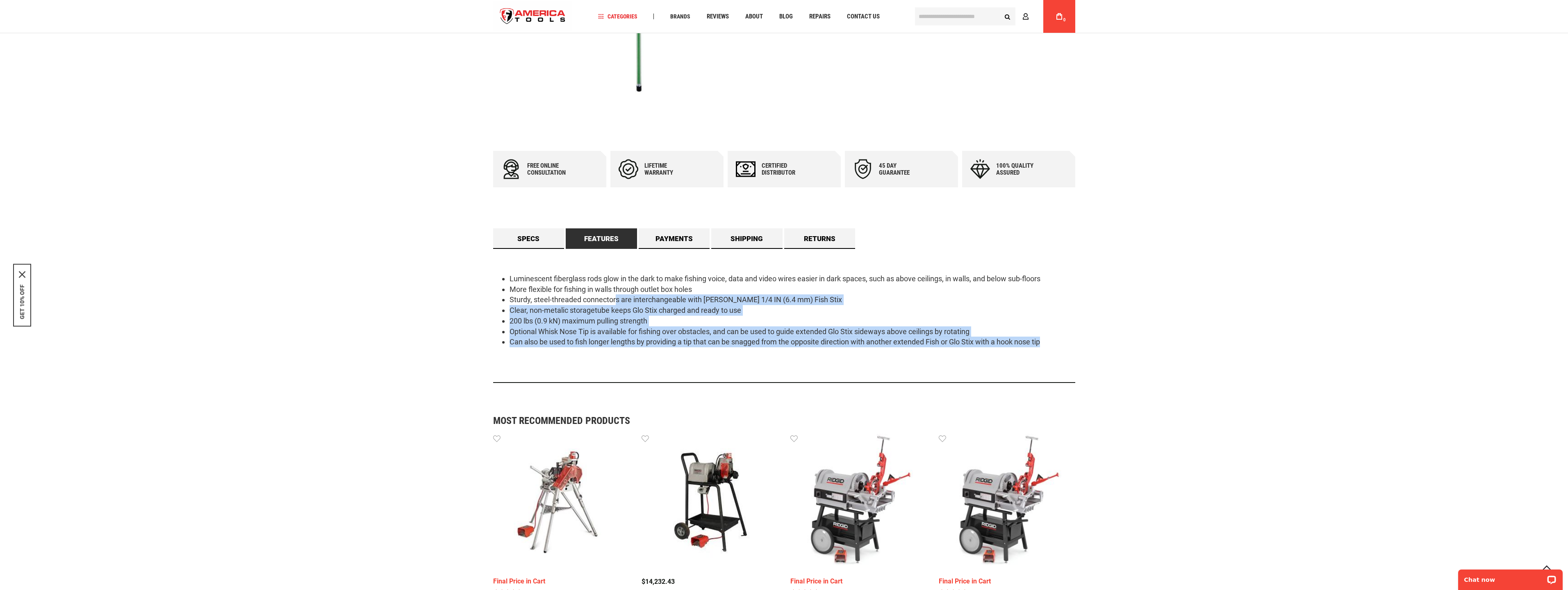
drag, startPoint x: 1074, startPoint y: 356, endPoint x: 615, endPoint y: 299, distance: 462.5
click at [615, 299] on div "Language English Español Need Help? [PHONE_NUMBER] Free Shipping Over $150 Fina…" at bounding box center [784, 402] width 1568 height 1296
click at [615, 299] on li "Sturdy, steel-threaded connectors are interchangeable with [PERSON_NAME] 1/4 IN…" at bounding box center [792, 300] width 565 height 11
drag, startPoint x: 679, startPoint y: 308, endPoint x: 1060, endPoint y: 358, distance: 384.3
click at [1059, 358] on div "Luminescent fiberglass rods glow in the dark to make fishing voice, data and vi…" at bounding box center [784, 316] width 582 height 134
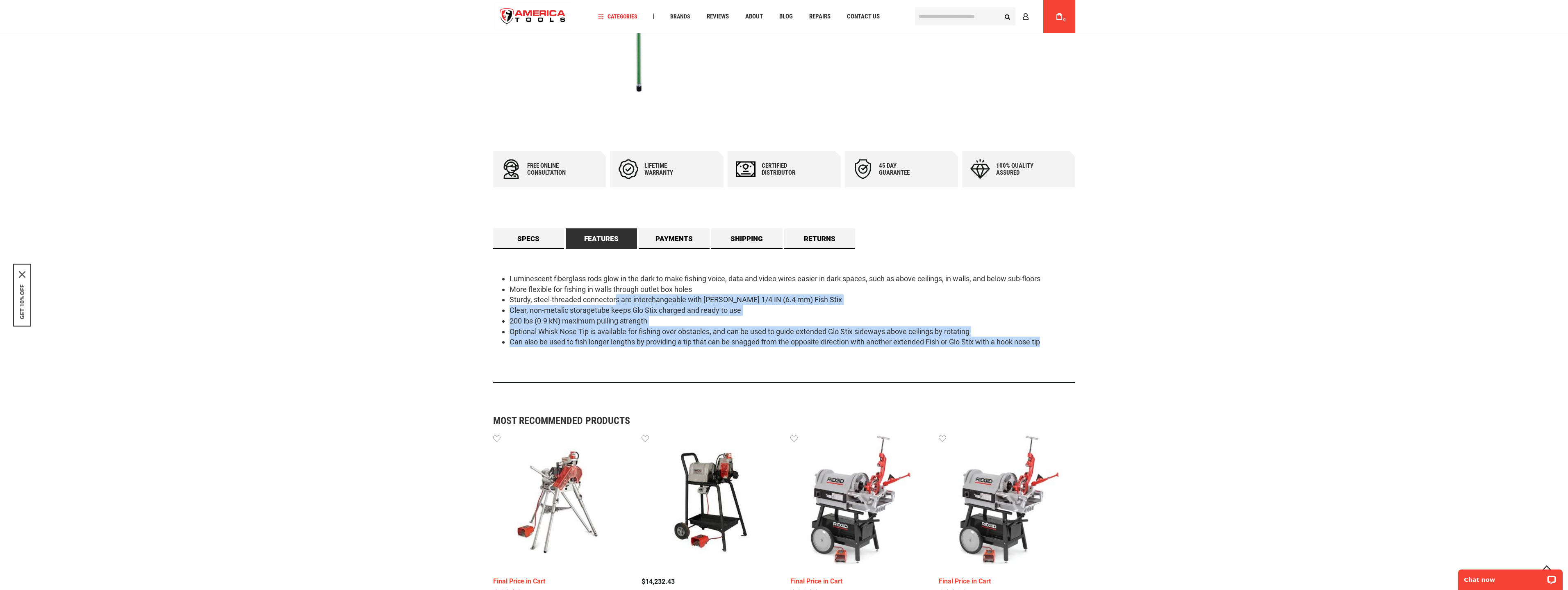
click at [1061, 358] on div "Luminescent fiberglass rods glow in the dark to make fishing voice, data and vi…" at bounding box center [784, 316] width 582 height 134
drag, startPoint x: 1080, startPoint y: 351, endPoint x: 569, endPoint y: 298, distance: 513.7
click at [569, 298] on main "Skip to the end of the images gallery Skip to the beginning of the images galle…" at bounding box center [784, 301] width 598 height 966
click at [569, 298] on li "Sturdy, steel-threaded connectors are interchangeable with [PERSON_NAME] 1/4 IN…" at bounding box center [792, 300] width 565 height 11
drag, startPoint x: 601, startPoint y: 303, endPoint x: 1055, endPoint y: 360, distance: 457.6
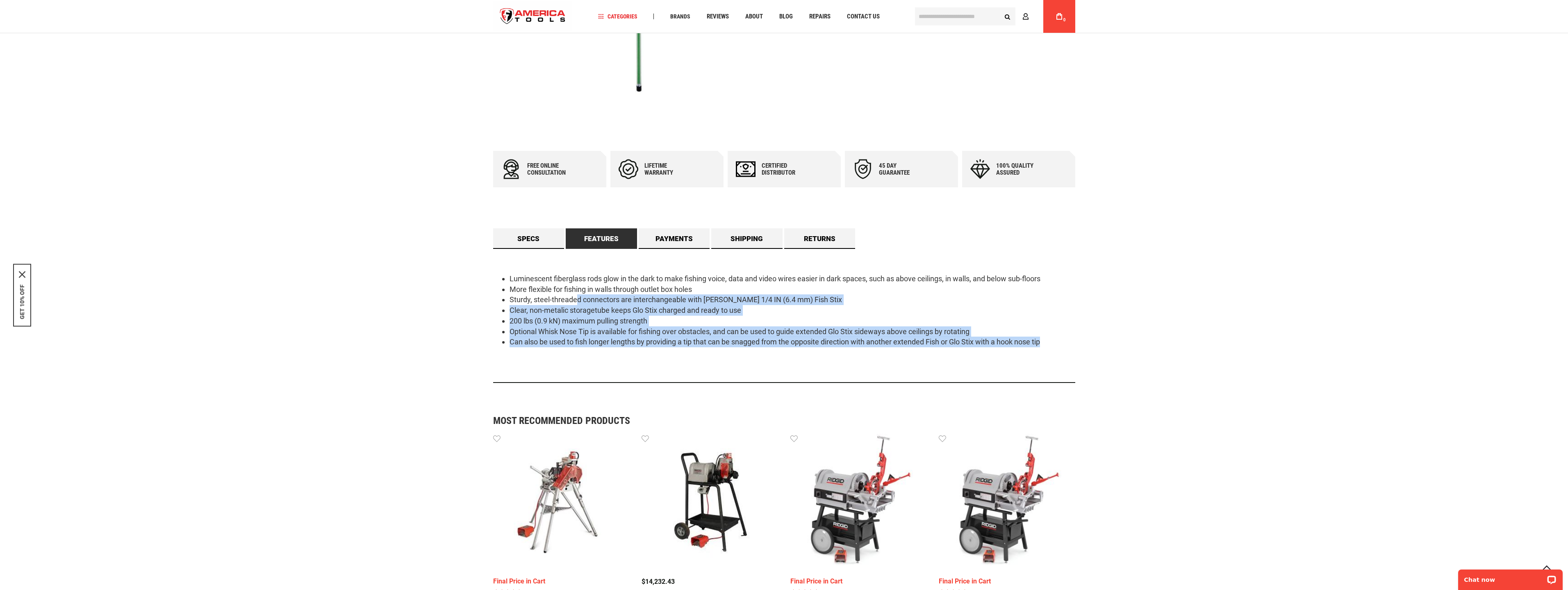
click at [1055, 360] on div "Luminescent fiberglass rods glow in the dark to make fishing voice, data and vi…" at bounding box center [784, 316] width 582 height 134
drag, startPoint x: 980, startPoint y: 349, endPoint x: 659, endPoint y: 304, distance: 324.1
click at [659, 304] on main "Skip to the end of the images gallery Skip to the beginning of the images galle…" at bounding box center [784, 301] width 598 height 966
click at [659, 304] on li "Sturdy, steel-threaded connectors are interchangeable with [PERSON_NAME] 1/4 IN…" at bounding box center [792, 300] width 565 height 11
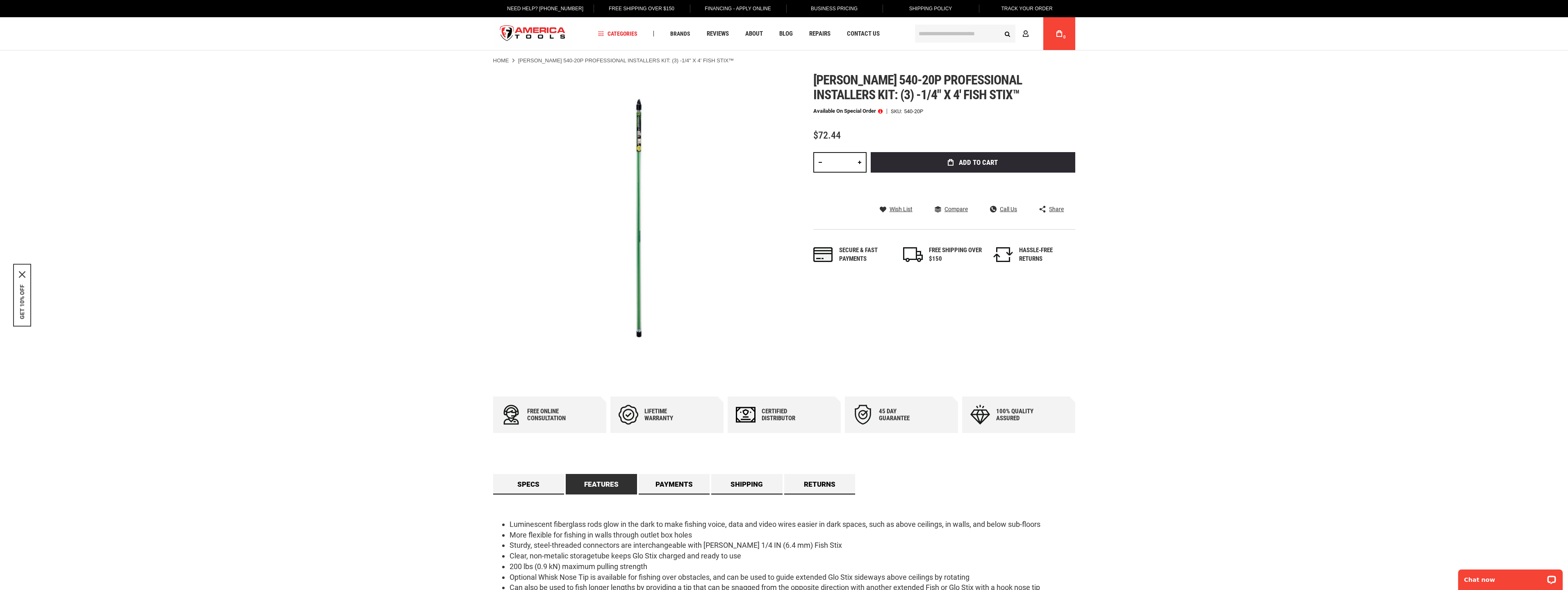
scroll to position [0, 0]
